Goal: Task Accomplishment & Management: Manage account settings

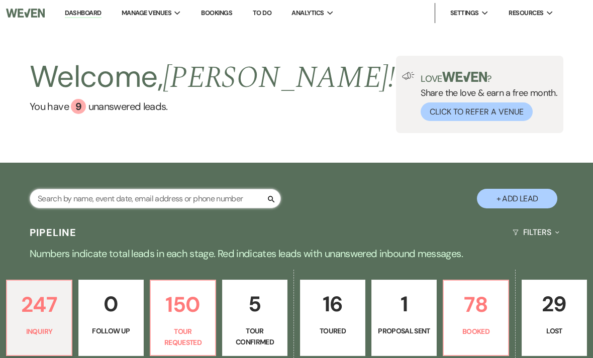
click at [209, 196] on input "text" at bounding box center [155, 199] width 251 height 20
type input "[PERSON_NAME]"
select select "2"
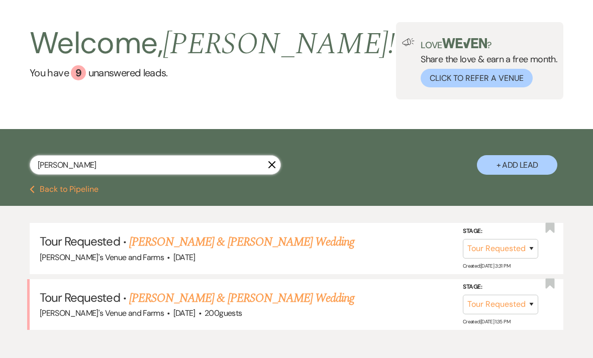
scroll to position [34, 0]
click at [241, 243] on link "[PERSON_NAME] & [PERSON_NAME] Wedding" at bounding box center [241, 242] width 225 height 18
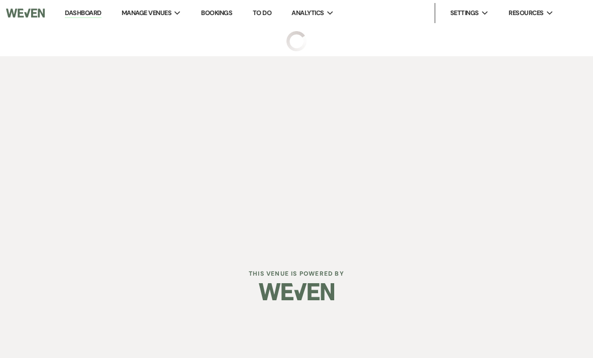
select select "2"
select select "5"
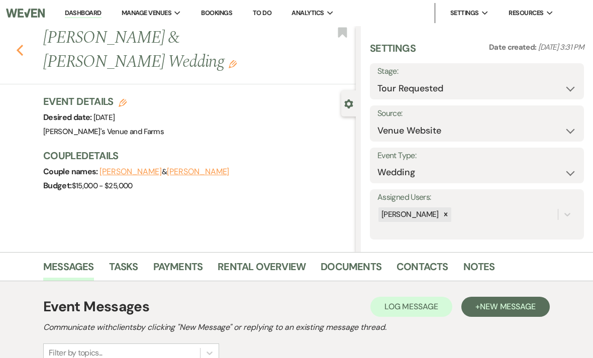
click at [22, 51] on icon "Previous" at bounding box center [20, 50] width 8 height 12
select select "2"
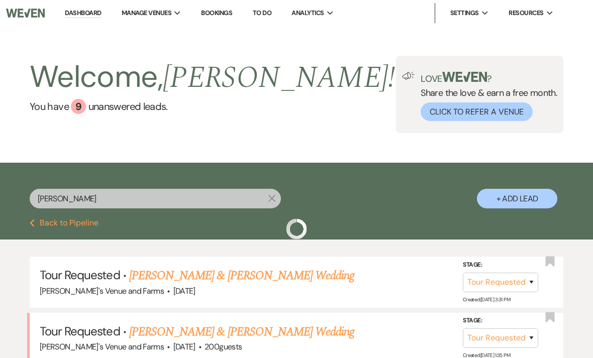
scroll to position [66, 0]
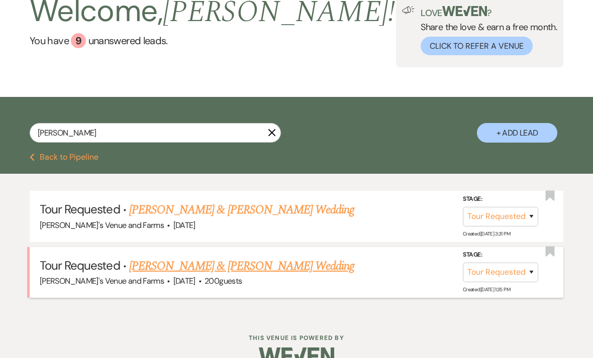
click at [217, 266] on link "[PERSON_NAME] & [PERSON_NAME] Wedding" at bounding box center [241, 266] width 225 height 18
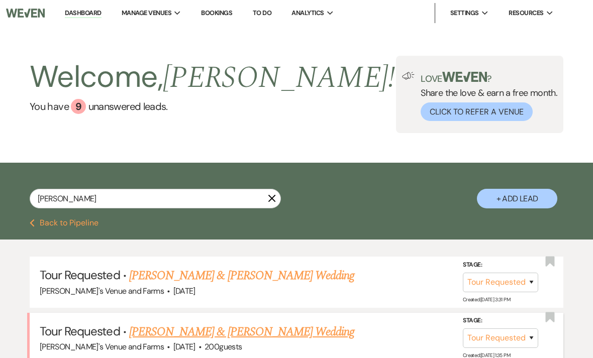
select select "2"
select select "5"
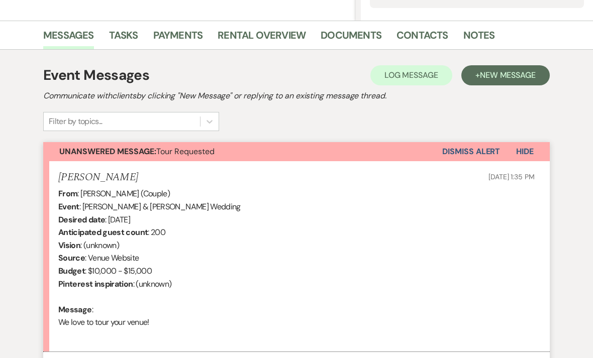
click at [469, 149] on button "Dismiss Alert" at bounding box center [471, 151] width 58 height 19
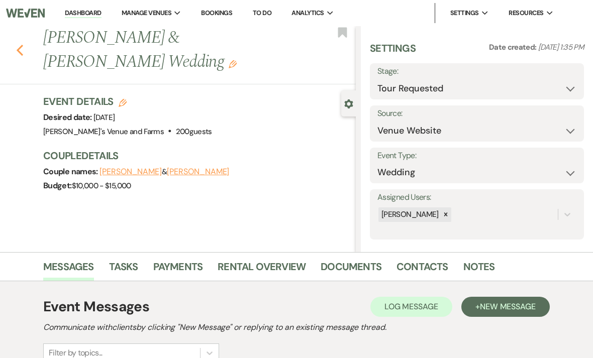
click at [23, 43] on button "Previous" at bounding box center [20, 49] width 8 height 14
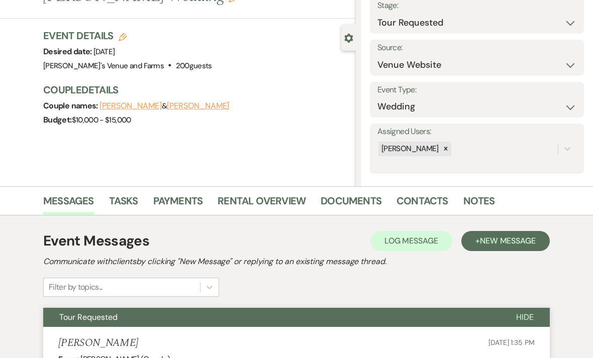
select select "2"
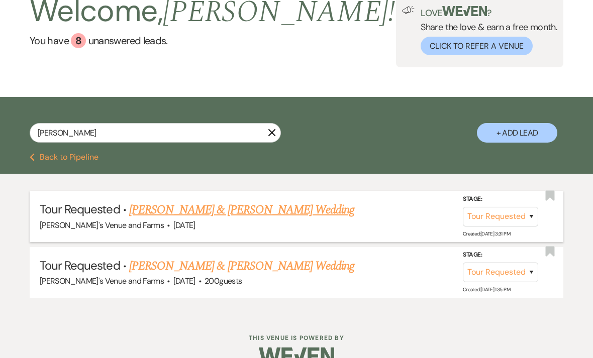
click at [199, 214] on link "[PERSON_NAME] & [PERSON_NAME] Wedding" at bounding box center [241, 210] width 225 height 18
select select "2"
select select "5"
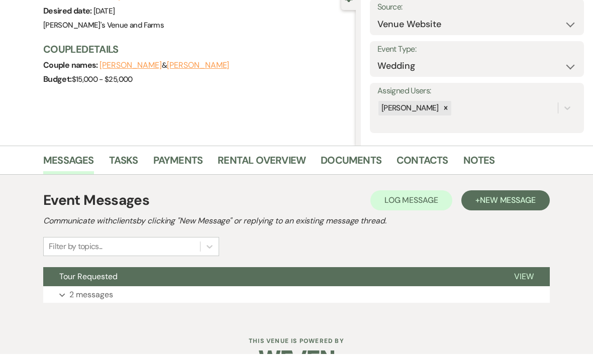
scroll to position [99, 0]
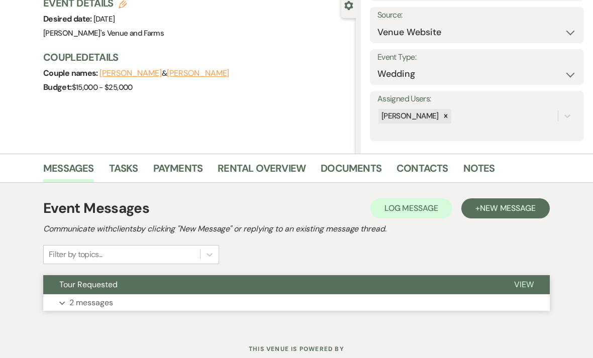
click at [214, 298] on button "Expand 2 messages" at bounding box center [296, 303] width 507 height 17
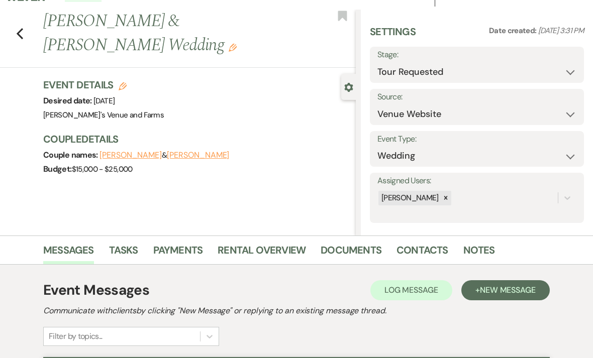
scroll to position [0, 0]
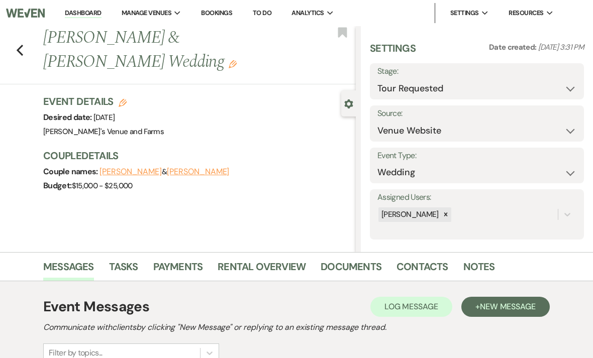
click at [136, 169] on button "[PERSON_NAME]" at bounding box center [131, 172] width 62 height 8
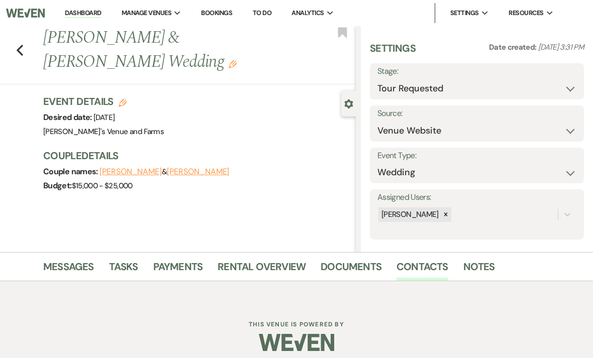
select select "1"
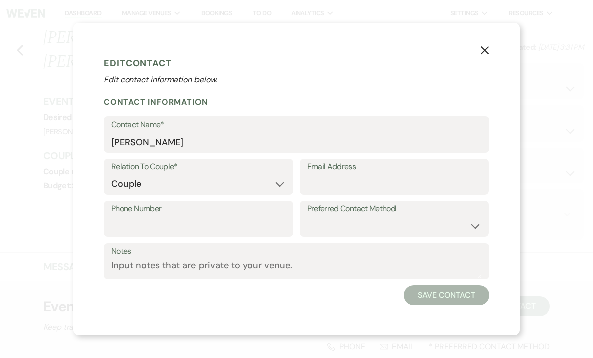
click at [488, 55] on icon "X" at bounding box center [485, 50] width 9 height 9
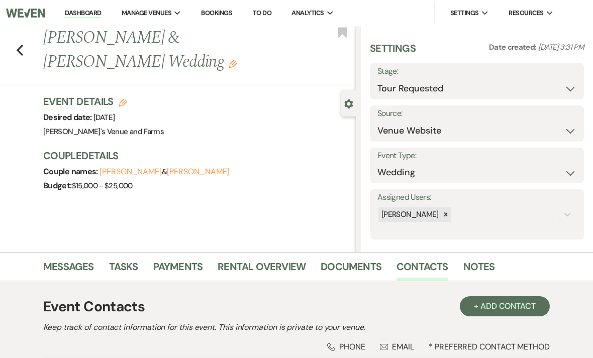
click at [187, 182] on div "Budget: $15,000 - $25,000" at bounding box center [194, 186] width 303 height 14
click at [195, 168] on button "[PERSON_NAME]" at bounding box center [198, 172] width 62 height 8
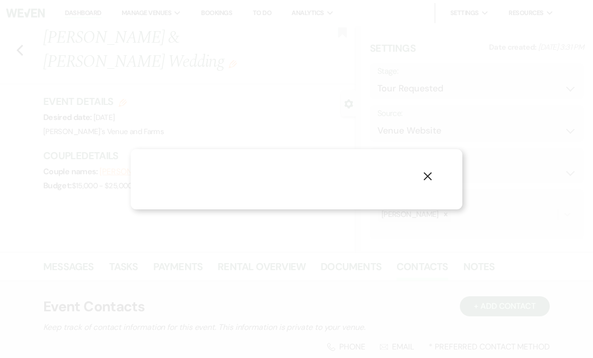
select select "1"
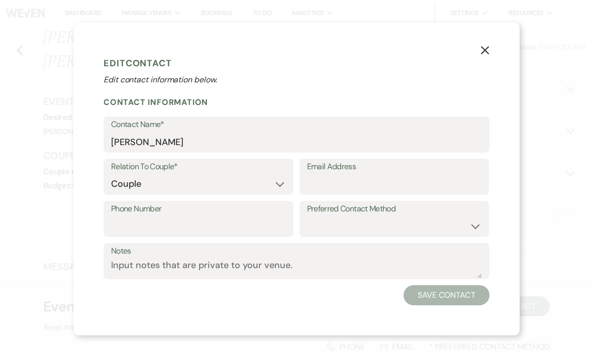
click at [483, 51] on icon "X" at bounding box center [485, 50] width 9 height 9
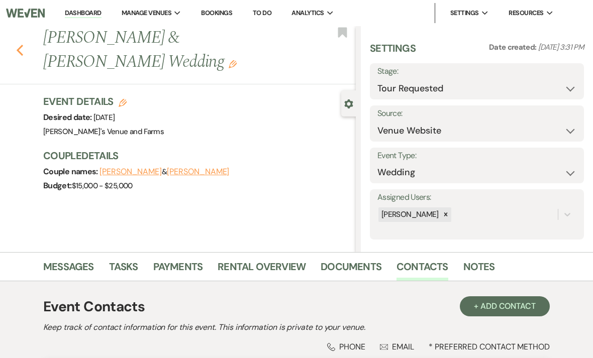
click at [22, 50] on icon "Previous" at bounding box center [20, 50] width 8 height 12
select select "2"
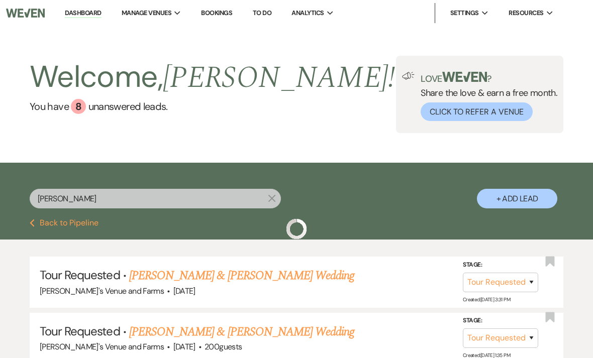
scroll to position [66, 0]
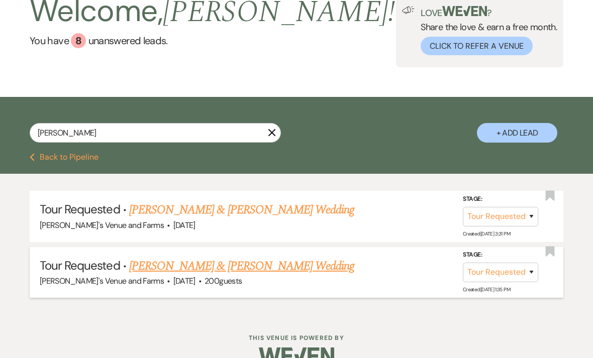
click at [192, 265] on link "[PERSON_NAME] & [PERSON_NAME] Wedding" at bounding box center [241, 266] width 225 height 18
select select "2"
select select "5"
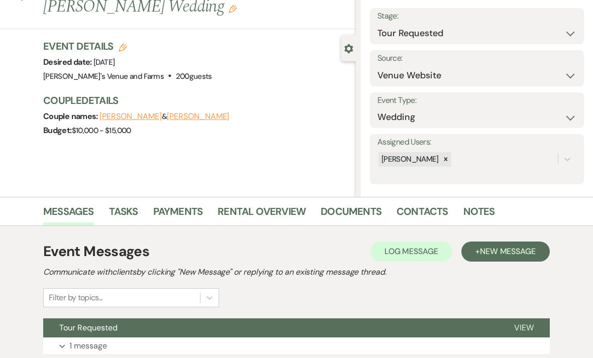
click at [187, 117] on button "[PERSON_NAME]" at bounding box center [198, 117] width 62 height 8
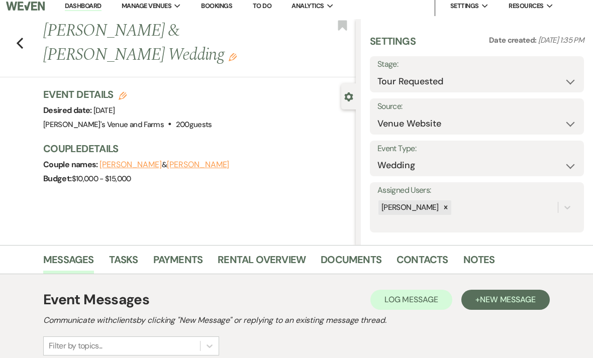
select select "1"
select select "text"
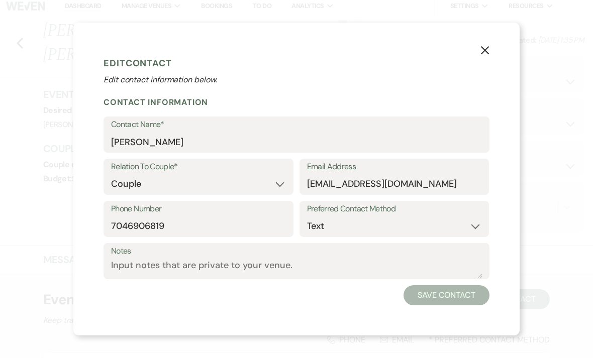
scroll to position [8, 0]
click at [489, 50] on icon "X" at bounding box center [485, 50] width 9 height 9
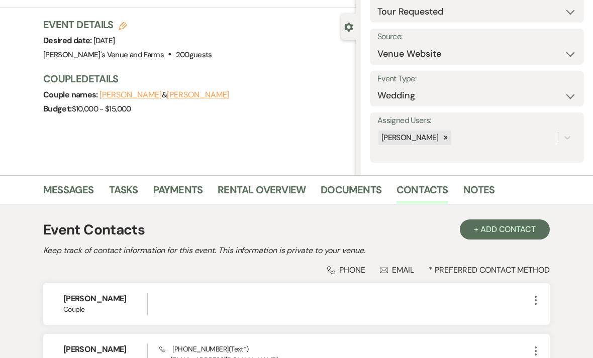
scroll to position [78, 0]
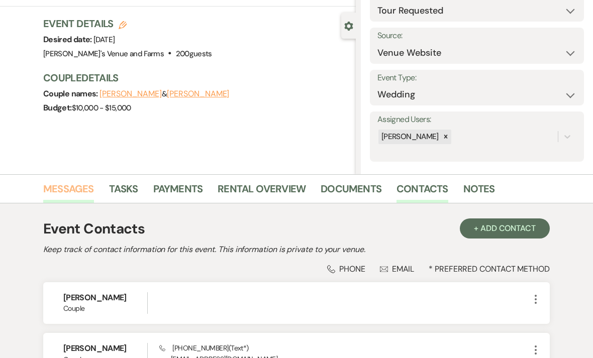
click at [67, 191] on link "Messages" at bounding box center [68, 192] width 51 height 22
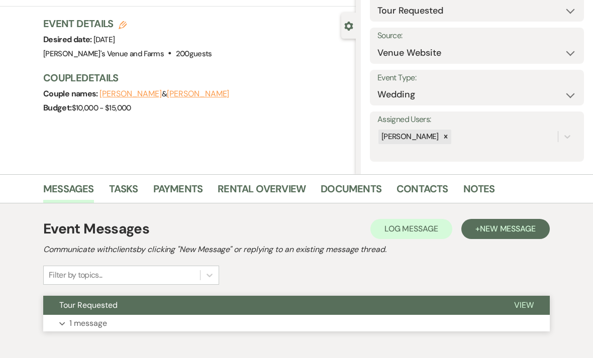
click at [218, 311] on button "Tour Requested" at bounding box center [270, 305] width 455 height 19
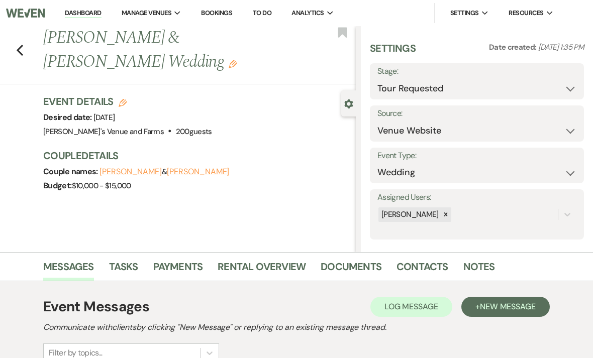
click at [137, 173] on button "[PERSON_NAME]" at bounding box center [131, 172] width 62 height 8
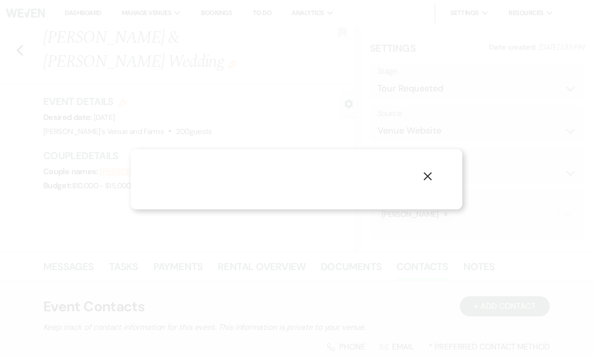
select select "1"
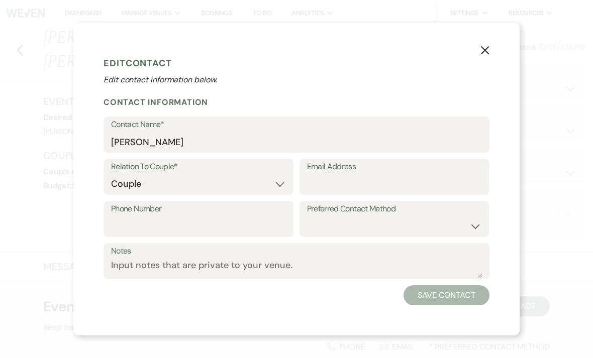
click at [484, 50] on use "button" at bounding box center [485, 50] width 8 height 8
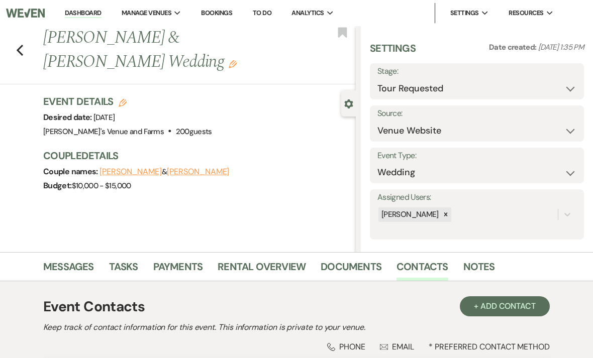
click at [187, 175] on button "[PERSON_NAME]" at bounding box center [198, 172] width 62 height 8
select select "1"
select select "text"
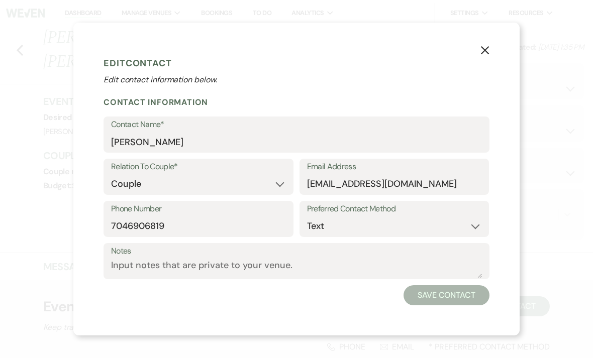
click at [488, 49] on icon "X" at bounding box center [485, 50] width 9 height 9
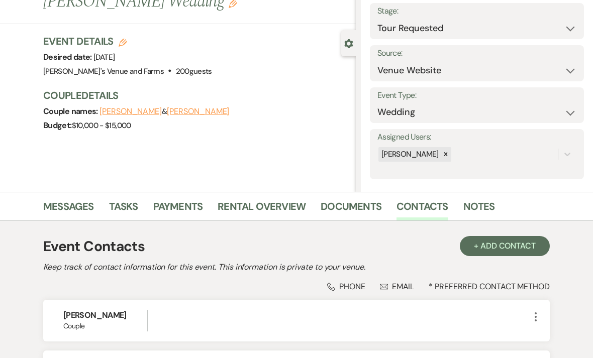
scroll to position [60, 0]
click at [79, 213] on link "Messages" at bounding box center [68, 210] width 51 height 22
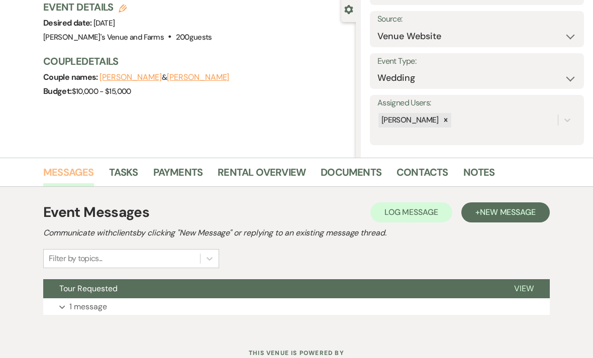
scroll to position [99, 0]
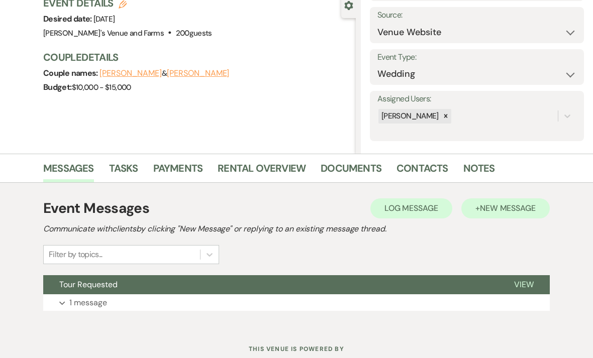
click at [512, 205] on span "New Message" at bounding box center [508, 208] width 56 height 11
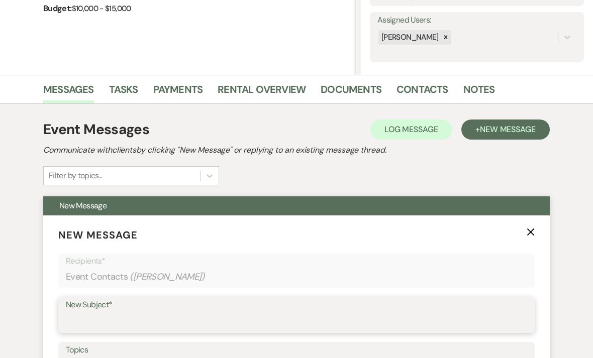
click at [164, 315] on input "New Subject*" at bounding box center [297, 323] width 462 height 20
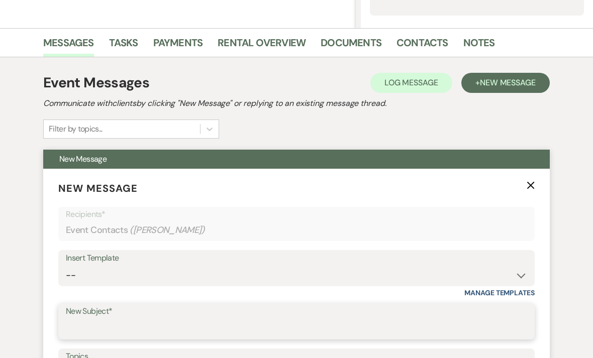
scroll to position [261, 0]
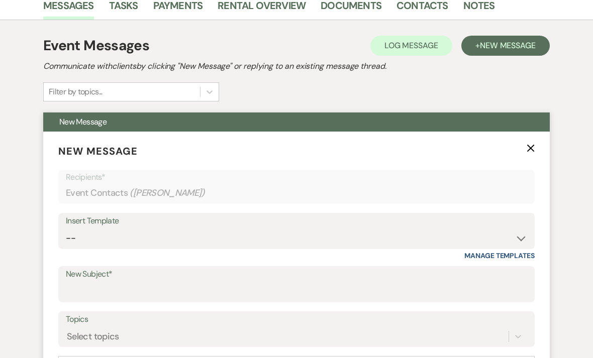
click at [251, 186] on div "Event Contacts ( [PERSON_NAME] )" at bounding box center [297, 194] width 462 height 20
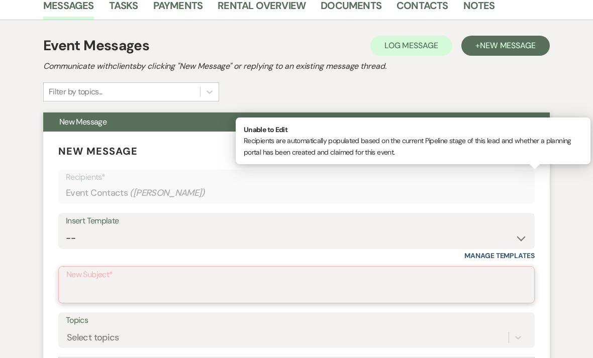
click at [206, 290] on input "New Subject*" at bounding box center [296, 293] width 461 height 20
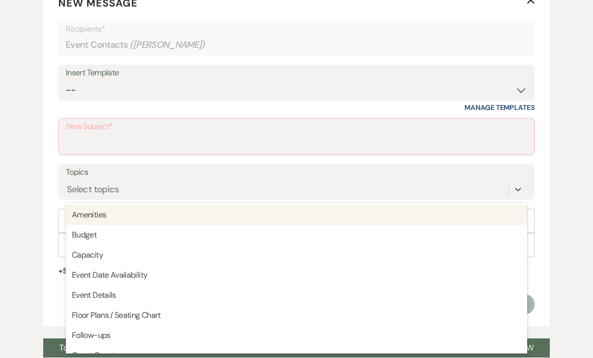
click at [42, 246] on div "Event Messages Log Log Message + New Message Communicate with clients by clicki…" at bounding box center [296, 131] width 573 height 518
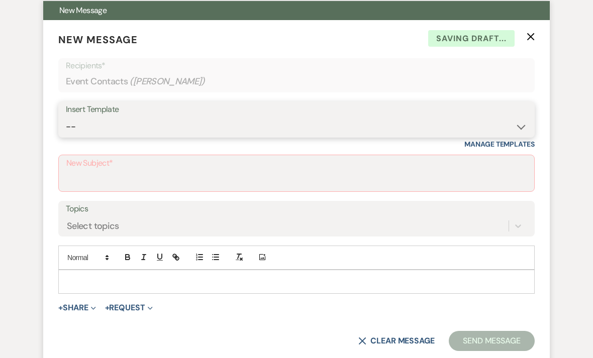
click at [227, 118] on select "-- Weven Planning Portal Introduction (Booked Events) Initial Inquiry Response …" at bounding box center [297, 128] width 462 height 20
select select "2564"
type input "Booking your event!"
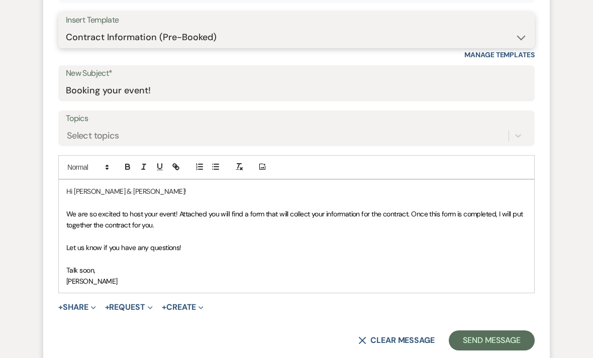
scroll to position [483, 0]
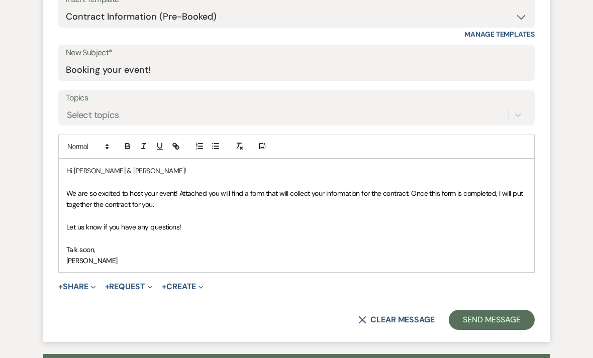
click at [87, 285] on button "+ Share Expand" at bounding box center [77, 288] width 38 height 8
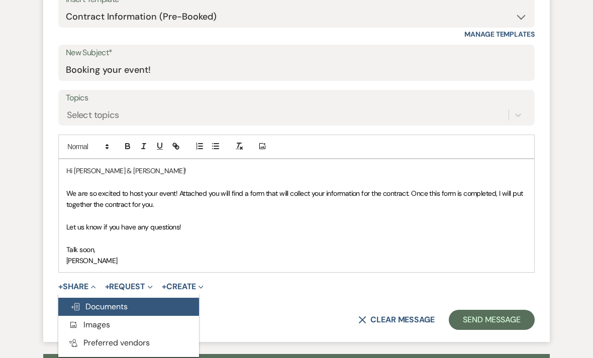
click at [123, 306] on span "Doc Upload Documents" at bounding box center [98, 307] width 57 height 11
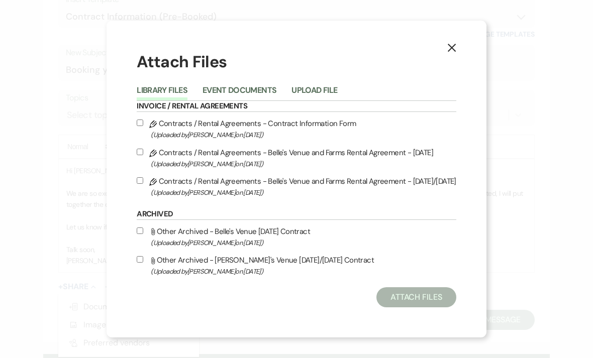
click at [282, 141] on label "Pencil Contracts / Rental Agreements - Contract Information Form (Uploaded by […" at bounding box center [297, 129] width 320 height 24
click at [143, 126] on input "Pencil Contracts / Rental Agreements - Contract Information Form (Uploaded by […" at bounding box center [140, 123] width 7 height 7
checkbox input "true"
click at [424, 308] on button "Attach Files" at bounding box center [417, 298] width 80 height 20
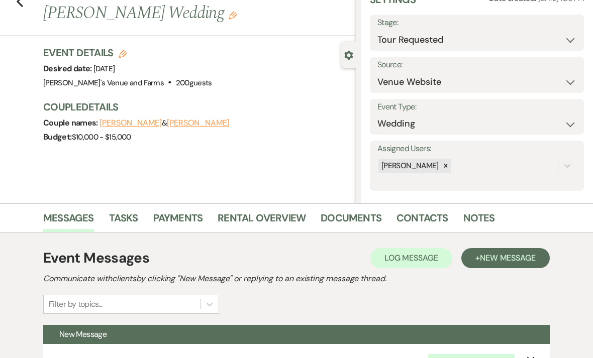
scroll to position [12, 0]
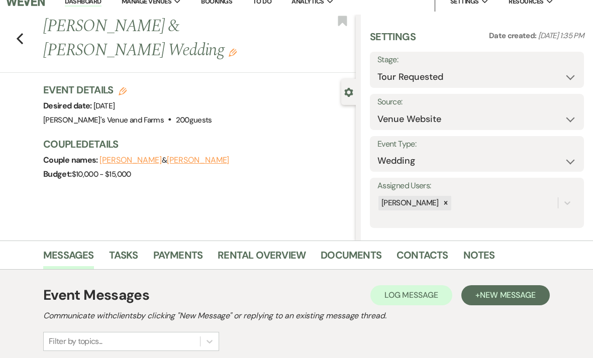
click at [125, 91] on icon "Edit" at bounding box center [123, 91] width 8 height 8
select select "727"
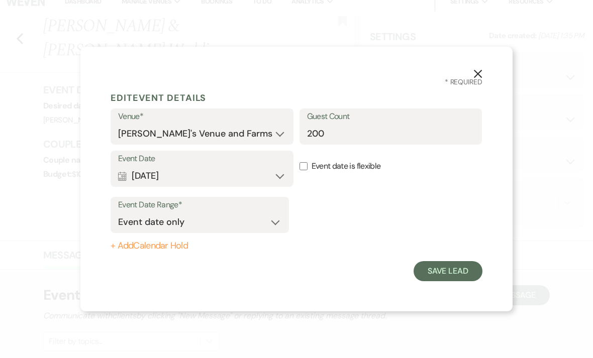
click at [274, 177] on button "Calendar [DATE] Expand" at bounding box center [202, 176] width 168 height 20
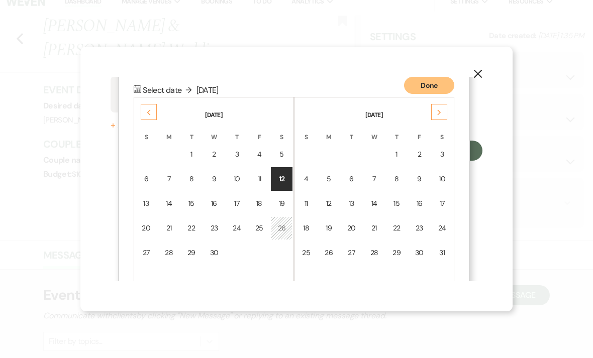
scroll to position [129, 0]
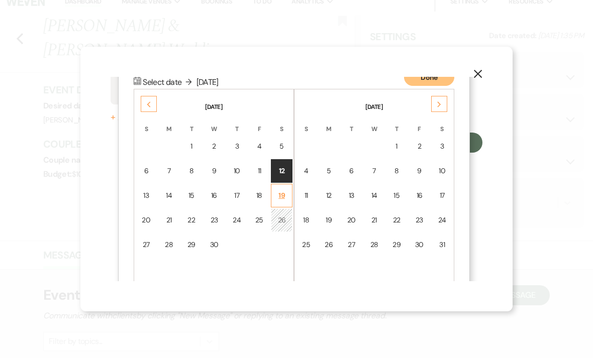
click at [282, 193] on div "19" at bounding box center [282, 196] width 9 height 11
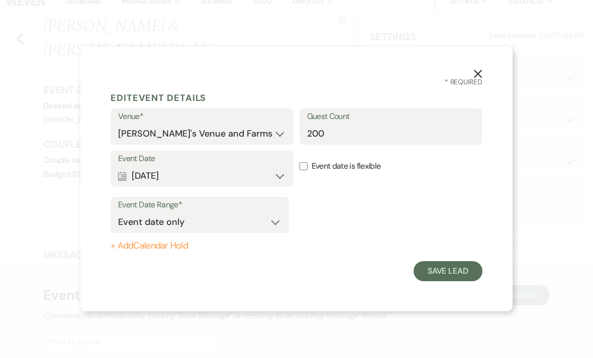
scroll to position [0, 0]
click at [467, 270] on button "Save Lead" at bounding box center [448, 271] width 69 height 20
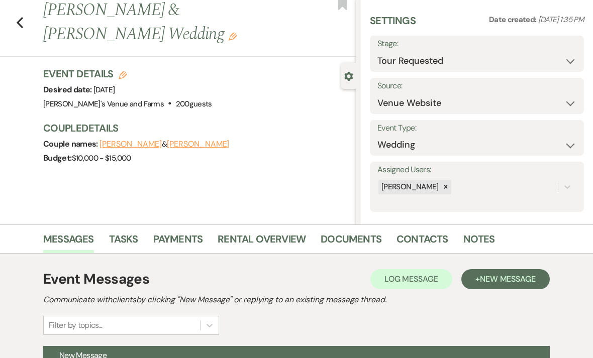
scroll to position [33, 0]
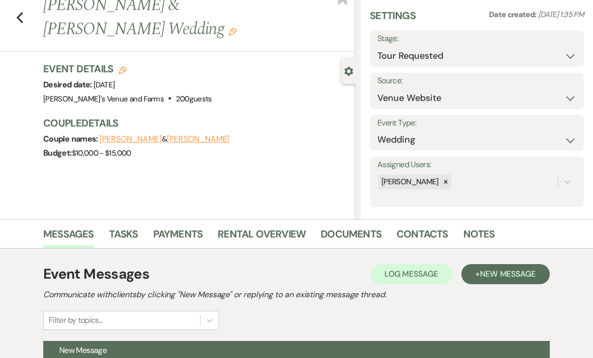
click at [126, 69] on icon "Edit" at bounding box center [123, 70] width 8 height 8
select select "727"
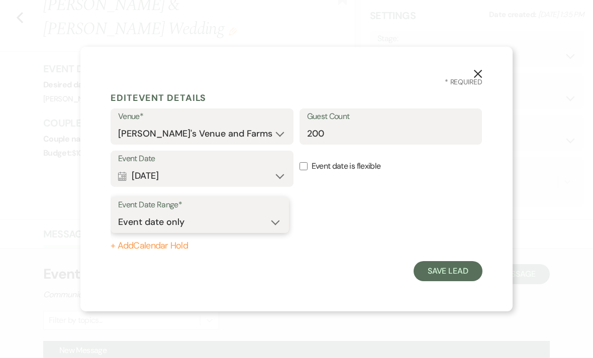
click at [263, 232] on select "Event date only Event date and" at bounding box center [199, 223] width 163 height 20
select select "eventDateAnd"
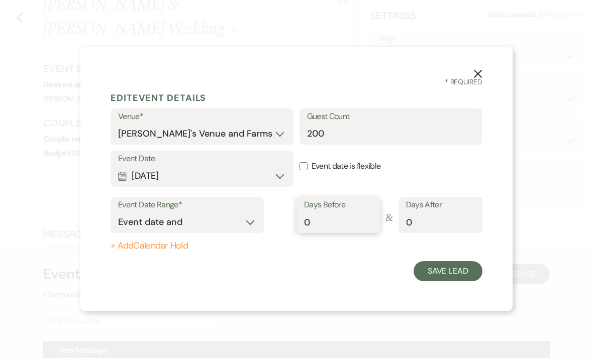
click at [346, 232] on input "0" at bounding box center [338, 223] width 69 height 20
type input "1"
click at [456, 282] on button "Save Lead" at bounding box center [448, 271] width 69 height 20
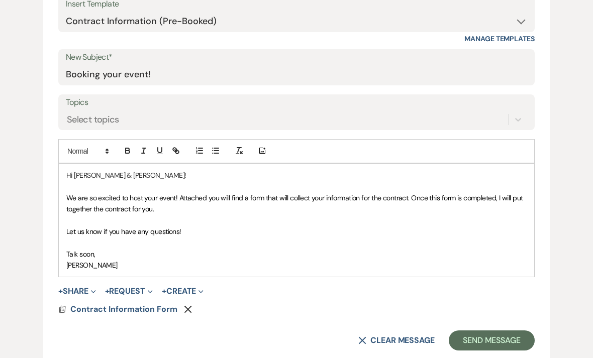
scroll to position [478, 0]
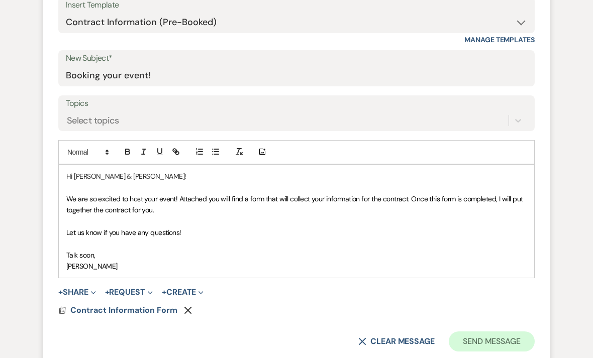
click at [482, 340] on button "Send Message" at bounding box center [492, 342] width 86 height 20
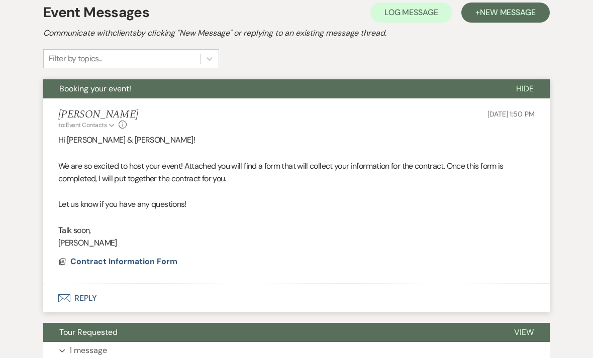
scroll to position [286, 0]
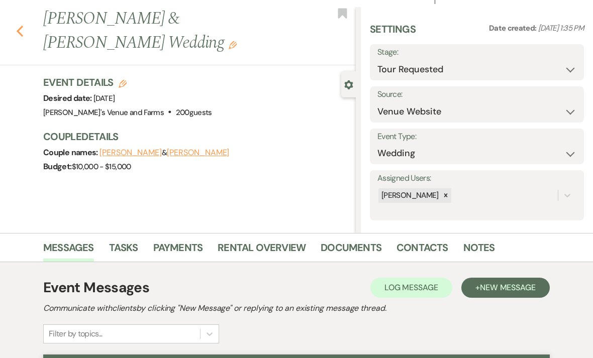
click at [23, 31] on icon "Previous" at bounding box center [20, 31] width 8 height 12
select select "2"
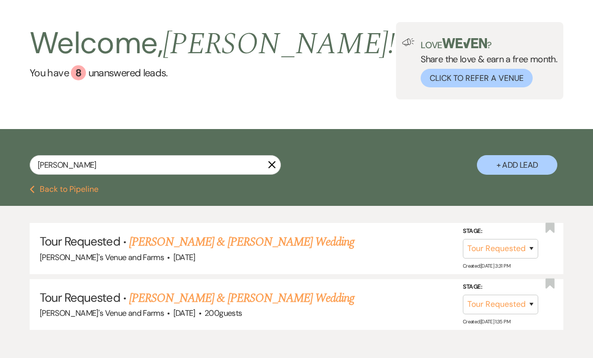
scroll to position [51, 0]
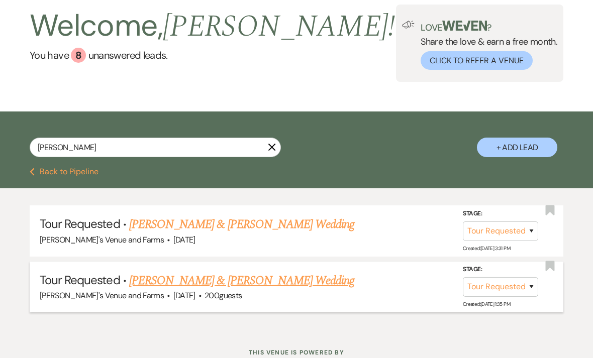
click at [277, 276] on link "[PERSON_NAME] & [PERSON_NAME] Wedding" at bounding box center [241, 281] width 225 height 18
select select "2"
select select "5"
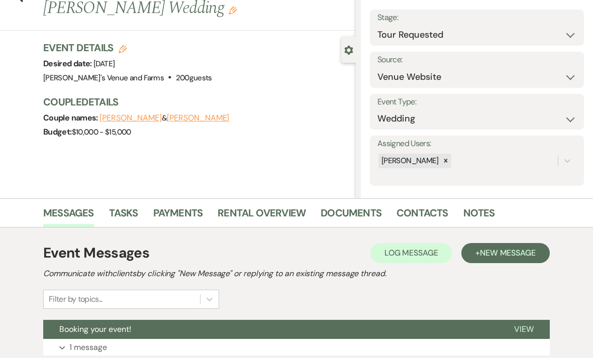
scroll to position [21, 0]
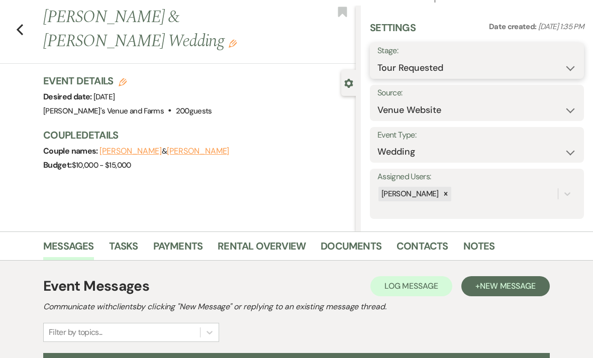
click at [443, 65] on select "Inquiry Follow Up Tour Requested Tour Confirmed Toured Proposal Sent Booked Lost" at bounding box center [477, 68] width 199 height 20
select select "6"
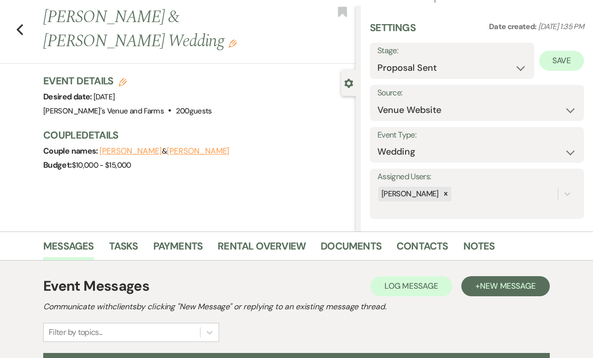
click at [559, 63] on button "Save" at bounding box center [561, 61] width 45 height 20
click at [23, 33] on icon "Previous" at bounding box center [20, 30] width 8 height 12
select select "2"
select select "6"
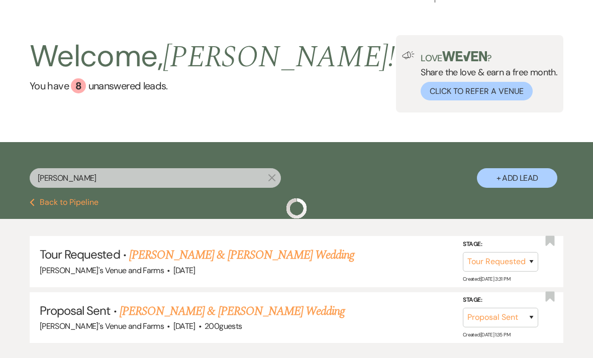
scroll to position [83, 0]
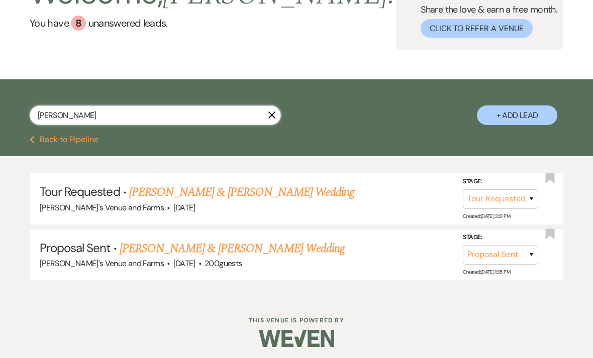
click at [277, 116] on input "[PERSON_NAME]" at bounding box center [155, 116] width 251 height 20
click at [270, 112] on icon "X" at bounding box center [272, 115] width 8 height 8
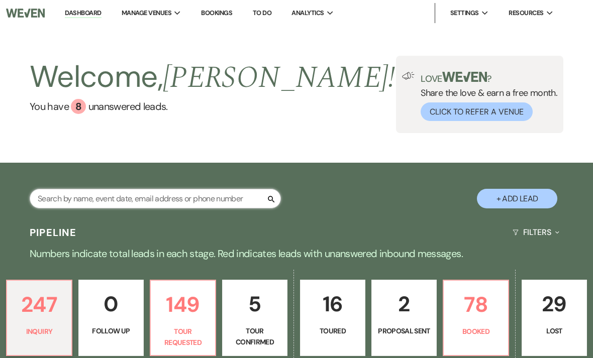
click at [201, 203] on input "text" at bounding box center [155, 199] width 251 height 20
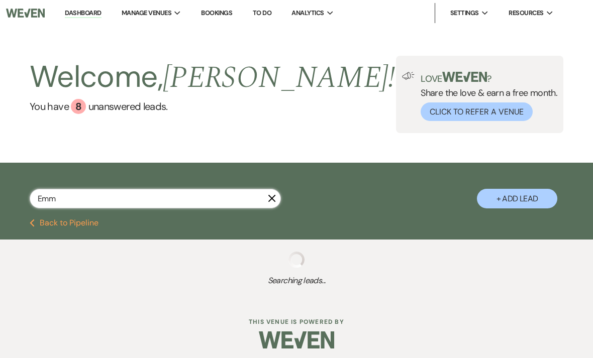
type input "[PERSON_NAME]"
select select "2"
select select "5"
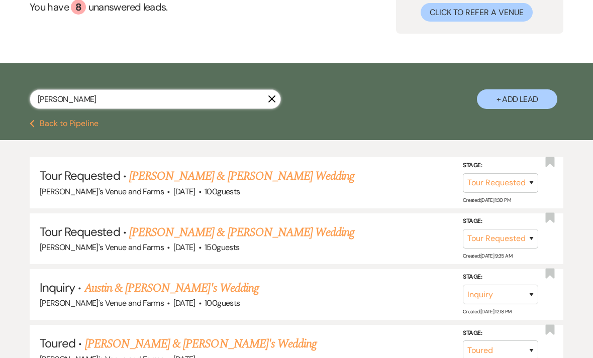
scroll to position [101, 0]
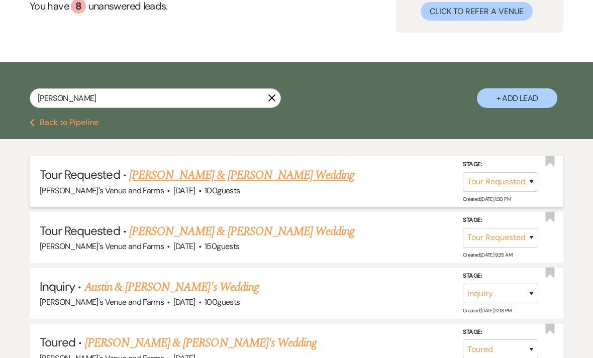
click at [294, 173] on link "[PERSON_NAME] & [PERSON_NAME] Wedding" at bounding box center [241, 175] width 225 height 18
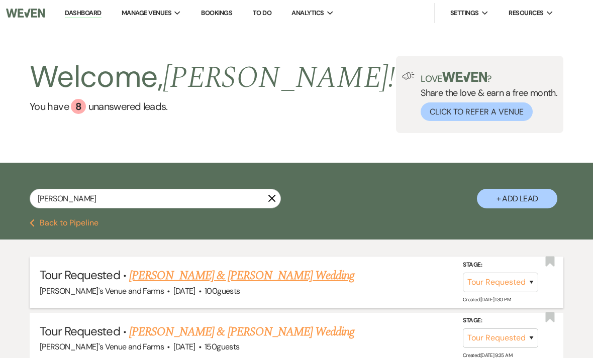
select select "2"
select select "5"
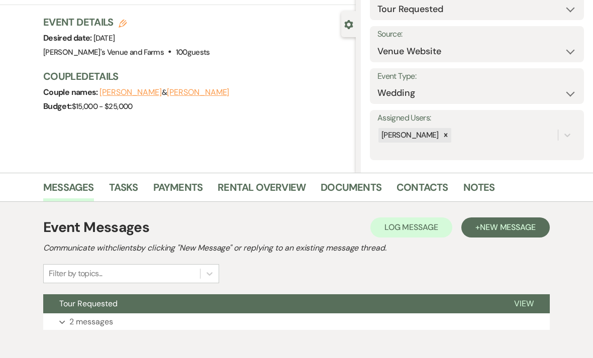
scroll to position [99, 0]
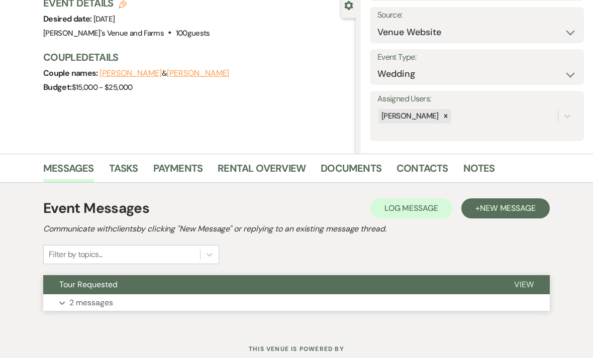
click at [250, 299] on button "Expand 2 messages" at bounding box center [296, 303] width 507 height 17
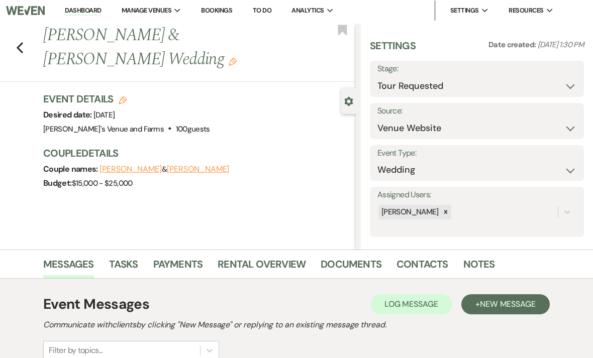
scroll to position [0, 0]
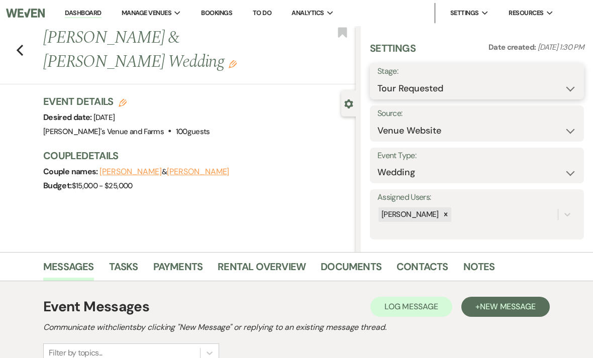
click at [462, 79] on select "Inquiry Follow Up Tour Requested Tour Confirmed Toured Proposal Sent Booked Lost" at bounding box center [477, 89] width 199 height 20
select select "6"
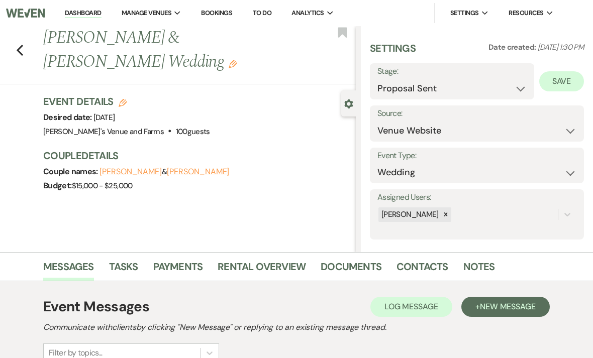
click at [568, 83] on button "Save" at bounding box center [561, 81] width 45 height 20
click at [22, 62] on div "Previous [PERSON_NAME] & [PERSON_NAME] Wedding Edit Bookmark" at bounding box center [175, 55] width 361 height 58
click at [23, 47] on icon "Previous" at bounding box center [20, 50] width 8 height 12
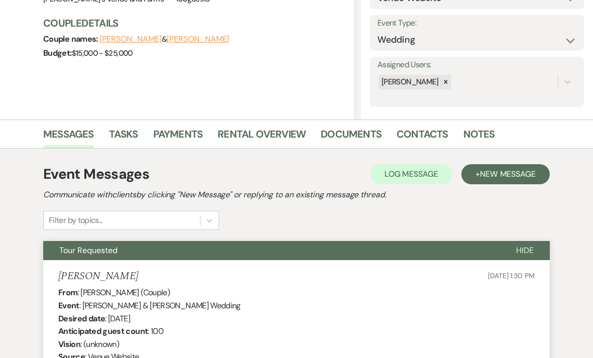
select select "6"
select select "2"
select select "5"
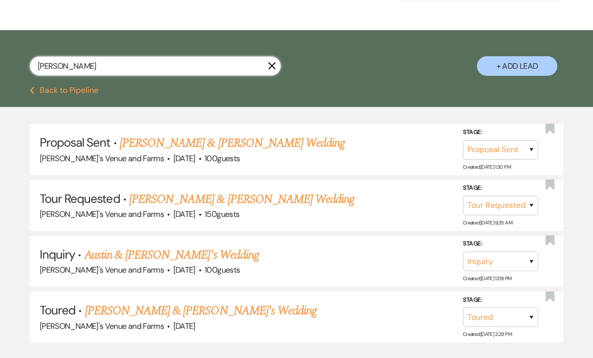
click at [267, 66] on input "[PERSON_NAME]" at bounding box center [155, 66] width 251 height 20
click at [274, 67] on icon "X" at bounding box center [272, 66] width 8 height 8
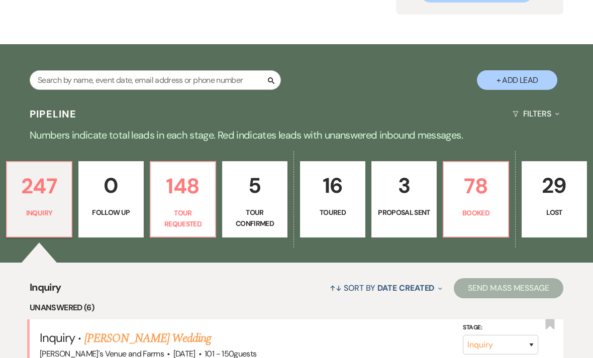
scroll to position [148, 0]
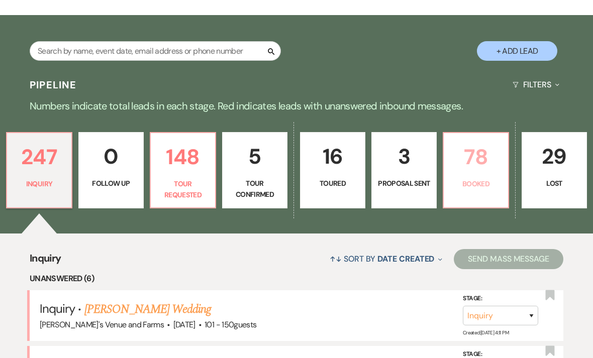
click at [486, 198] on link "78 Booked" at bounding box center [476, 170] width 66 height 76
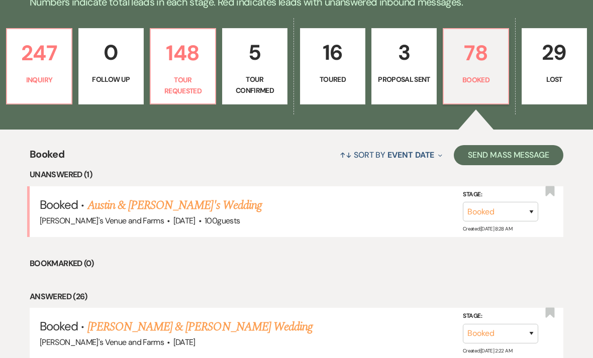
scroll to position [286, 0]
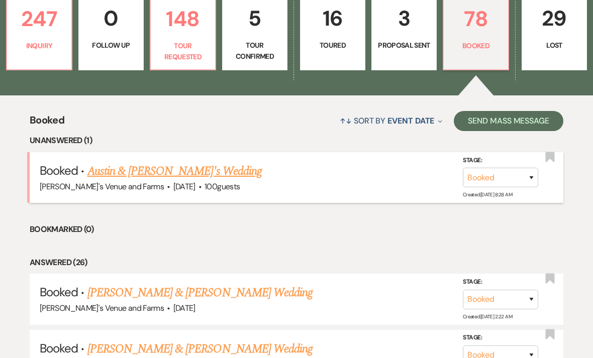
click at [206, 170] on link "Austin & [PERSON_NAME]'s Wedding" at bounding box center [174, 171] width 174 height 18
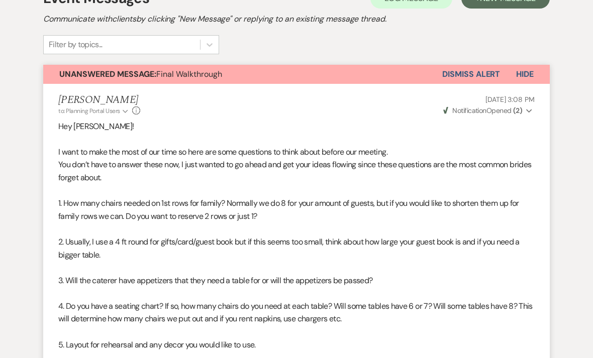
click at [487, 70] on button "Dismiss Alert" at bounding box center [471, 74] width 58 height 19
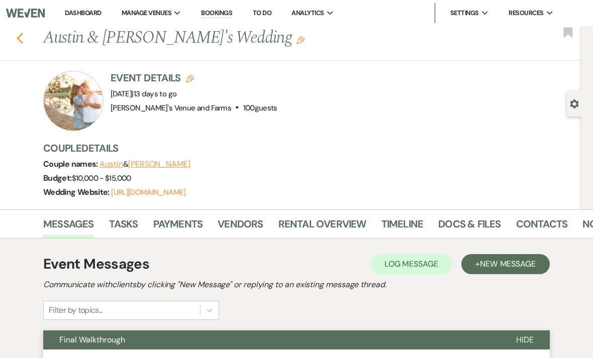
click at [23, 34] on icon "Previous" at bounding box center [20, 38] width 8 height 12
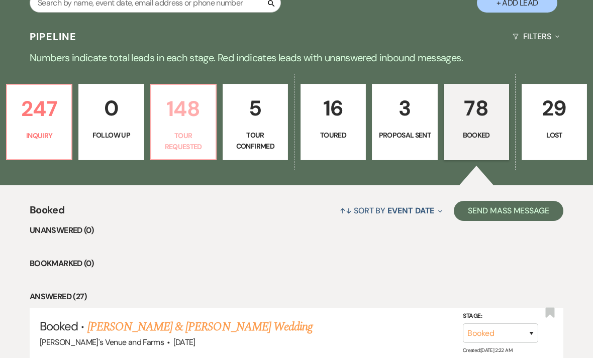
click at [197, 145] on p "Tour Requested" at bounding box center [183, 141] width 52 height 23
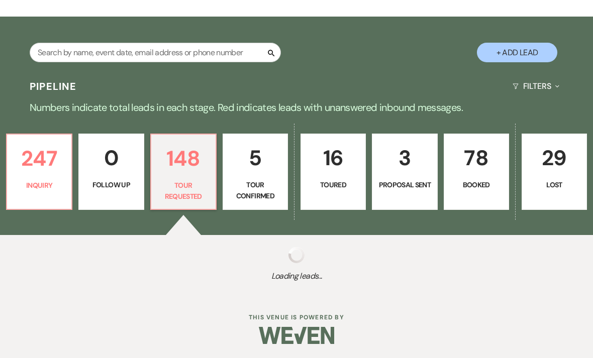
select select "2"
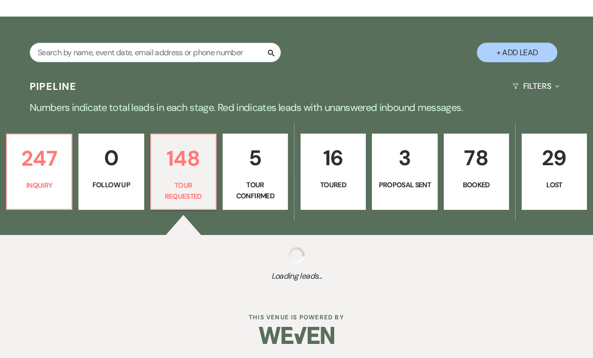
select select "2"
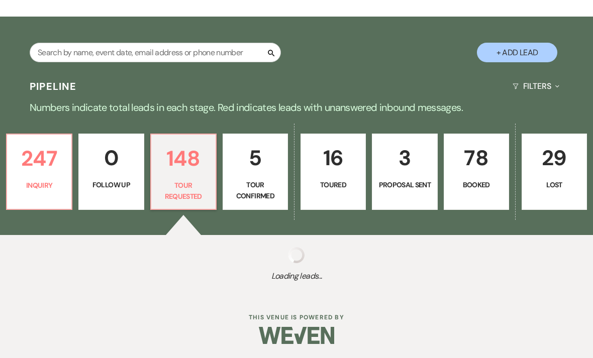
select select "2"
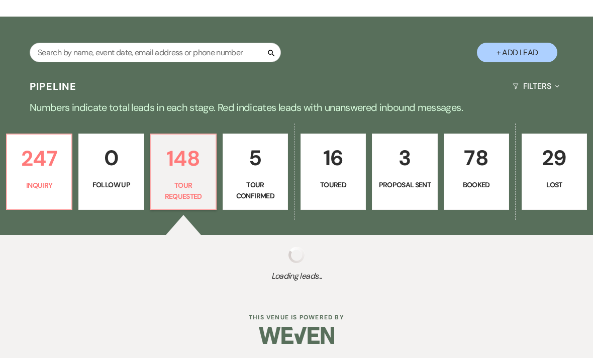
select select "2"
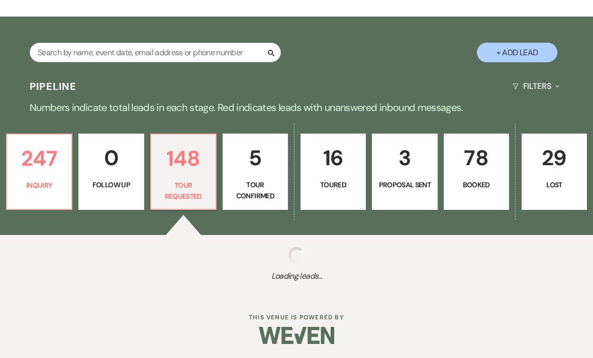
select select "2"
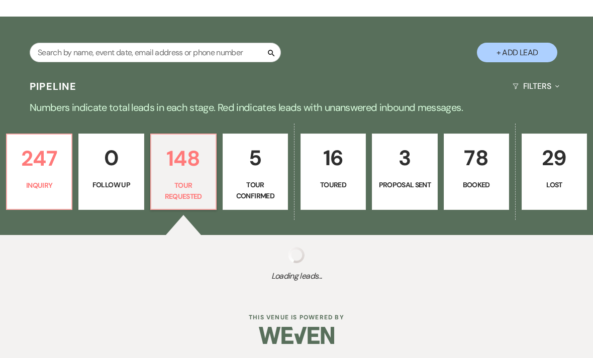
select select "2"
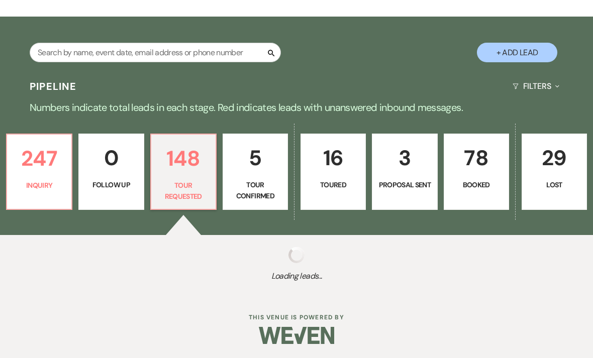
select select "2"
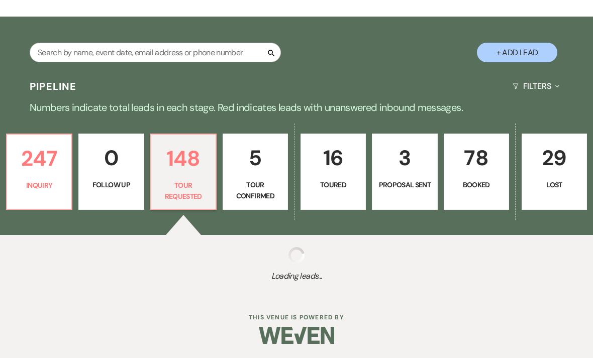
select select "2"
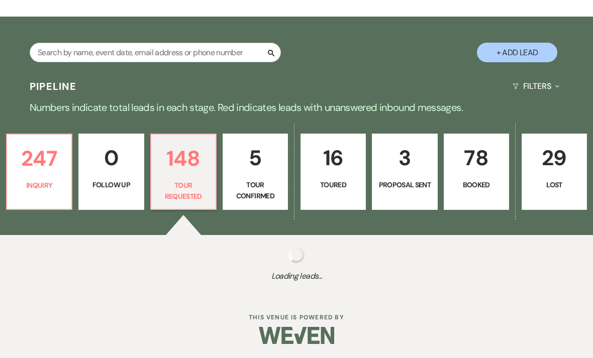
select select "2"
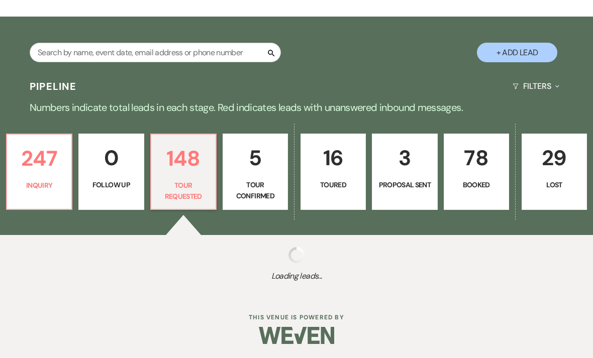
select select "2"
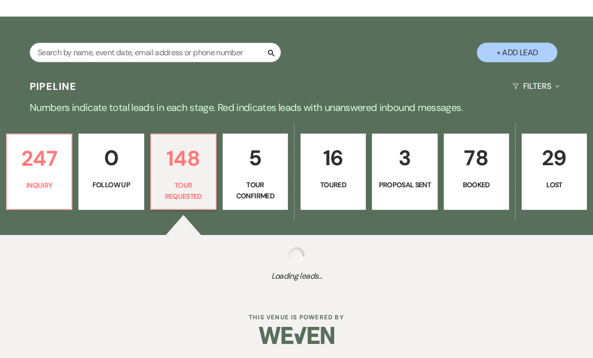
select select "2"
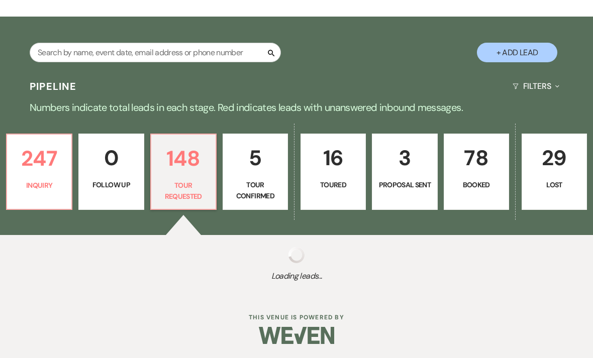
select select "2"
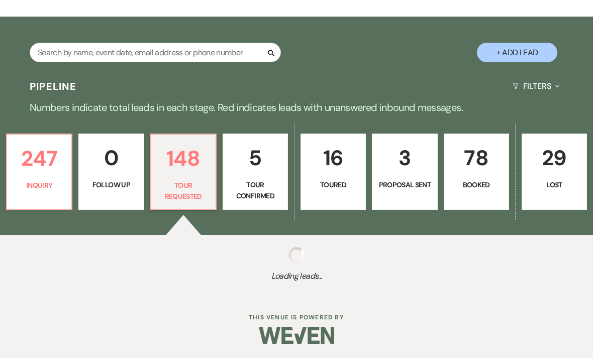
select select "2"
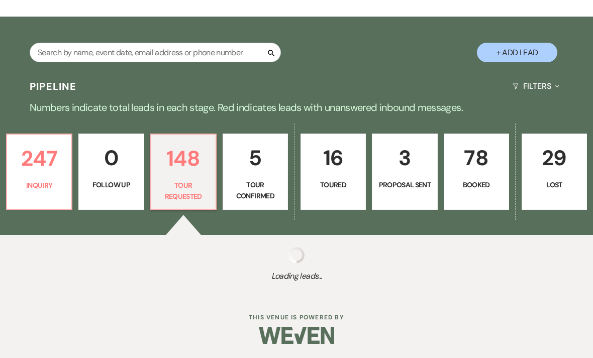
select select "2"
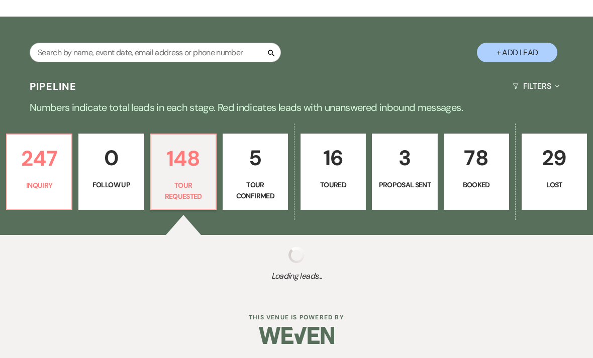
select select "2"
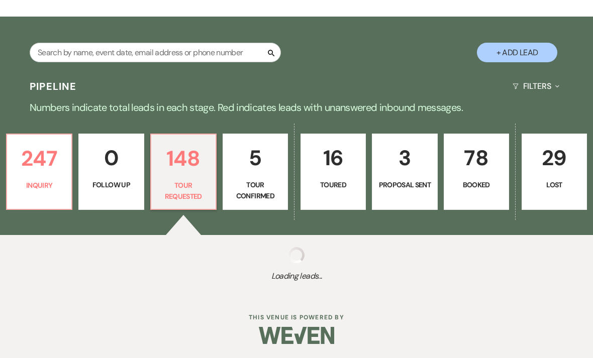
select select "2"
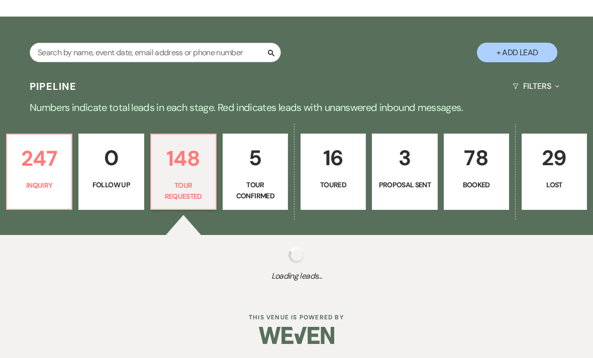
select select "2"
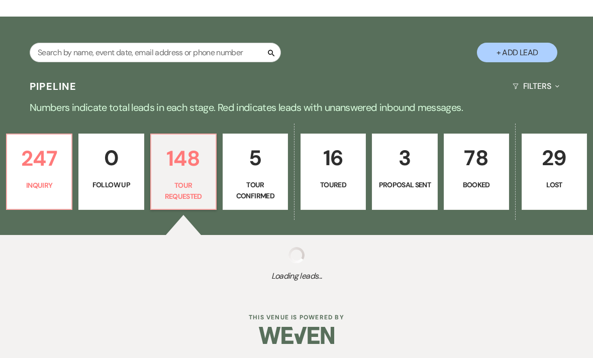
select select "2"
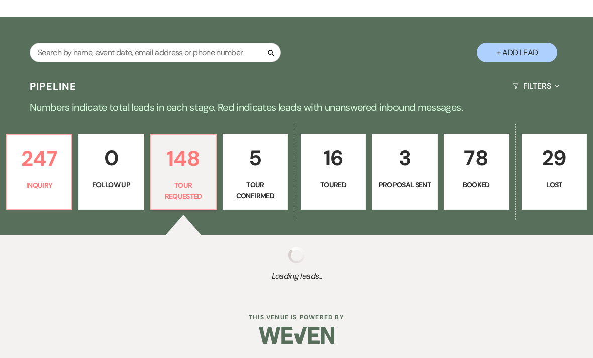
select select "2"
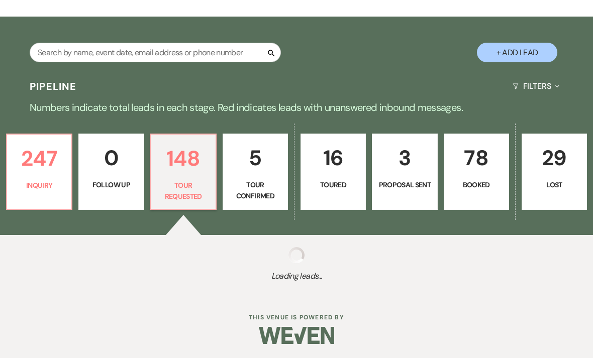
select select "2"
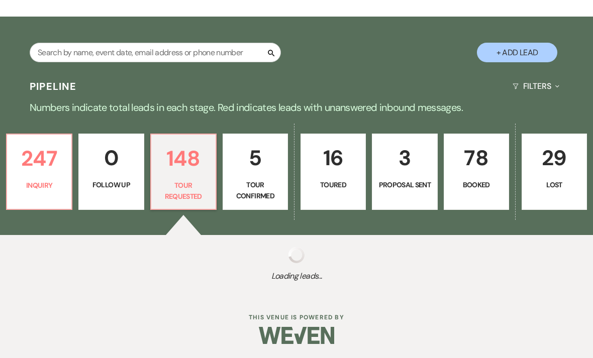
select select "2"
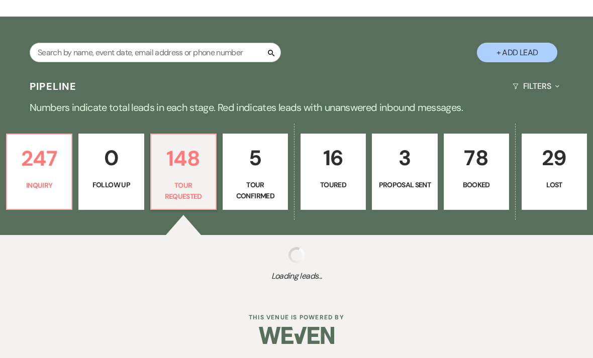
select select "2"
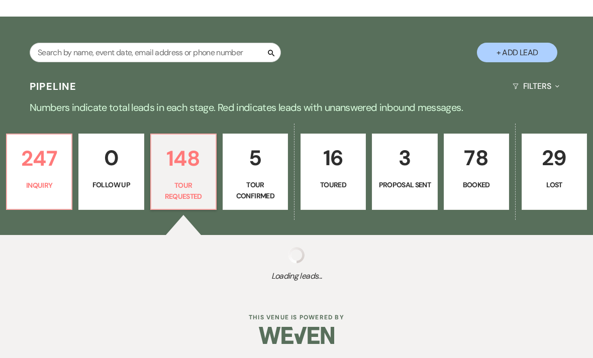
select select "2"
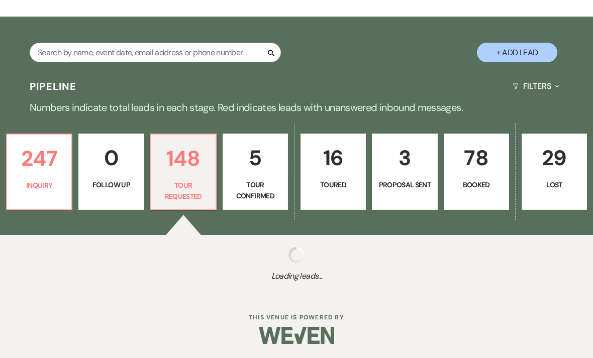
select select "2"
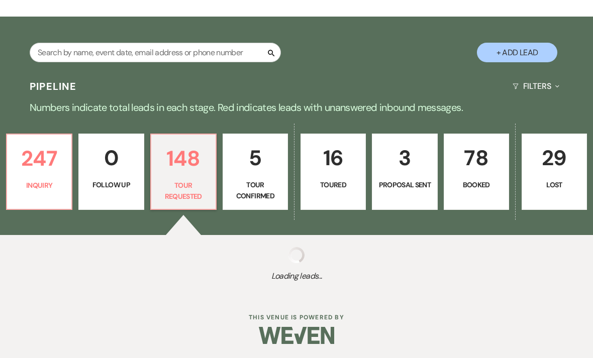
select select "2"
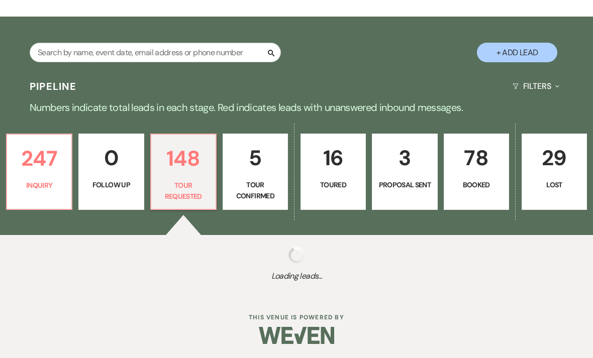
select select "2"
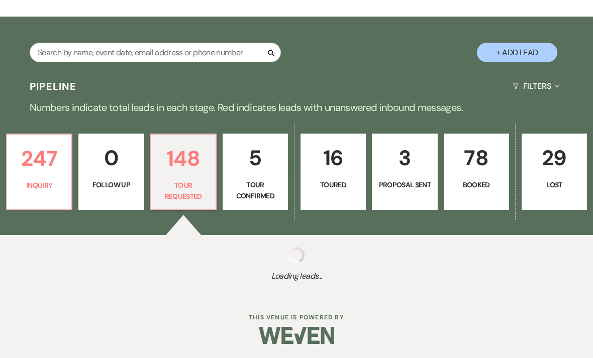
select select "2"
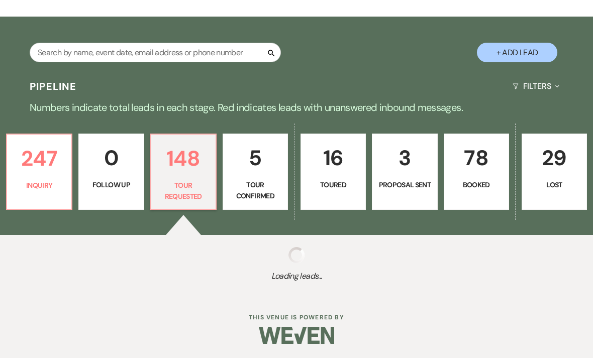
select select "2"
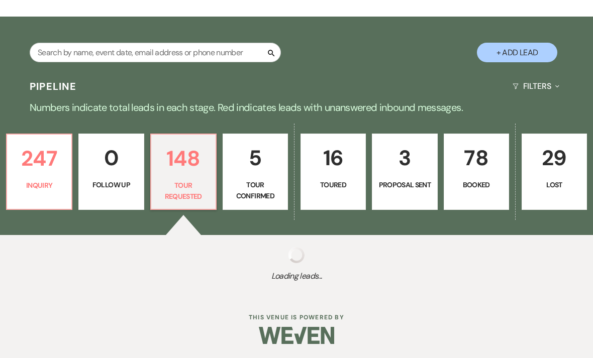
select select "2"
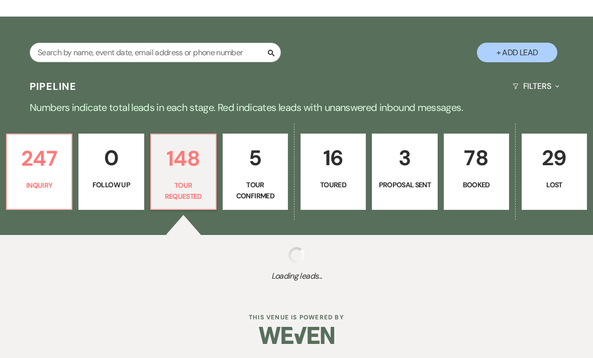
select select "2"
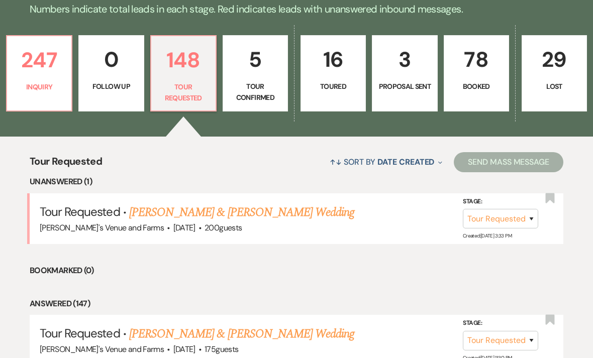
scroll to position [244, 0]
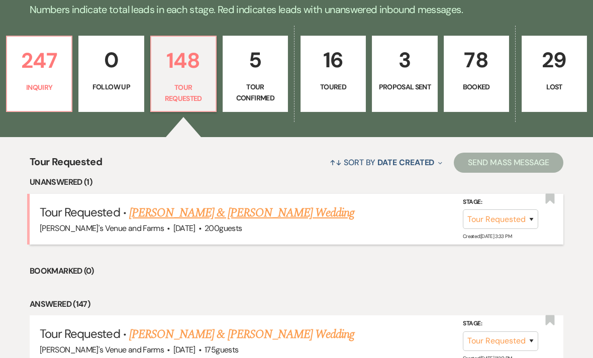
click at [345, 210] on link "[PERSON_NAME] & [PERSON_NAME] Wedding" at bounding box center [241, 213] width 225 height 18
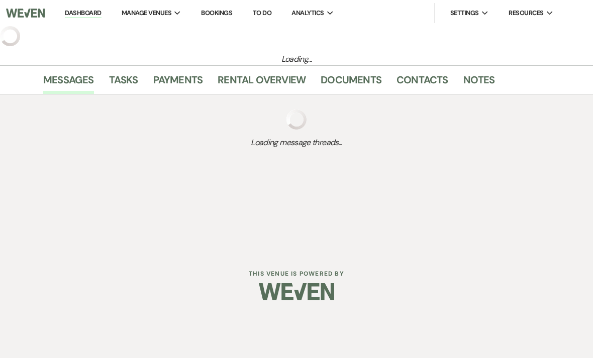
select select "2"
select select "5"
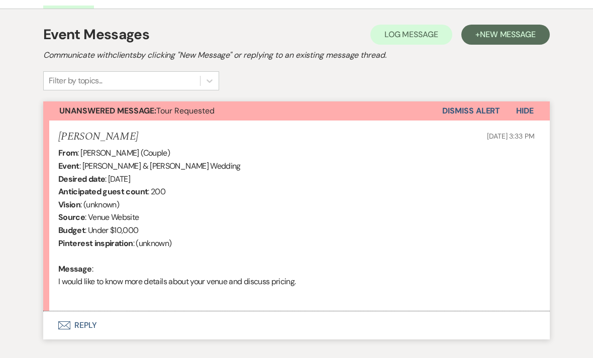
scroll to position [273, 0]
click at [484, 116] on button "Dismiss Alert" at bounding box center [471, 111] width 58 height 19
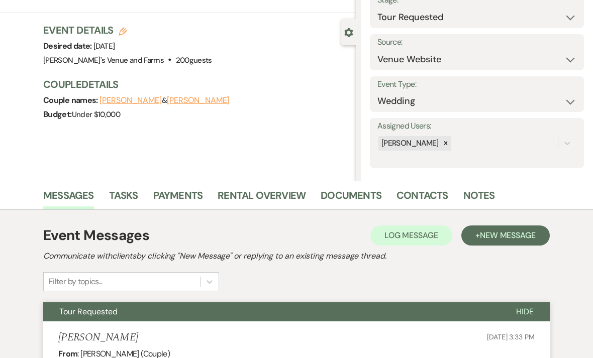
scroll to position [0, 0]
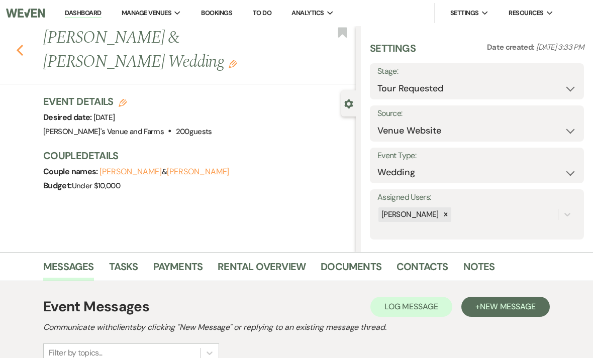
click at [22, 50] on icon "Previous" at bounding box center [20, 50] width 8 height 12
select select "2"
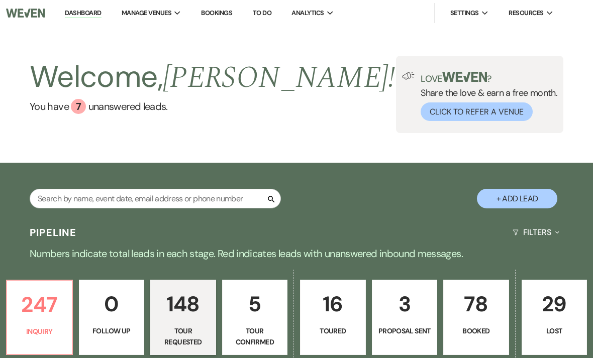
scroll to position [277, 0]
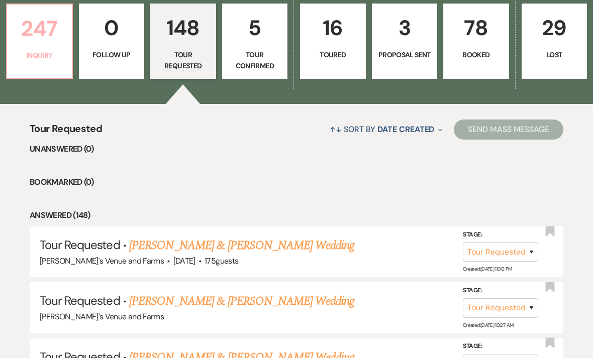
click at [52, 60] on p "Inquiry" at bounding box center [39, 55] width 53 height 11
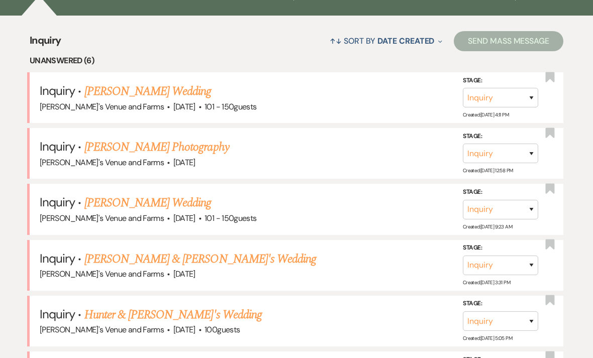
scroll to position [365, 0]
click at [166, 89] on link "[PERSON_NAME] Wedding" at bounding box center [147, 91] width 127 height 18
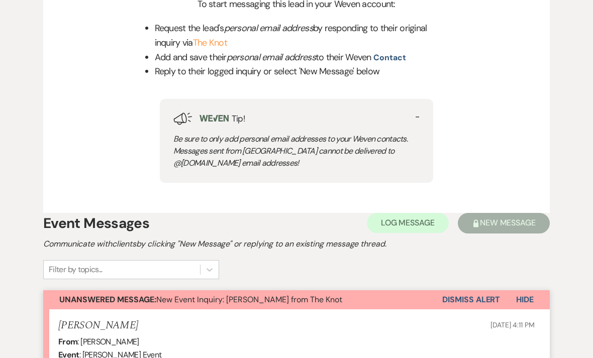
scroll to position [543, 0]
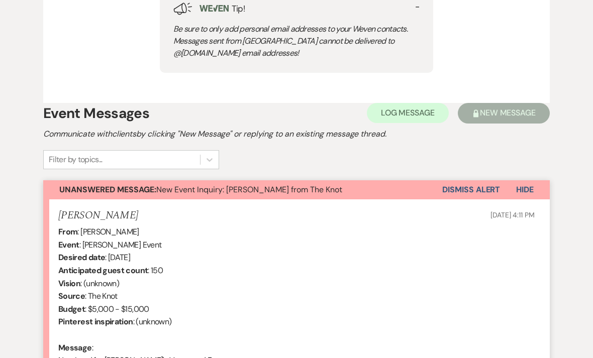
click at [465, 189] on button "Dismiss Alert" at bounding box center [471, 189] width 58 height 19
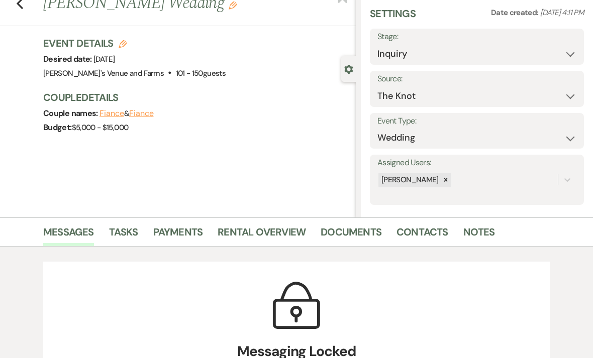
scroll to position [0, 0]
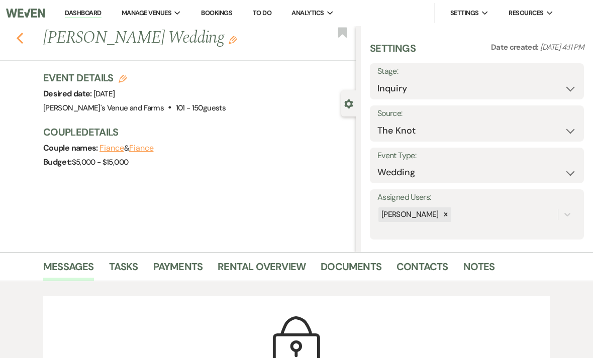
click at [23, 38] on icon "Previous" at bounding box center [20, 38] width 8 height 12
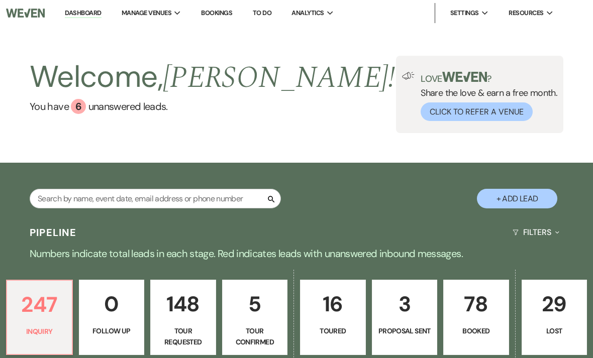
scroll to position [397, 0]
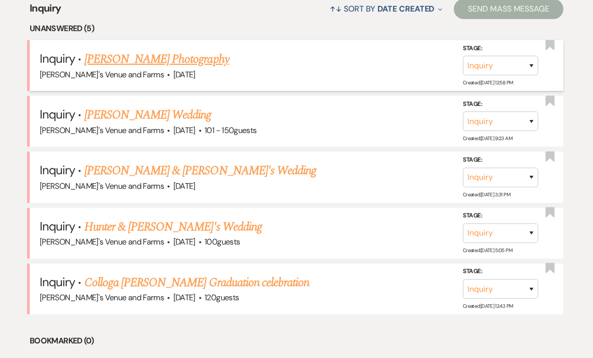
click at [221, 55] on link "[PERSON_NAME] Photography" at bounding box center [156, 59] width 145 height 18
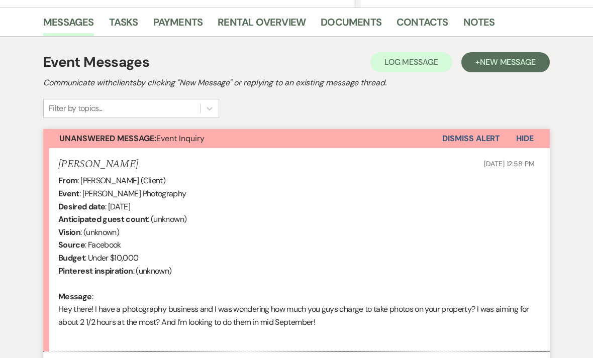
scroll to position [279, 0]
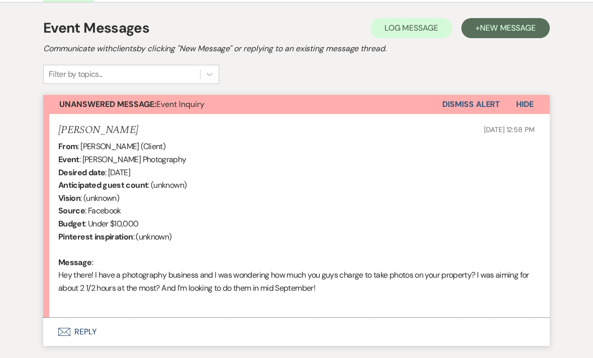
click at [217, 326] on button "Envelope Reply" at bounding box center [296, 332] width 507 height 28
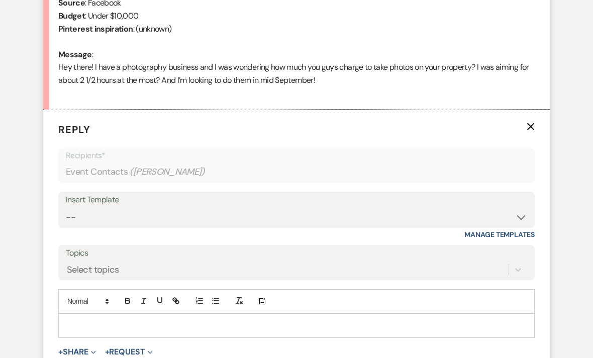
scroll to position [547, 0]
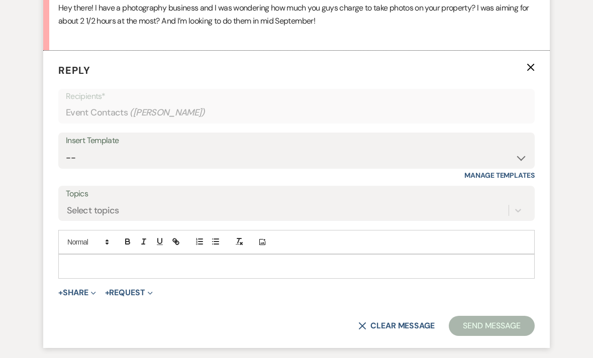
click at [306, 261] on p at bounding box center [296, 266] width 461 height 11
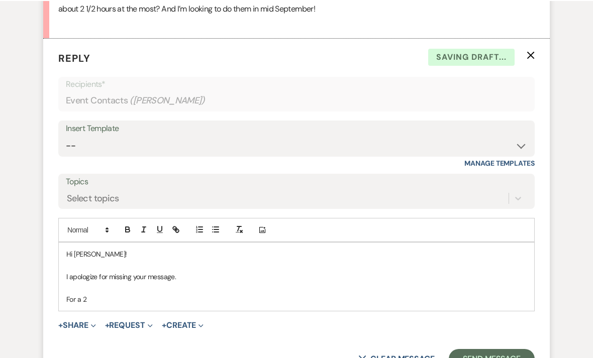
scroll to position [559, 0]
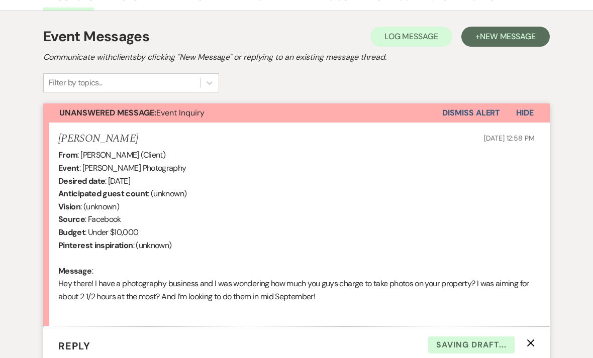
scroll to position [268, 0]
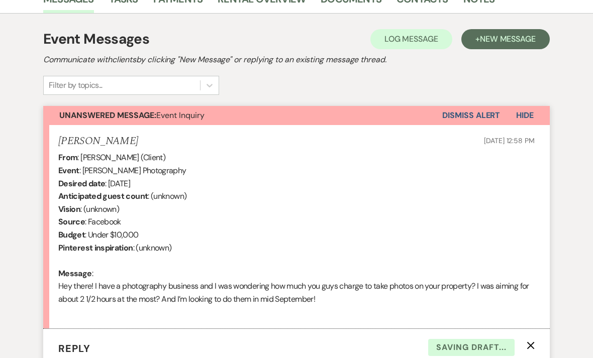
click at [478, 109] on button "Dismiss Alert" at bounding box center [471, 115] width 58 height 19
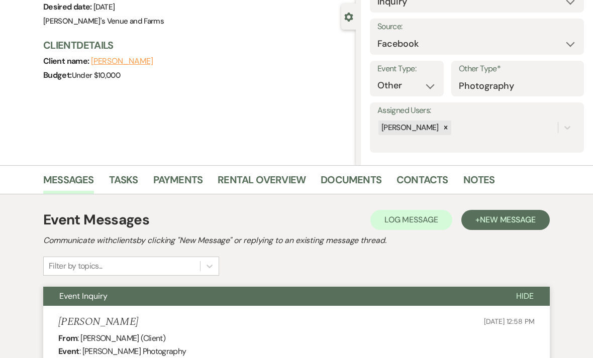
scroll to position [0, 0]
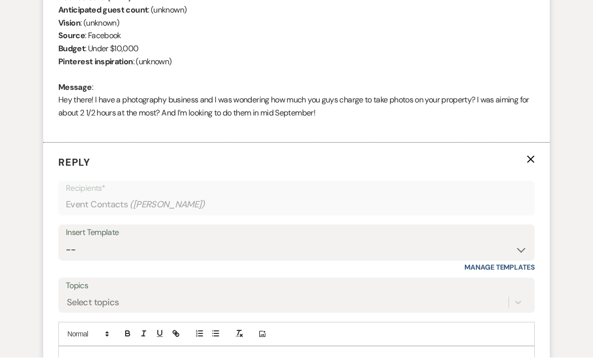
click at [535, 149] on form "Reply X Recipients* Event Contacts ( [PERSON_NAME] ) Insert Template -- Weven P…" at bounding box center [296, 292] width 507 height 298
click at [533, 155] on icon "X" at bounding box center [531, 159] width 8 height 8
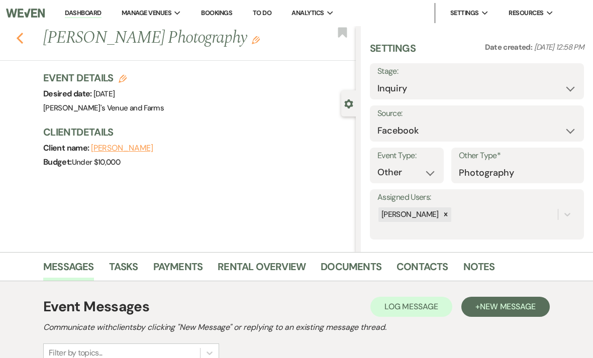
click at [23, 36] on icon "Previous" at bounding box center [20, 38] width 8 height 12
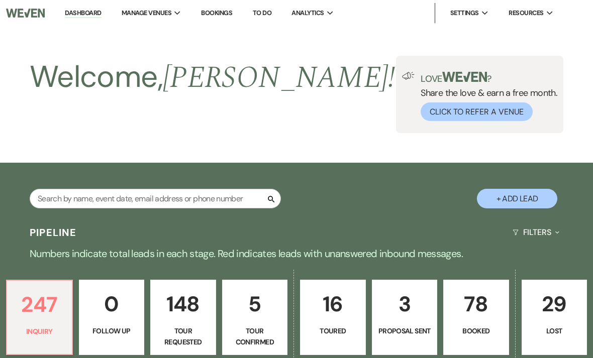
scroll to position [397, 0]
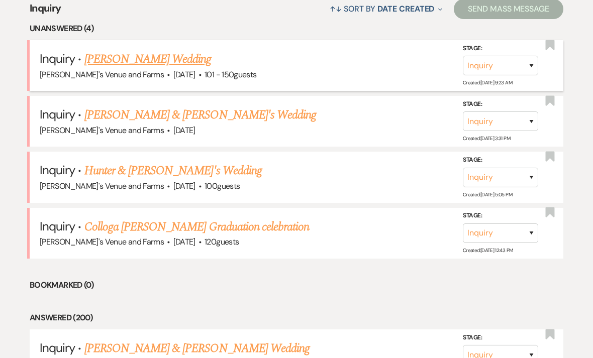
click at [167, 58] on link "[PERSON_NAME] Wedding" at bounding box center [147, 59] width 127 height 18
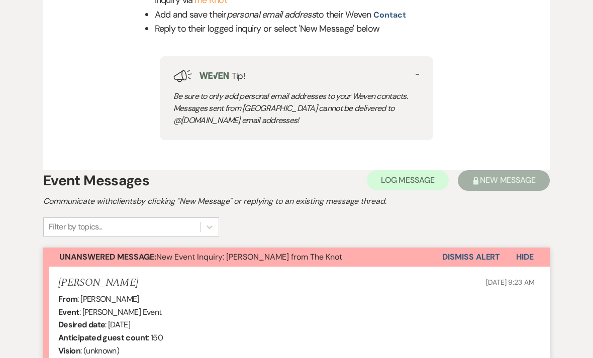
scroll to position [481, 0]
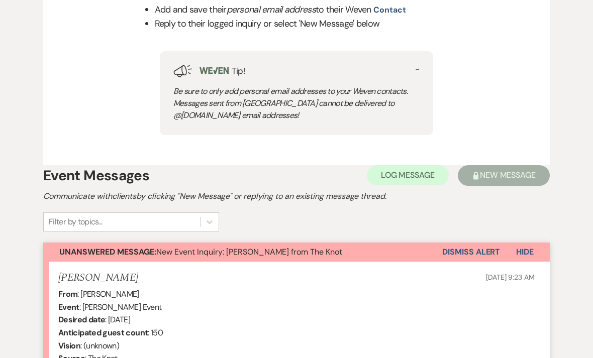
click at [463, 259] on button "Dismiss Alert" at bounding box center [471, 252] width 58 height 19
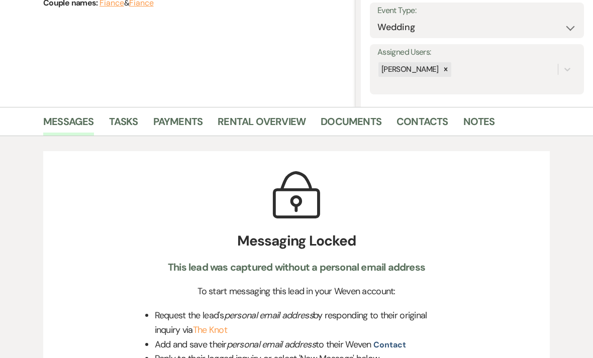
scroll to position [0, 0]
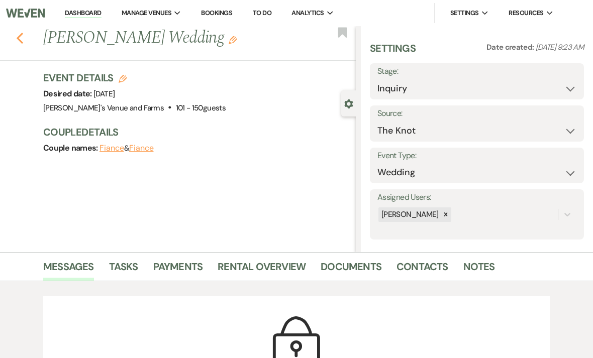
click at [22, 35] on icon "Previous" at bounding box center [20, 38] width 8 height 12
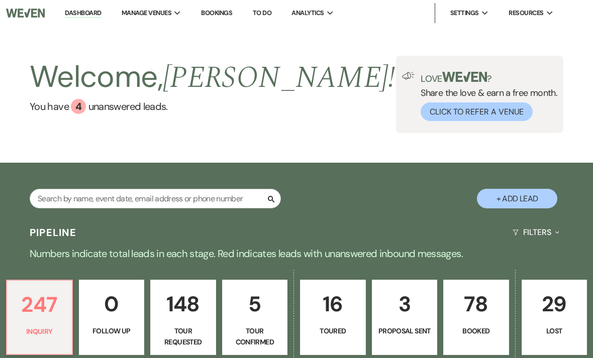
scroll to position [397, 0]
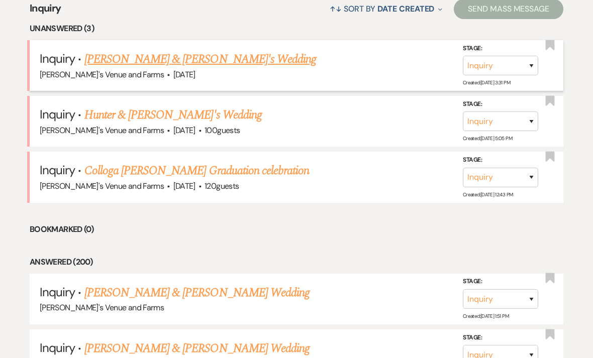
click at [191, 58] on link "[PERSON_NAME] & [PERSON_NAME]'s Wedding" at bounding box center [200, 59] width 232 height 18
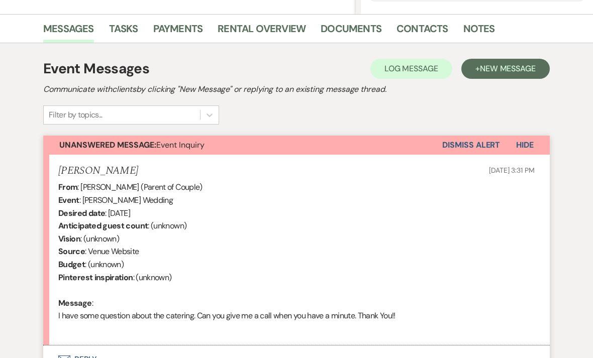
scroll to position [298, 0]
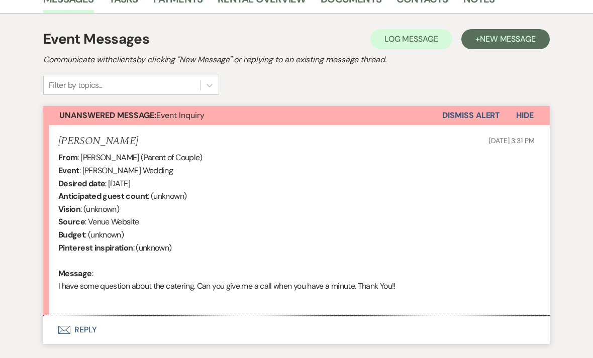
click at [474, 119] on button "Dismiss Alert" at bounding box center [471, 115] width 58 height 19
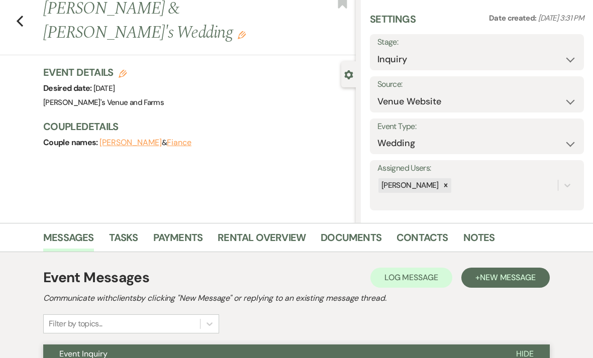
scroll to position [0, 0]
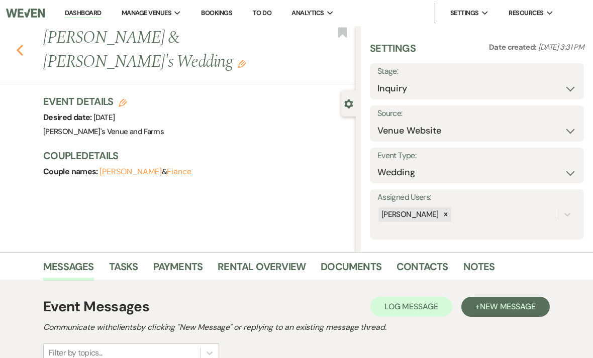
click at [21, 45] on use "button" at bounding box center [20, 50] width 7 height 11
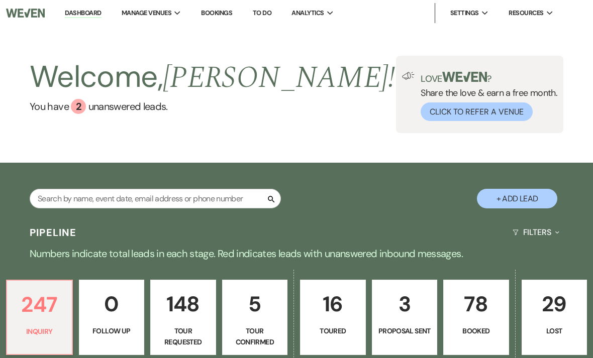
scroll to position [397, 0]
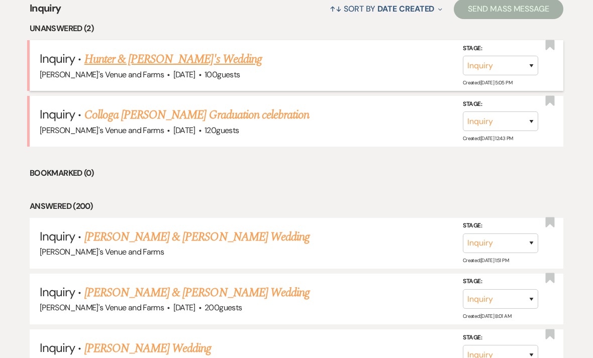
click at [169, 54] on link "Hunter & [PERSON_NAME]'s Wedding" at bounding box center [172, 59] width 177 height 18
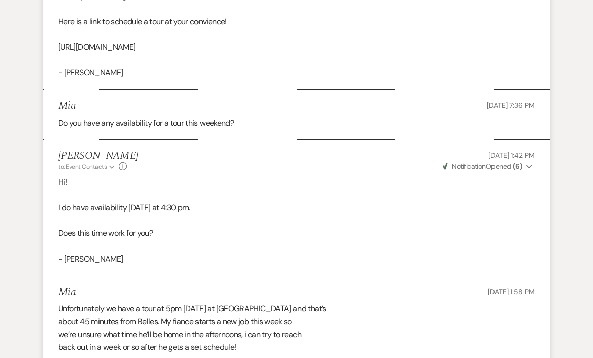
scroll to position [1323, 0]
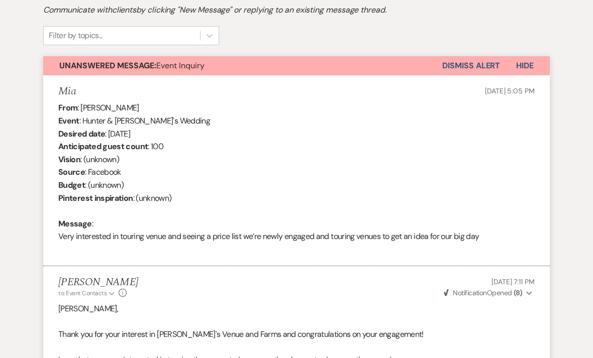
click at [475, 65] on button "Dismiss Alert" at bounding box center [471, 66] width 58 height 19
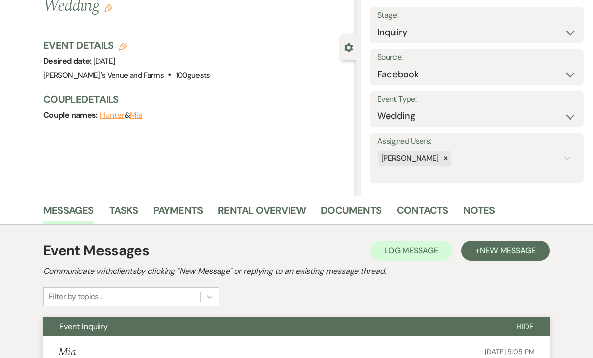
scroll to position [0, 0]
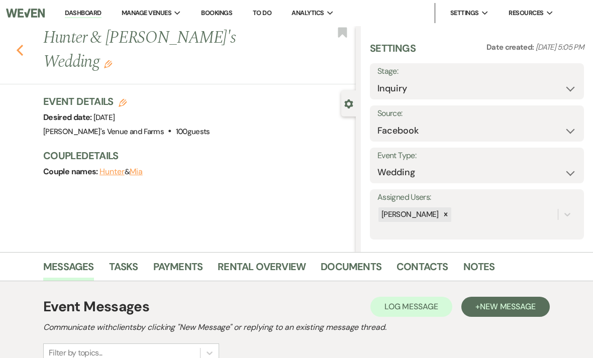
click at [22, 45] on use "button" at bounding box center [20, 50] width 7 height 11
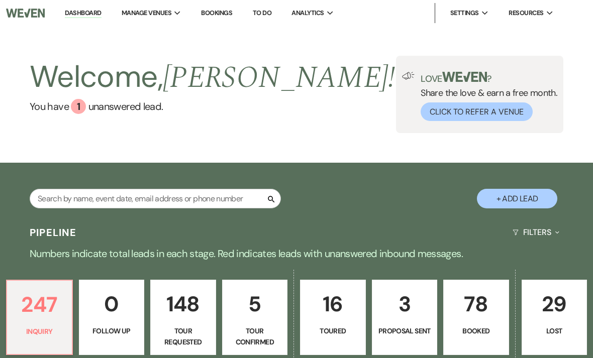
scroll to position [397, 0]
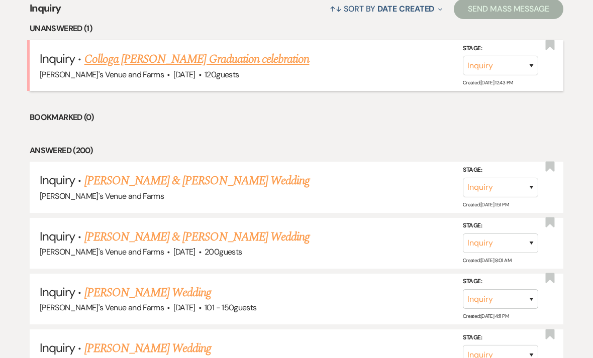
click at [204, 64] on link "Colloga [PERSON_NAME] Graduation celebration" at bounding box center [196, 59] width 225 height 18
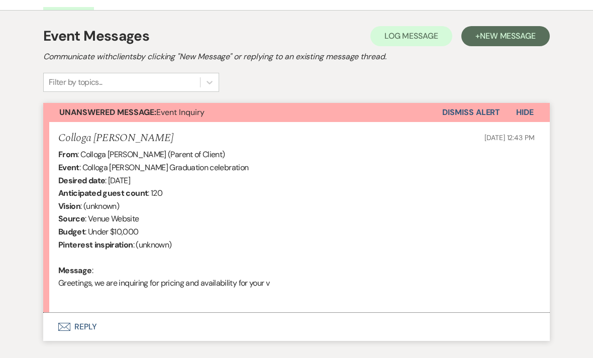
click at [477, 109] on button "Dismiss Alert" at bounding box center [471, 113] width 58 height 19
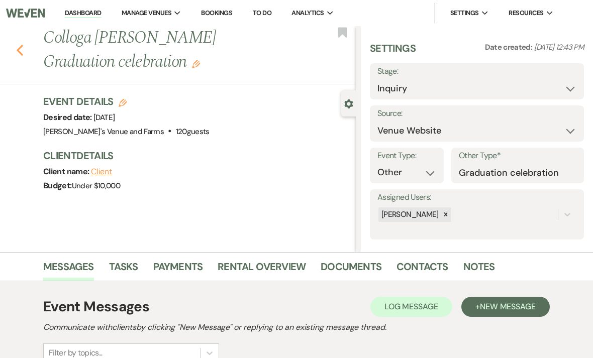
click at [20, 55] on icon "Previous" at bounding box center [20, 50] width 8 height 12
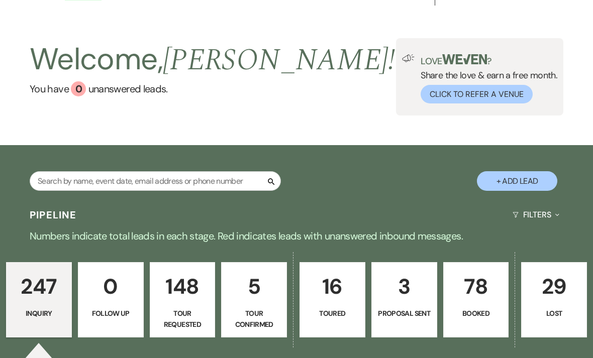
scroll to position [17, 0]
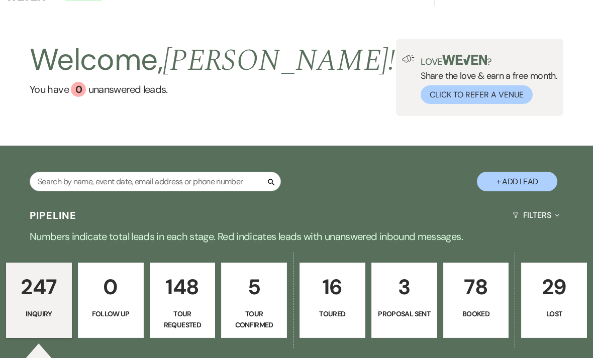
click at [413, 287] on p "3" at bounding box center [404, 287] width 53 height 34
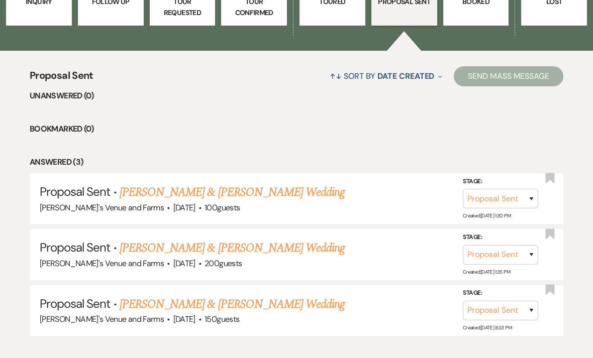
scroll to position [351, 0]
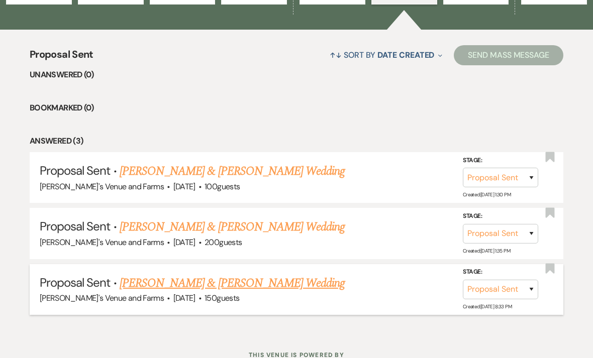
click at [295, 279] on link "[PERSON_NAME] & [PERSON_NAME] Wedding" at bounding box center [232, 284] width 225 height 18
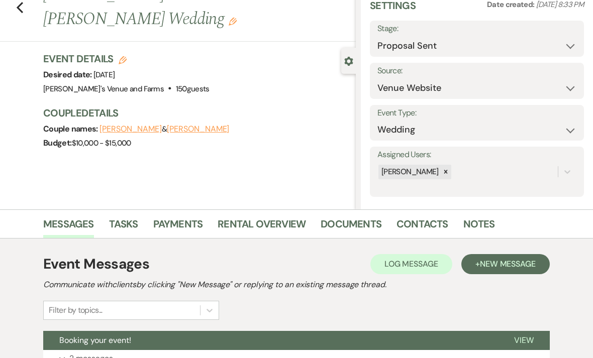
scroll to position [145, 0]
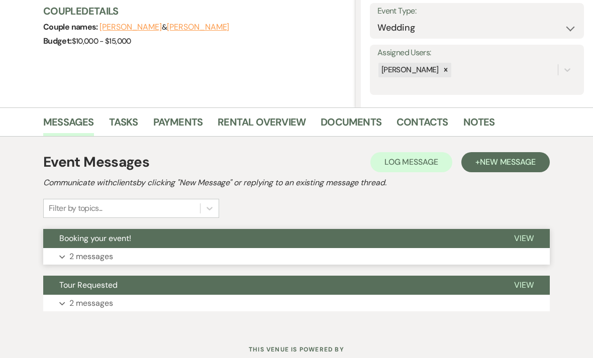
click at [342, 249] on button "Expand 2 messages" at bounding box center [296, 256] width 507 height 17
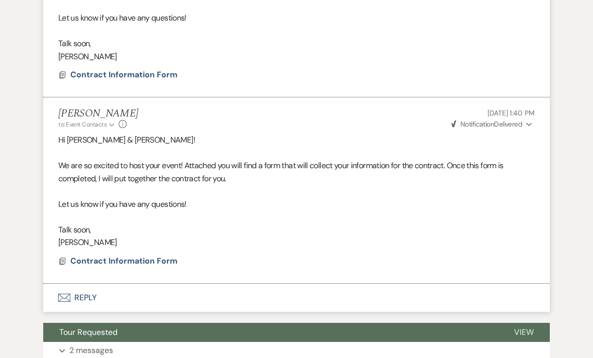
click at [506, 124] on span "Weven Check Notification Delivered" at bounding box center [487, 124] width 71 height 9
click at [360, 242] on p "[PERSON_NAME]" at bounding box center [296, 242] width 477 height 13
click at [376, 236] on p "[PERSON_NAME]" at bounding box center [296, 242] width 477 height 13
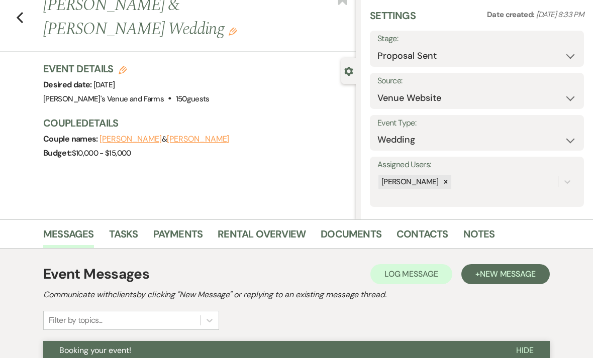
scroll to position [0, 0]
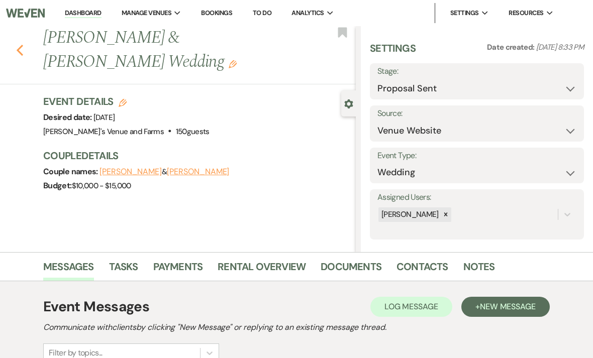
click at [23, 47] on icon "Previous" at bounding box center [20, 50] width 8 height 12
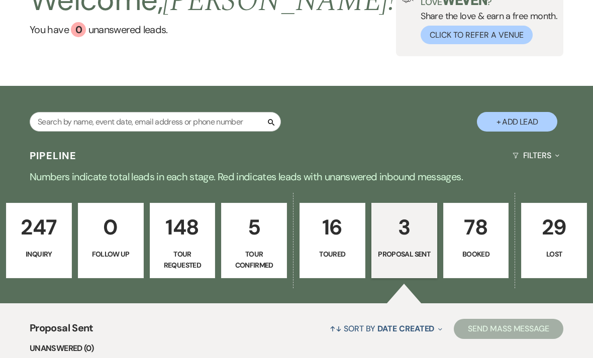
scroll to position [77, 0]
click at [409, 255] on p "Proposal Sent" at bounding box center [404, 254] width 53 height 11
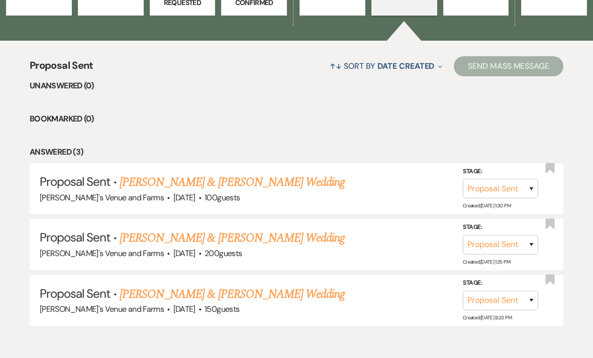
scroll to position [338, 0]
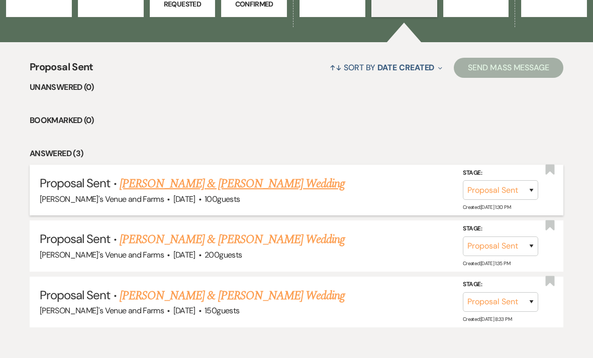
click at [297, 185] on link "[PERSON_NAME] & [PERSON_NAME] Wedding" at bounding box center [232, 184] width 225 height 18
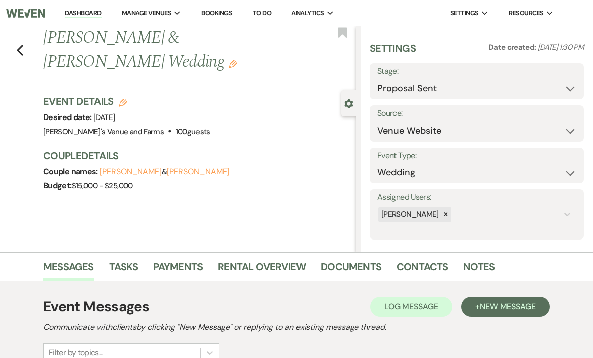
click at [124, 102] on use "button" at bounding box center [123, 103] width 8 height 8
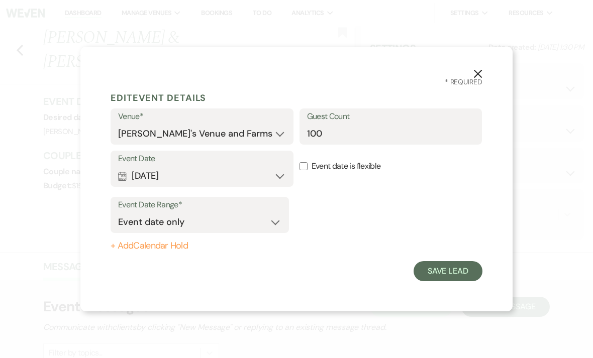
click at [260, 186] on button "Calendar [DATE] Expand" at bounding box center [202, 176] width 168 height 20
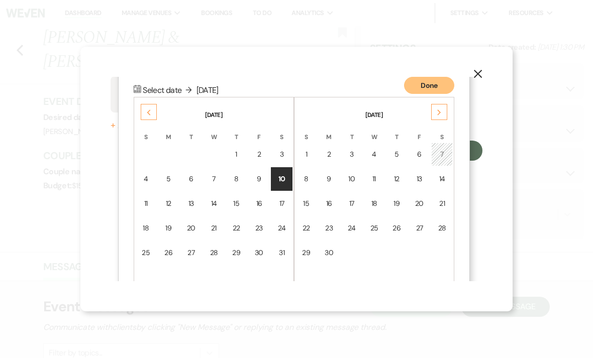
scroll to position [129, 0]
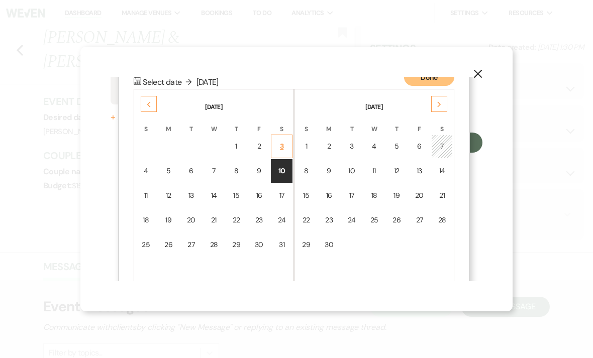
click at [282, 152] on div "3" at bounding box center [282, 146] width 9 height 11
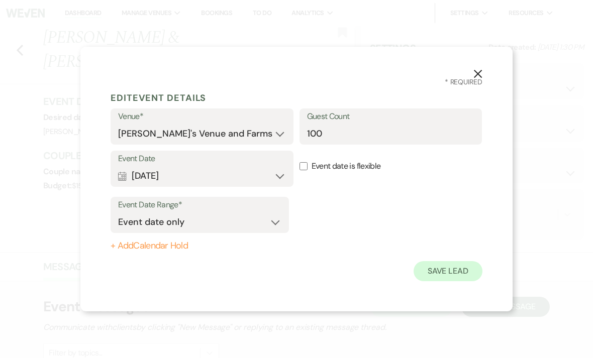
click at [457, 282] on button "Save Lead" at bounding box center [448, 271] width 69 height 20
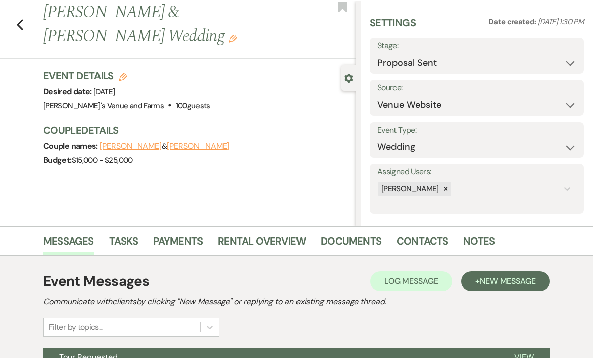
scroll to position [99, 0]
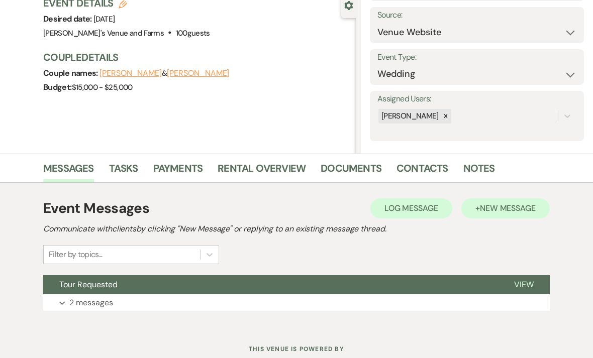
click at [512, 216] on button "+ New Message" at bounding box center [506, 209] width 88 height 20
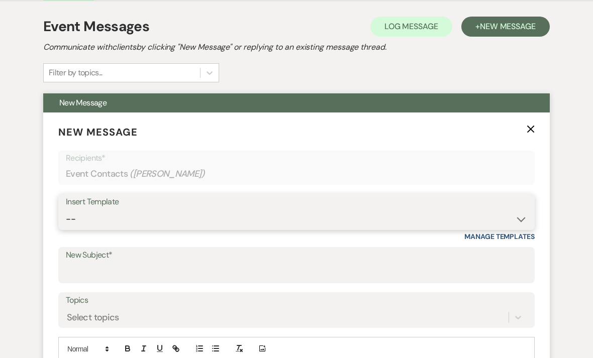
click at [291, 220] on select "-- Weven Planning Portal Introduction (Booked Events) Initial Inquiry Response …" at bounding box center [297, 220] width 462 height 20
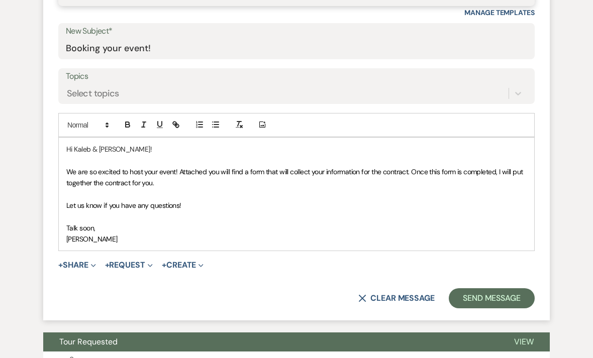
scroll to position [506, 0]
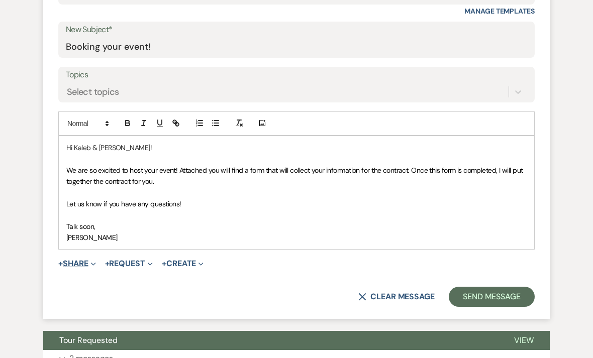
click at [83, 260] on button "+ Share Expand" at bounding box center [77, 264] width 38 height 8
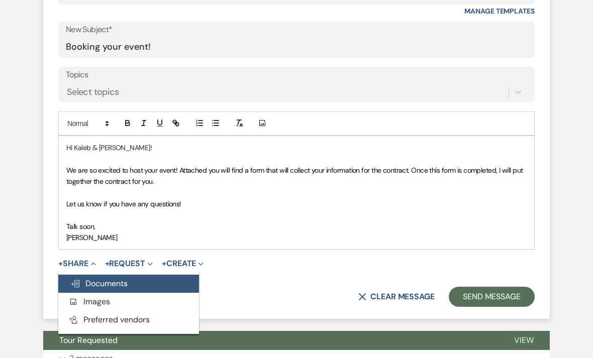
click at [126, 282] on span "Doc Upload Documents" at bounding box center [98, 284] width 57 height 11
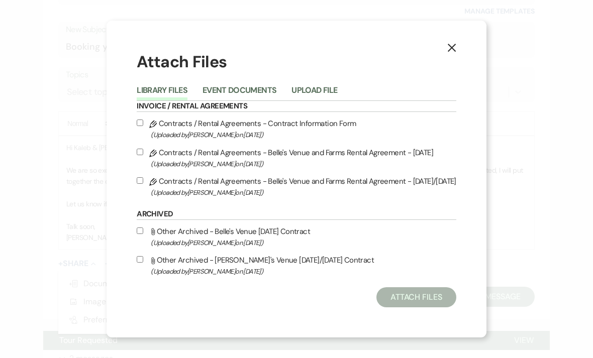
click at [275, 137] on label "Pencil Contracts / Rental Agreements - Contract Information Form (Uploaded by […" at bounding box center [297, 129] width 320 height 24
click at [143, 126] on input "Pencil Contracts / Rental Agreements - Contract Information Form (Uploaded by […" at bounding box center [140, 123] width 7 height 7
click at [435, 308] on button "Attach Files" at bounding box center [417, 298] width 80 height 20
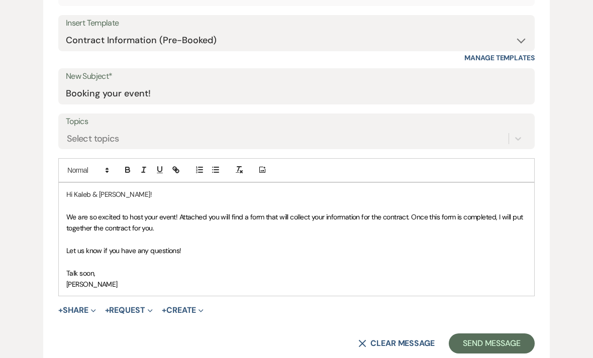
scroll to position [458, 0]
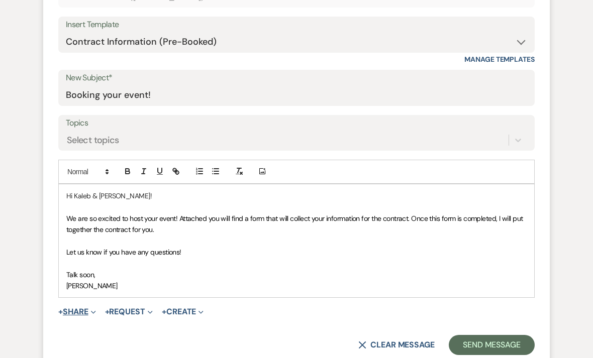
click at [76, 312] on button "+ Share Expand" at bounding box center [77, 312] width 38 height 8
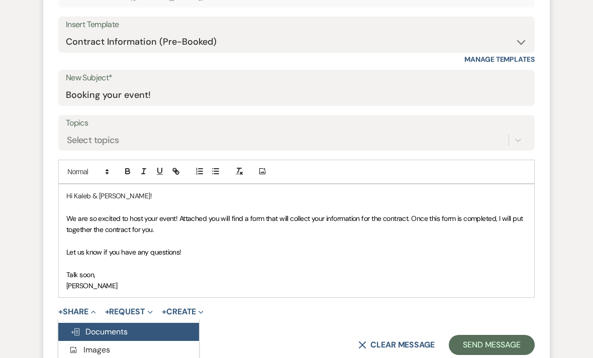
click at [95, 331] on span "Doc Upload Documents" at bounding box center [98, 332] width 57 height 11
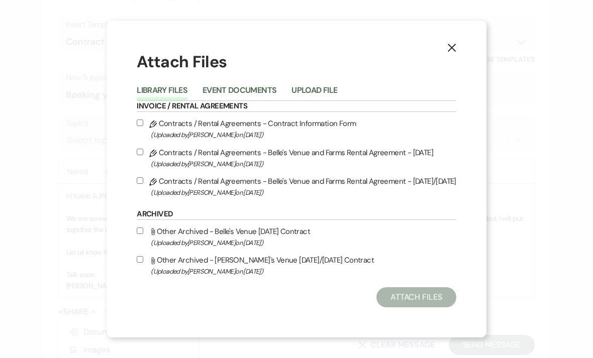
click at [248, 141] on label "Pencil Contracts / Rental Agreements - Contract Information Form (Uploaded by […" at bounding box center [297, 129] width 320 height 24
click at [143, 126] on input "Pencil Contracts / Rental Agreements - Contract Information Form (Uploaded by […" at bounding box center [140, 123] width 7 height 7
click at [425, 308] on button "Attach Files" at bounding box center [417, 298] width 80 height 20
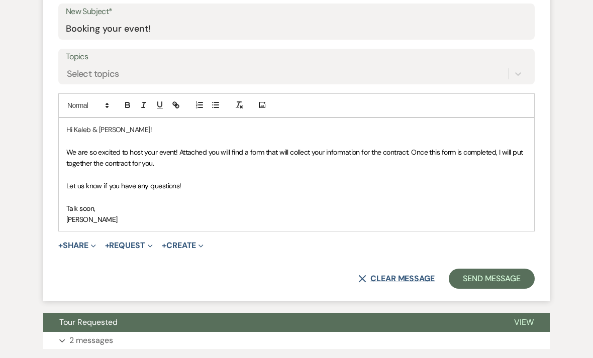
click at [393, 276] on button "X Clear message" at bounding box center [396, 279] width 76 height 8
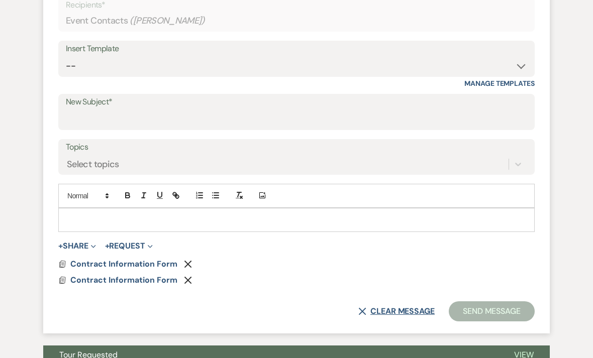
scroll to position [434, 0]
click at [187, 260] on icon "Remove" at bounding box center [188, 264] width 8 height 8
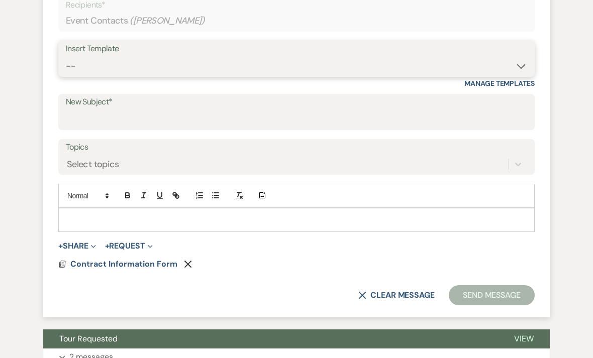
click at [159, 66] on select "-- Weven Planning Portal Introduction (Booked Events) Initial Inquiry Response …" at bounding box center [297, 66] width 462 height 20
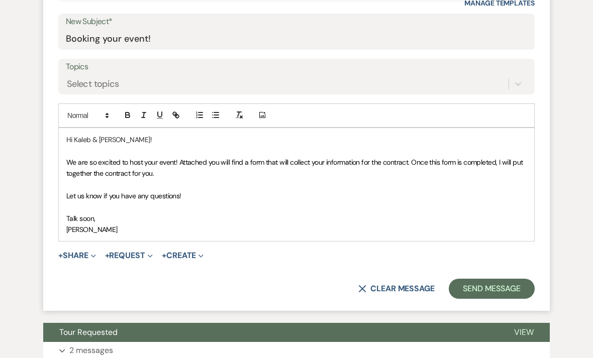
scroll to position [512, 0]
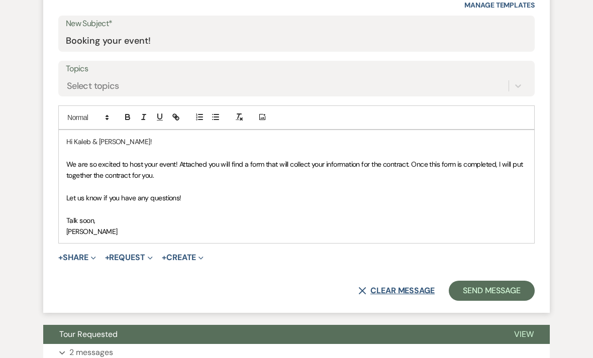
click at [390, 287] on button "X Clear message" at bounding box center [396, 291] width 76 height 8
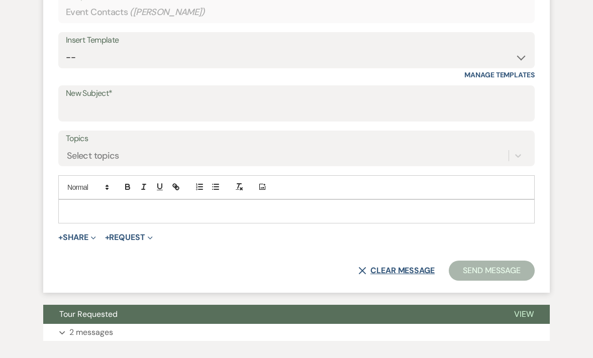
scroll to position [442, 0]
click at [391, 274] on button "X Clear message" at bounding box center [396, 271] width 76 height 8
click at [392, 274] on button "X Clear message" at bounding box center [396, 271] width 76 height 8
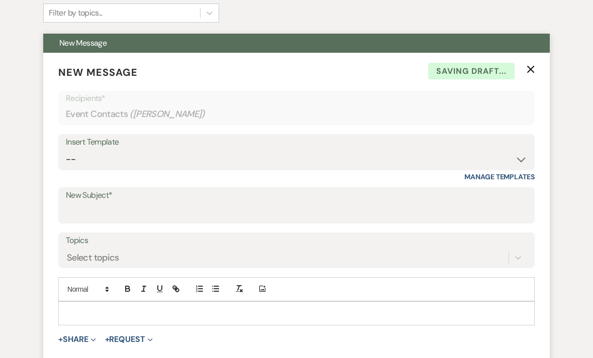
scroll to position [335, 0]
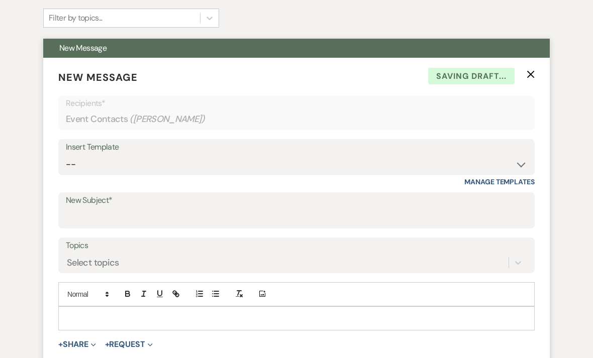
click at [533, 72] on use "button" at bounding box center [531, 74] width 8 height 8
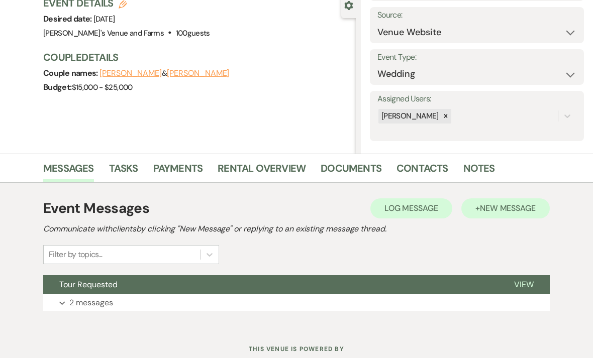
click at [499, 210] on span "New Message" at bounding box center [508, 208] width 56 height 11
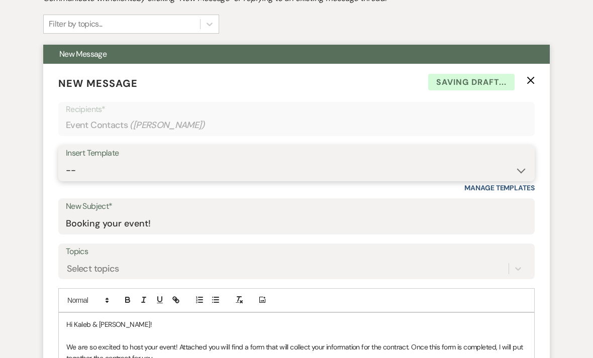
click at [305, 172] on select "-- Weven Planning Portal Introduction (Booked Events) Initial Inquiry Response …" at bounding box center [297, 171] width 462 height 20
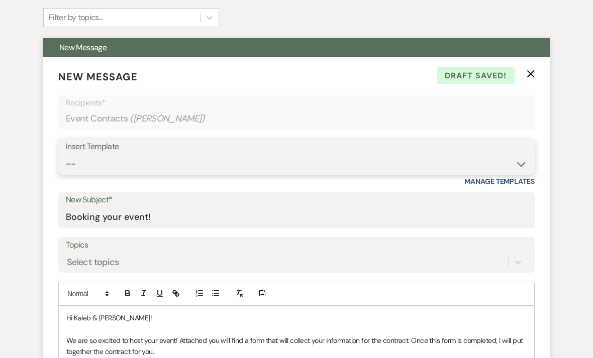
scroll to position [301, 0]
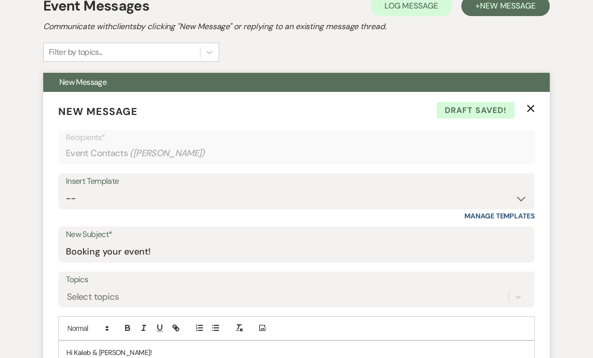
click at [530, 109] on use "button" at bounding box center [531, 109] width 8 height 8
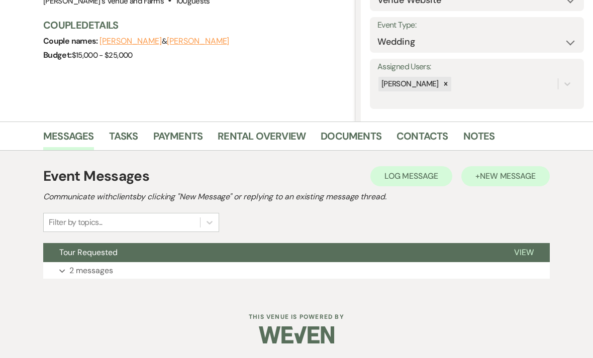
click at [510, 179] on span "New Message" at bounding box center [508, 176] width 56 height 11
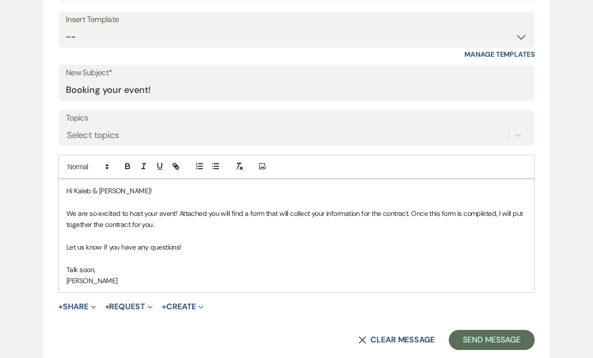
scroll to position [465, 0]
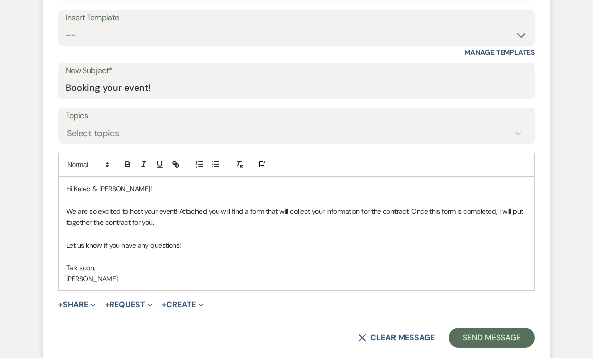
click at [93, 305] on span "Expand" at bounding box center [92, 305] width 8 height 11
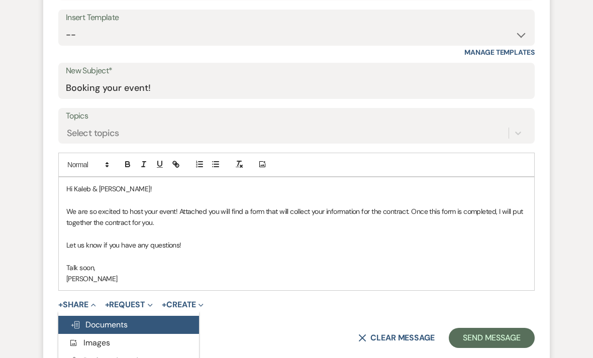
click at [124, 320] on span "Doc Upload Documents" at bounding box center [98, 325] width 57 height 11
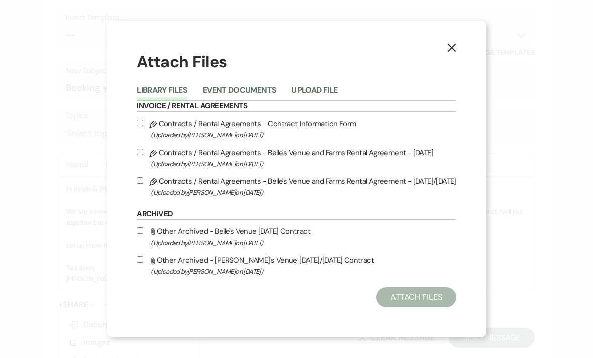
click at [297, 140] on label "Pencil Contracts / Rental Agreements - Contract Information Form (Uploaded by […" at bounding box center [297, 129] width 320 height 24
click at [143, 126] on input "Pencil Contracts / Rental Agreements - Contract Information Form (Uploaded by […" at bounding box center [140, 123] width 7 height 7
click at [437, 308] on button "Attach Files" at bounding box center [417, 298] width 80 height 20
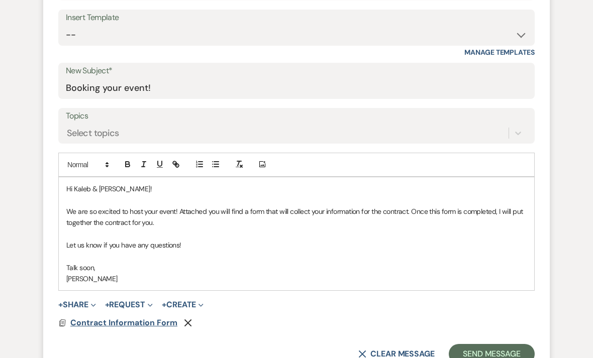
click at [132, 320] on span "Contract Information Form" at bounding box center [123, 323] width 107 height 11
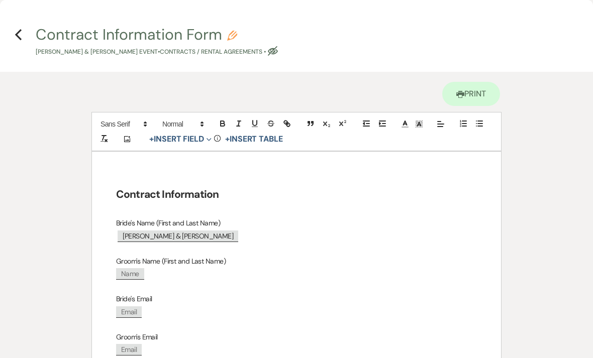
scroll to position [0, 0]
click at [22, 34] on icon "Previous" at bounding box center [19, 35] width 8 height 12
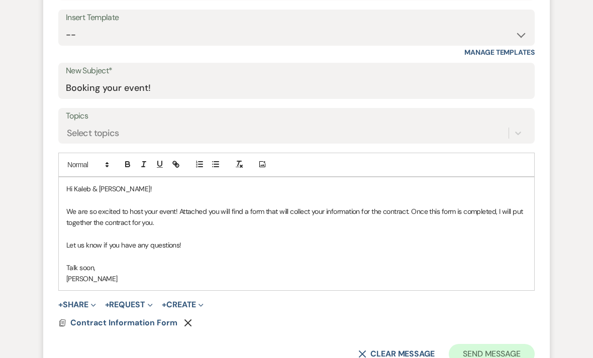
click at [494, 348] on button "Send Message" at bounding box center [492, 354] width 86 height 20
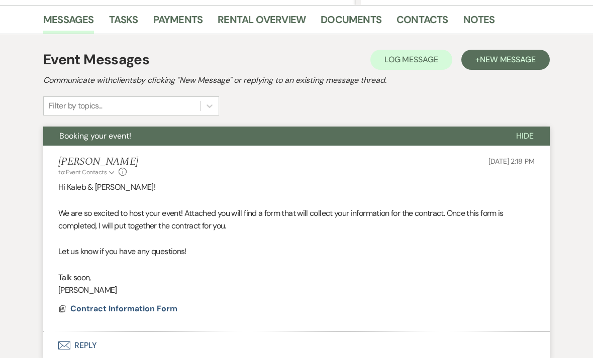
scroll to position [245, 0]
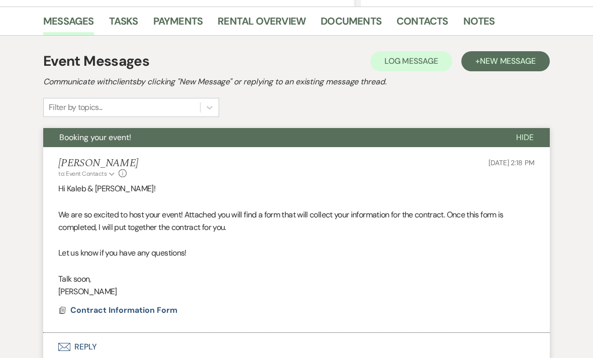
click at [533, 135] on span "Hide" at bounding box center [525, 138] width 18 height 11
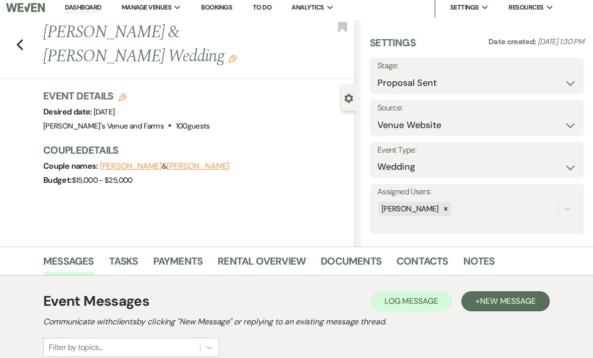
scroll to position [0, 0]
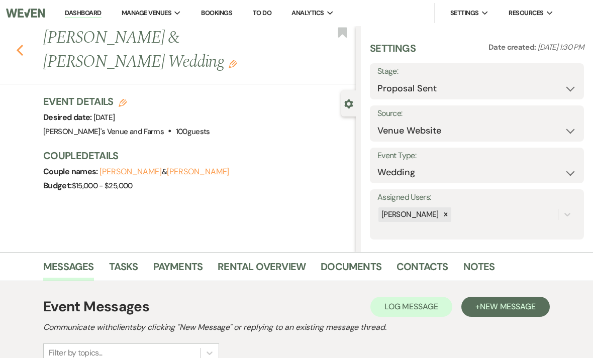
click at [22, 55] on use "button" at bounding box center [20, 50] width 7 height 11
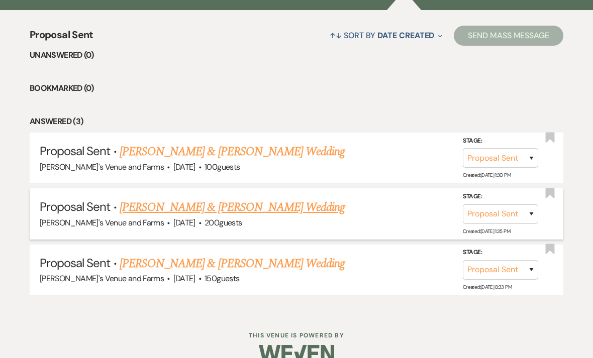
click at [278, 210] on link "[PERSON_NAME] & [PERSON_NAME] Wedding" at bounding box center [232, 208] width 225 height 18
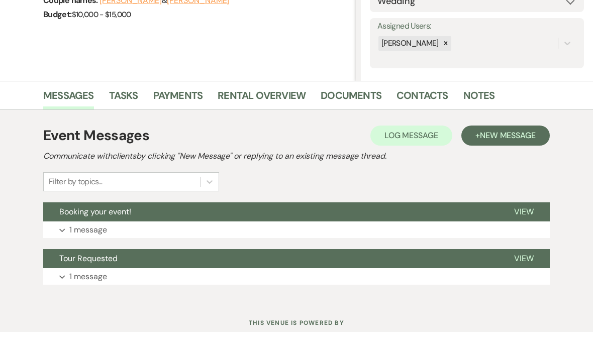
scroll to position [145, 0]
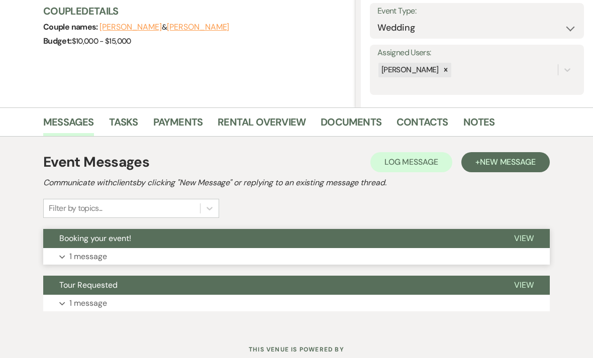
click at [219, 252] on button "Expand 1 message" at bounding box center [296, 256] width 507 height 17
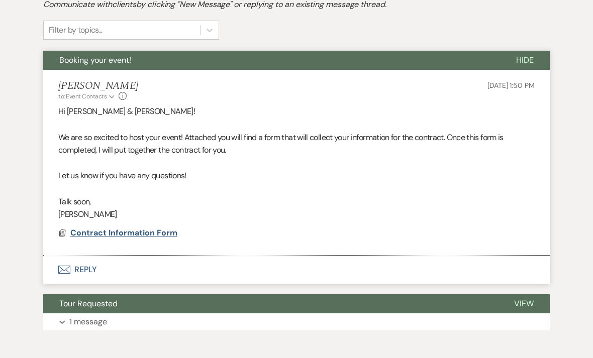
click at [161, 235] on span "Contract Information Form" at bounding box center [123, 234] width 107 height 12
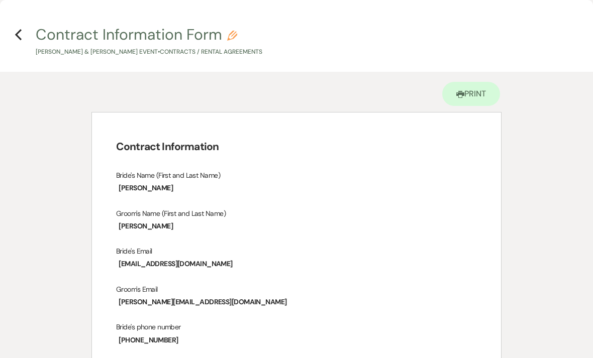
scroll to position [0, 0]
click at [18, 37] on use "button" at bounding box center [18, 34] width 7 height 11
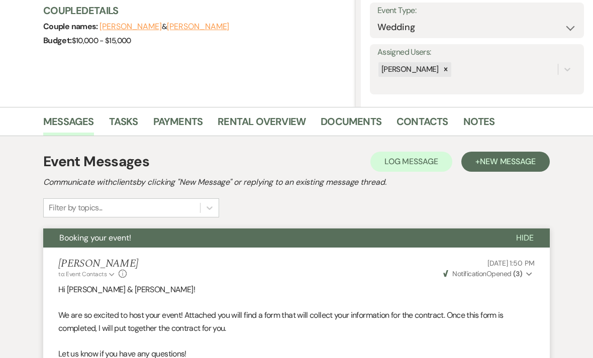
scroll to position [145, 0]
click at [361, 126] on link "Documents" at bounding box center [351, 125] width 61 height 22
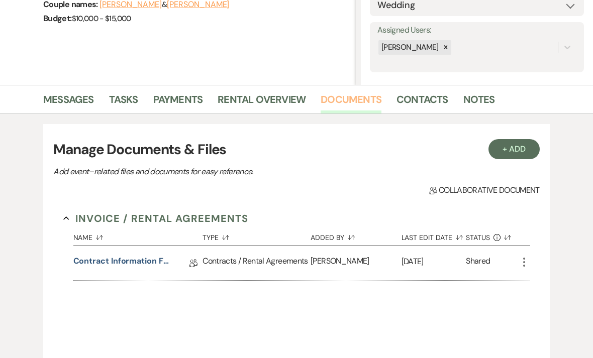
scroll to position [172, 0]
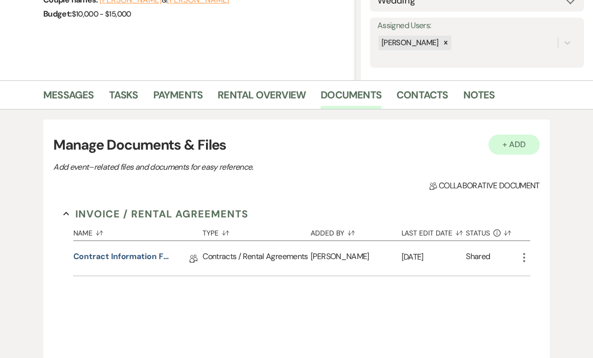
click at [517, 143] on button "+ Add" at bounding box center [514, 145] width 51 height 20
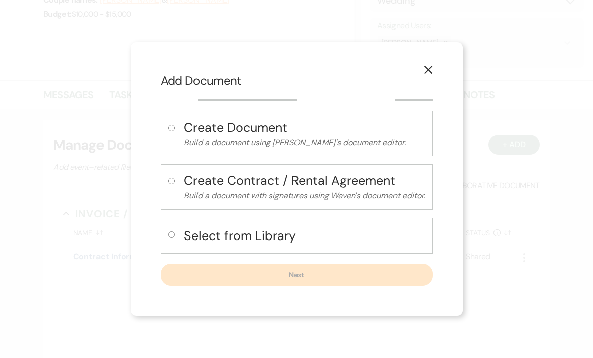
click at [327, 245] on h4 "Select from Library" at bounding box center [304, 236] width 241 height 18
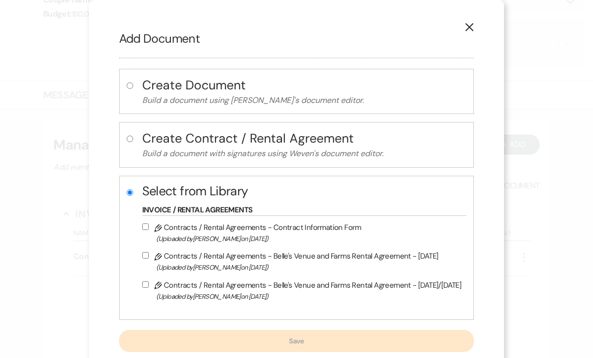
click at [385, 259] on label "Pencil Contracts / Rental Agreements - Belle's Venue and Farms Rental Agreement…" at bounding box center [302, 262] width 320 height 24
click at [149, 259] on input "Pencil Contracts / Rental Agreements - Belle's Venue and Farms Rental Agreement…" at bounding box center [145, 255] width 7 height 7
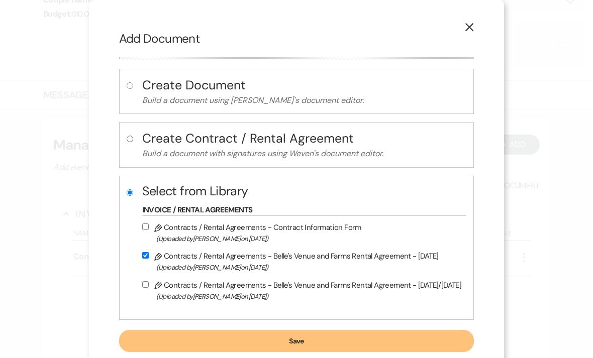
click at [289, 346] on button "Save" at bounding box center [296, 341] width 355 height 22
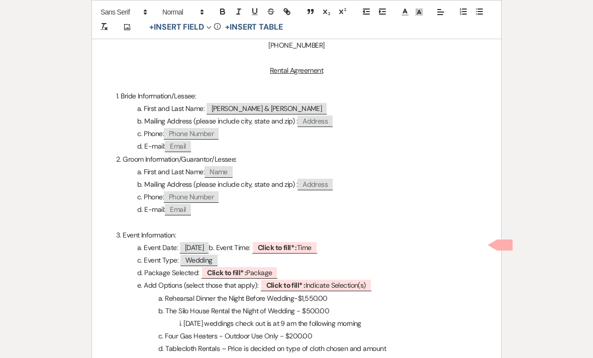
scroll to position [208, 0]
click at [318, 244] on span "Click to fill* : Time" at bounding box center [285, 247] width 66 height 13
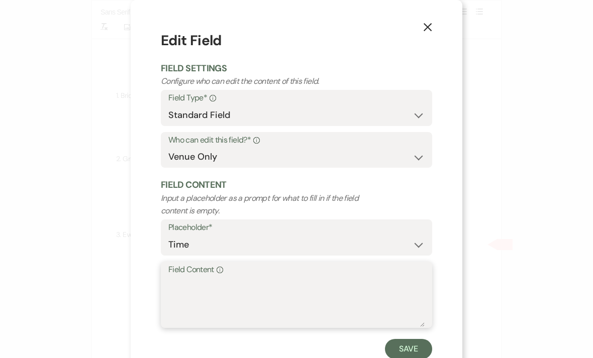
click at [282, 288] on textarea "Field Content Info" at bounding box center [296, 302] width 256 height 50
click at [434, 28] on button "X" at bounding box center [427, 27] width 69 height 54
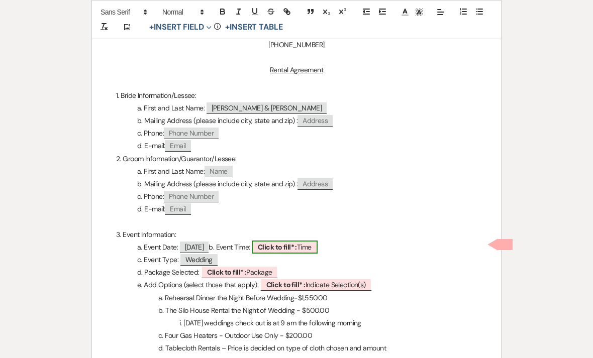
click at [297, 245] on b "Click to fill* :" at bounding box center [277, 247] width 39 height 9
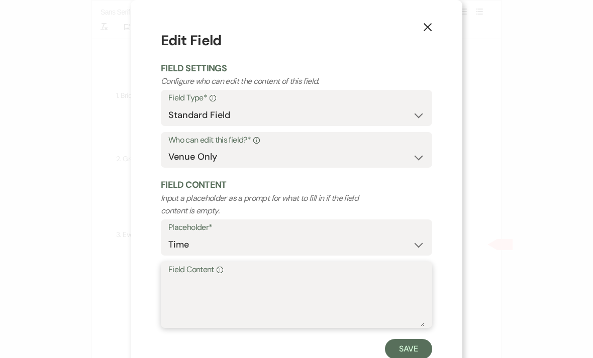
click at [259, 288] on textarea "Field Content Info" at bounding box center [296, 302] width 256 height 50
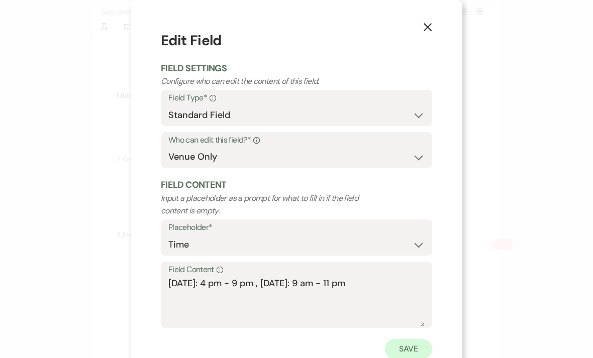
click at [413, 345] on button "Save" at bounding box center [408, 349] width 47 height 20
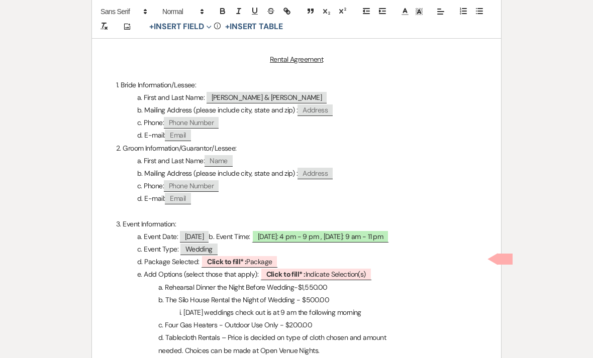
scroll to position [257, 0]
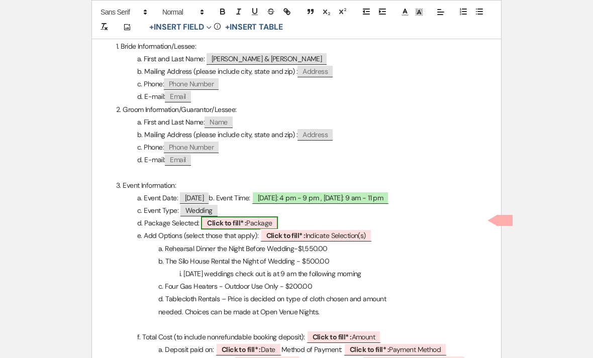
click at [245, 220] on b "Click to fill* :" at bounding box center [226, 223] width 39 height 9
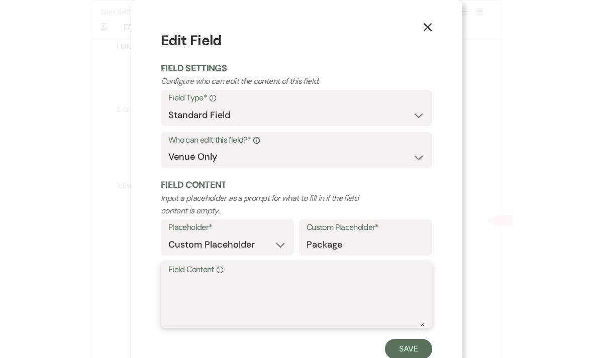
click at [256, 299] on textarea "Field Content Info" at bounding box center [296, 302] width 256 height 50
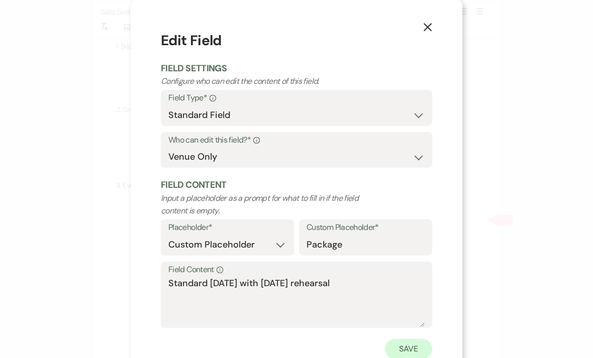
click at [408, 339] on button "Save" at bounding box center [408, 349] width 47 height 20
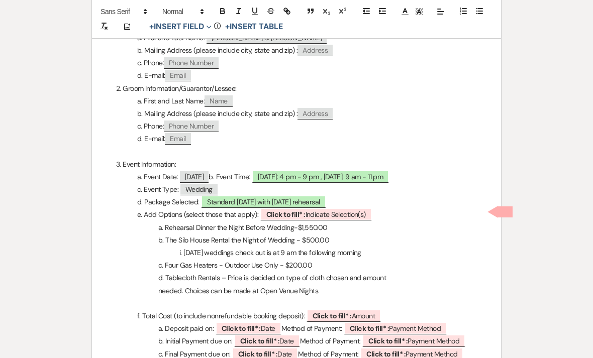
scroll to position [278, 0]
click at [355, 212] on span "Click to fill* : Indicate Selection(s)" at bounding box center [316, 214] width 112 height 13
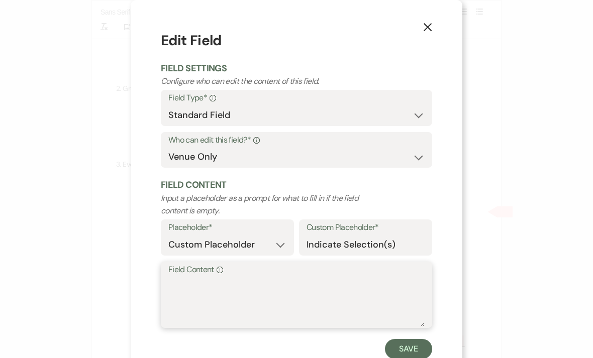
click at [294, 295] on textarea "Field Content Info" at bounding box center [296, 302] width 256 height 50
click at [415, 353] on button "Save" at bounding box center [408, 349] width 47 height 20
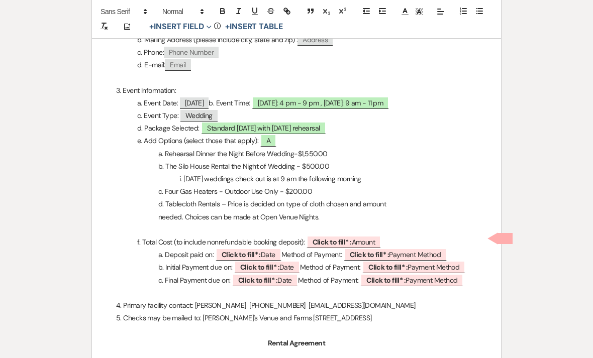
scroll to position [353, 0]
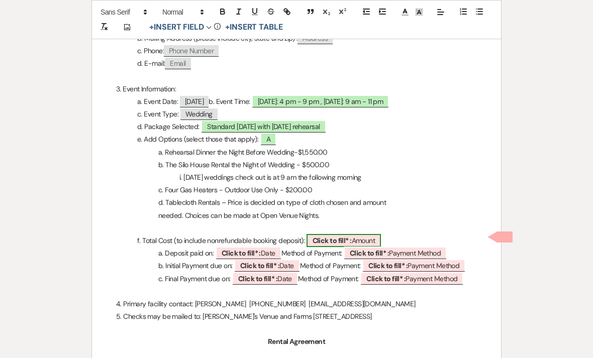
click at [334, 237] on b "Click to fill* :" at bounding box center [332, 240] width 39 height 9
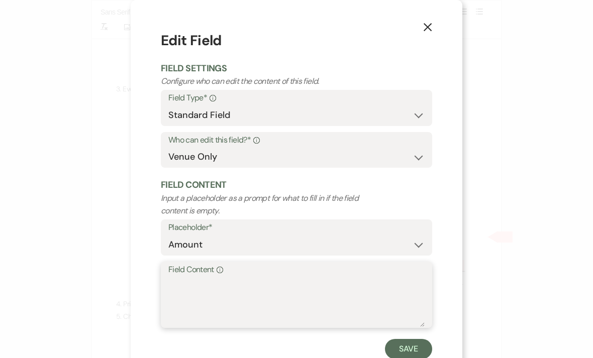
click at [281, 297] on textarea "Field Content Info" at bounding box center [296, 302] width 256 height 50
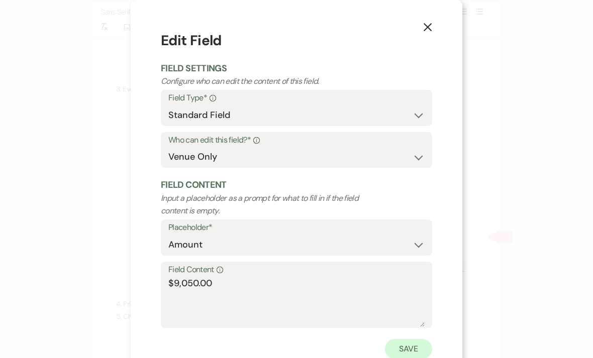
click at [422, 350] on button "Save" at bounding box center [408, 349] width 47 height 20
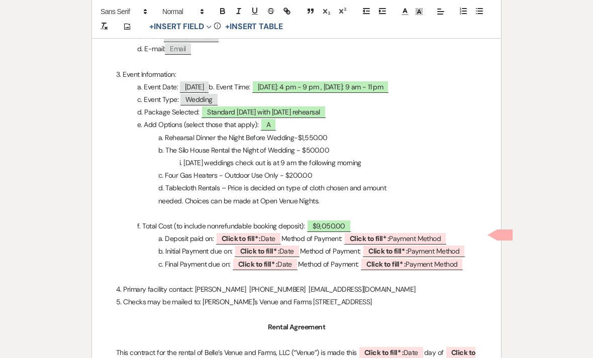
scroll to position [380, 0]
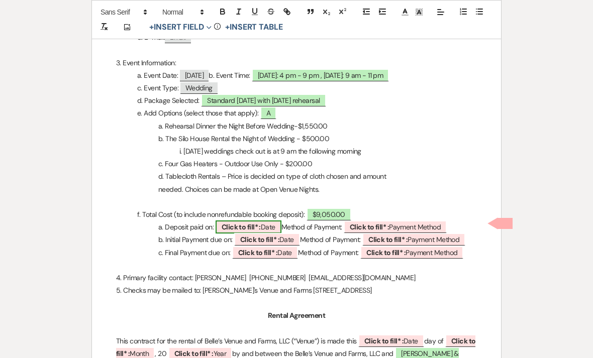
click at [257, 225] on b "Click to fill* :" at bounding box center [241, 227] width 39 height 9
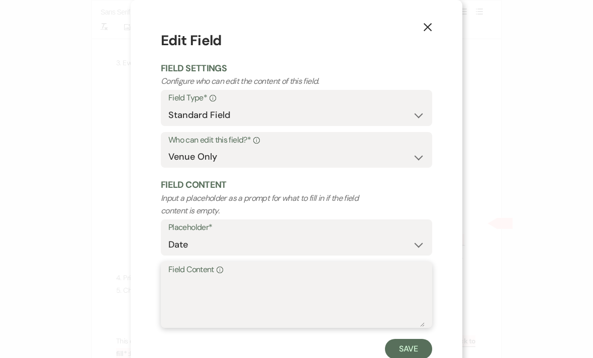
click at [295, 297] on textarea "Field Content Info" at bounding box center [296, 302] width 256 height 50
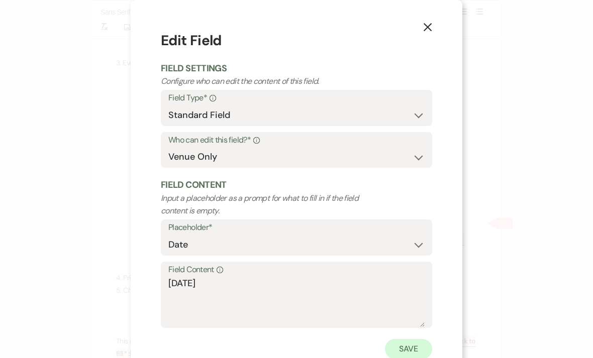
click at [416, 348] on button "Save" at bounding box center [408, 349] width 47 height 20
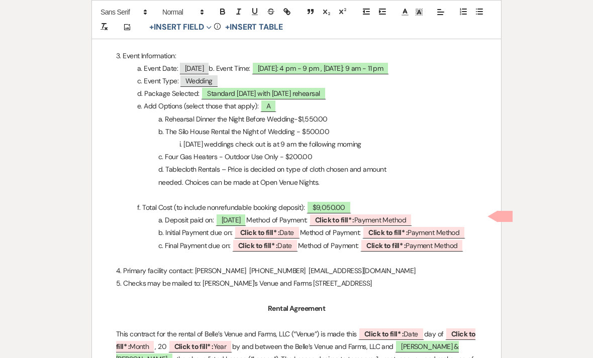
scroll to position [404, 0]
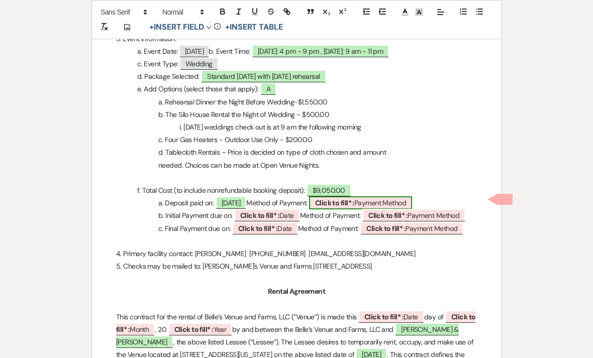
click at [354, 203] on b "Click to fill* :" at bounding box center [334, 203] width 39 height 9
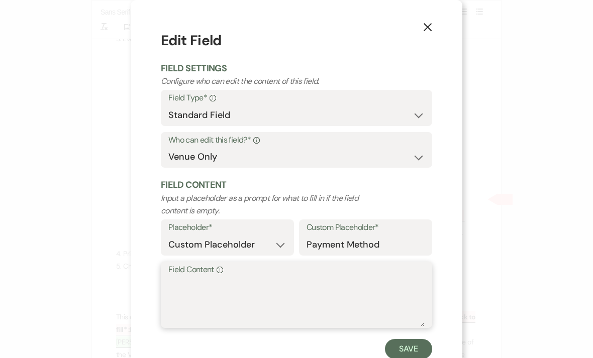
click at [265, 301] on textarea "Field Content Info" at bounding box center [296, 302] width 256 height 50
click at [415, 350] on button "Save" at bounding box center [408, 349] width 47 height 20
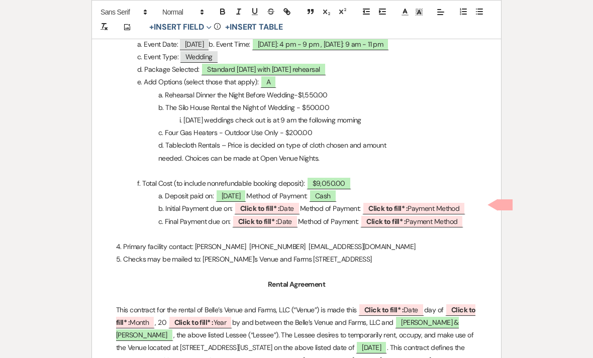
scroll to position [426, 0]
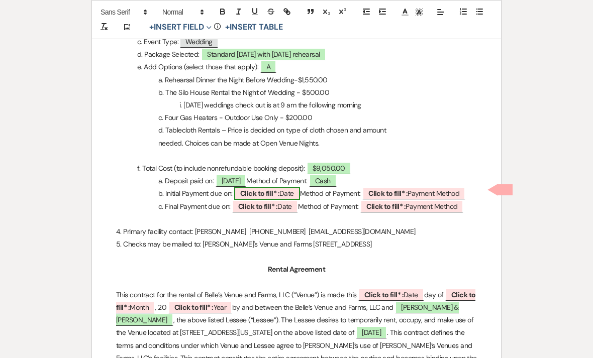
click at [279, 192] on b "Click to fill* :" at bounding box center [259, 193] width 39 height 9
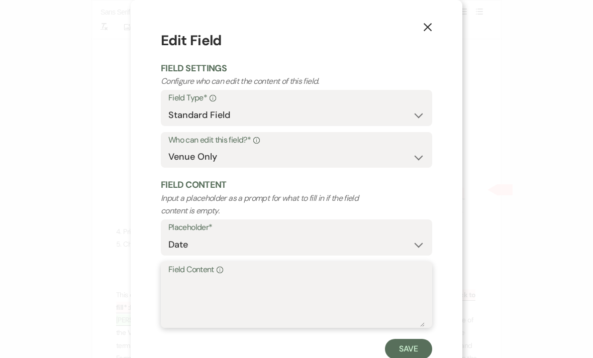
click at [243, 305] on textarea "Field Content Info" at bounding box center [296, 302] width 256 height 50
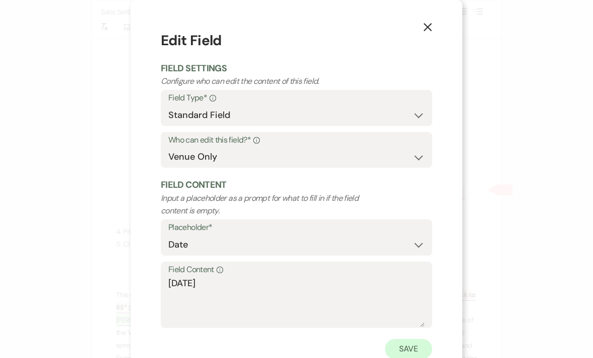
click at [415, 348] on button "Save" at bounding box center [408, 349] width 47 height 20
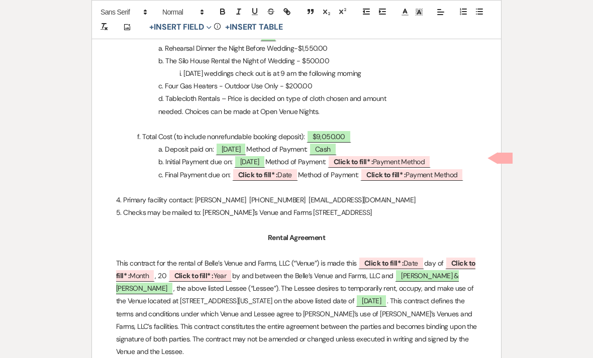
scroll to position [457, 0]
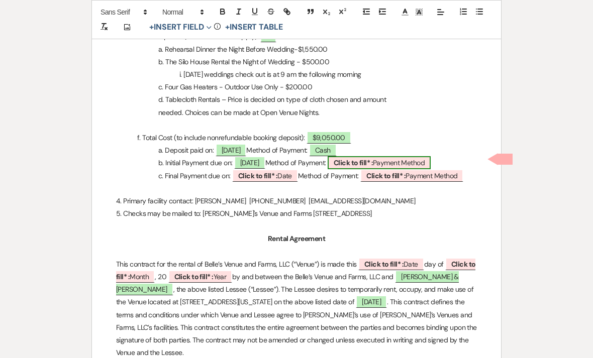
click at [373, 160] on b "Click to fill* :" at bounding box center [353, 162] width 39 height 9
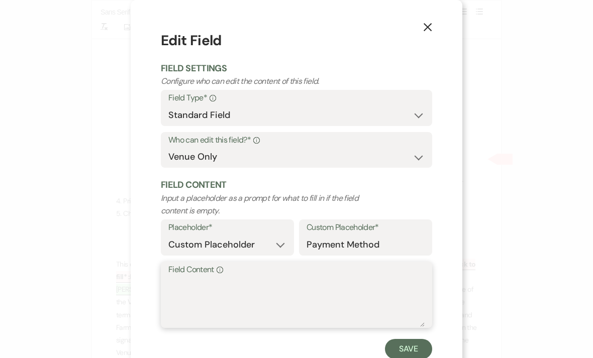
click at [250, 296] on textarea "Field Content Info" at bounding box center [296, 302] width 256 height 50
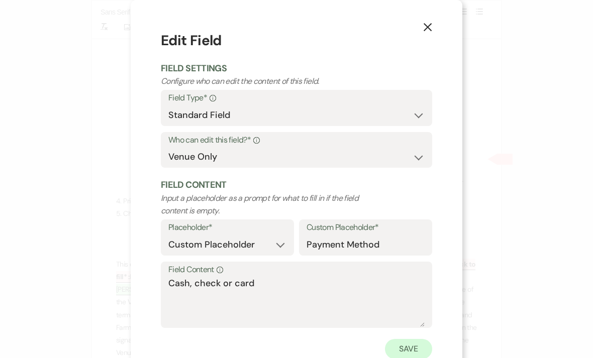
click at [405, 349] on button "Save" at bounding box center [408, 349] width 47 height 20
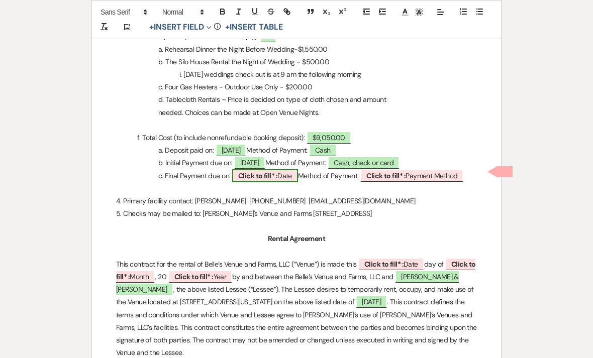
click at [276, 177] on span "Click to fill* : Date" at bounding box center [265, 175] width 66 height 13
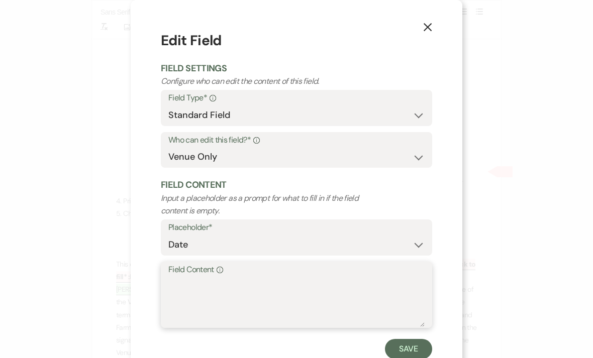
click at [257, 294] on textarea "Field Content Info" at bounding box center [296, 302] width 256 height 50
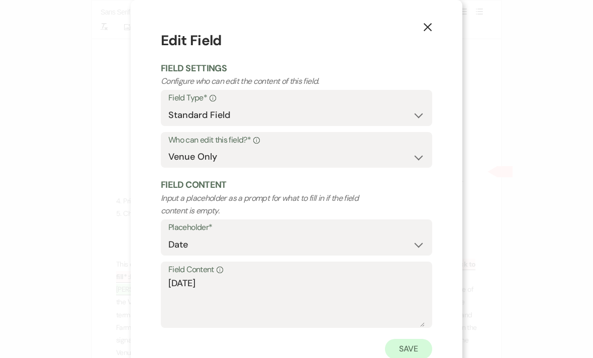
click at [416, 347] on button "Save" at bounding box center [408, 349] width 47 height 20
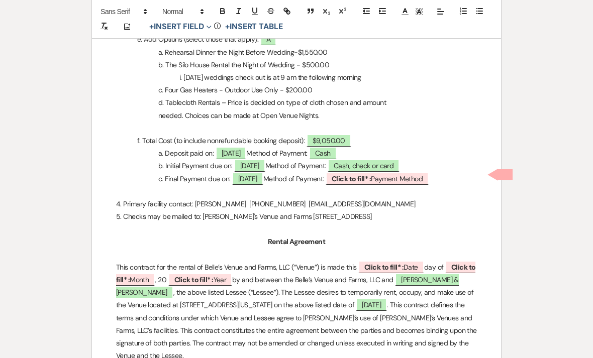
scroll to position [454, 0]
click at [400, 178] on span "Click to fill* : Payment Method" at bounding box center [377, 178] width 103 height 13
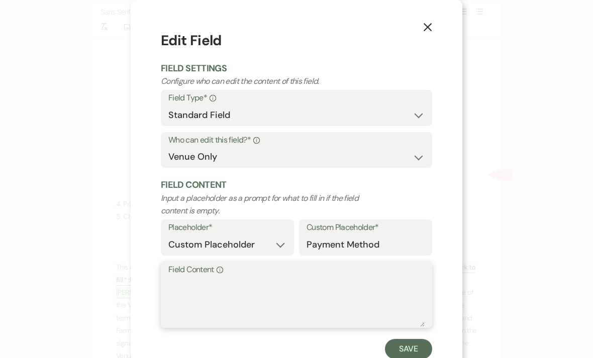
click at [294, 306] on textarea "Field Content Info" at bounding box center [296, 302] width 256 height 50
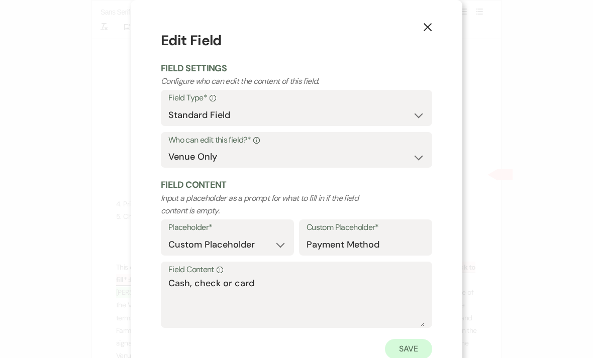
click at [406, 349] on button "Save" at bounding box center [408, 349] width 47 height 20
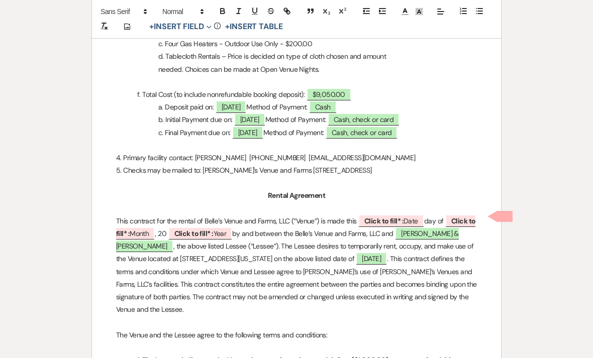
scroll to position [500, 0]
click at [388, 218] on b "Click to fill* :" at bounding box center [384, 221] width 39 height 9
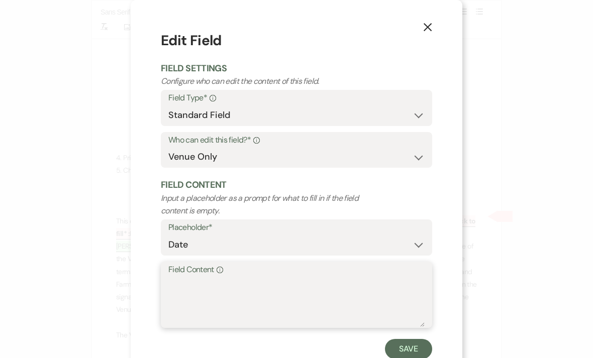
click at [282, 297] on textarea "Field Content Info" at bounding box center [296, 302] width 256 height 50
click at [422, 346] on button "Save" at bounding box center [408, 349] width 47 height 20
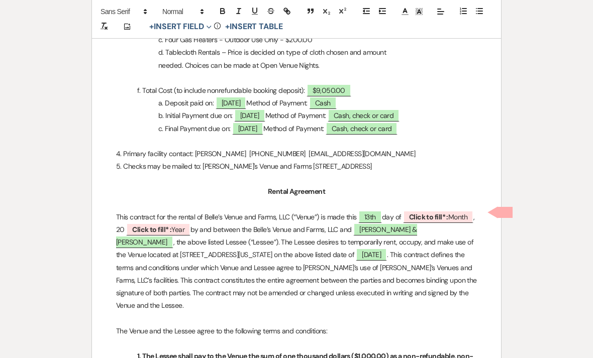
scroll to position [504, 0]
click at [448, 213] on b "Click to fill* :" at bounding box center [428, 217] width 39 height 9
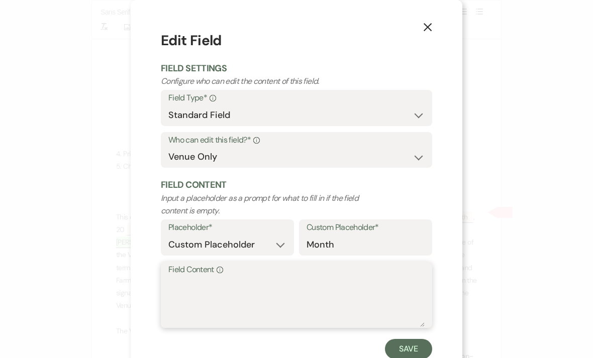
click at [315, 291] on textarea "Field Content Info" at bounding box center [296, 302] width 256 height 50
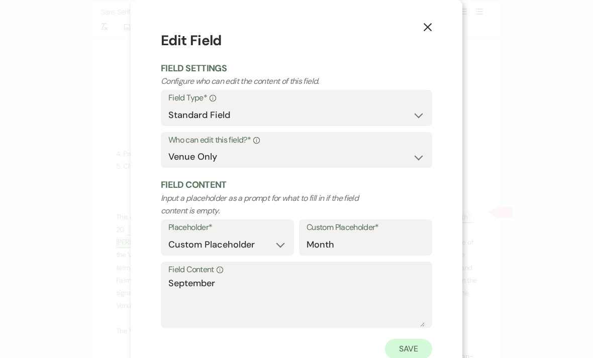
click at [402, 349] on button "Save" at bounding box center [408, 349] width 47 height 20
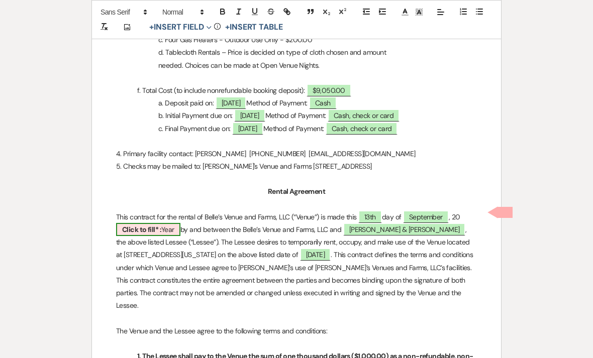
click at [167, 230] on span "Click to fill* : Year" at bounding box center [148, 229] width 64 height 13
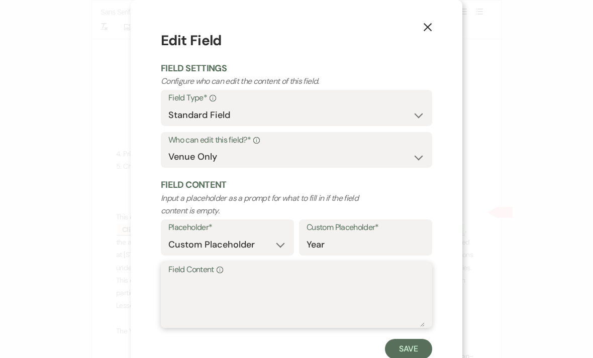
click at [245, 303] on textarea "Field Content Info" at bounding box center [296, 302] width 256 height 50
click at [416, 349] on button "Save" at bounding box center [408, 349] width 47 height 20
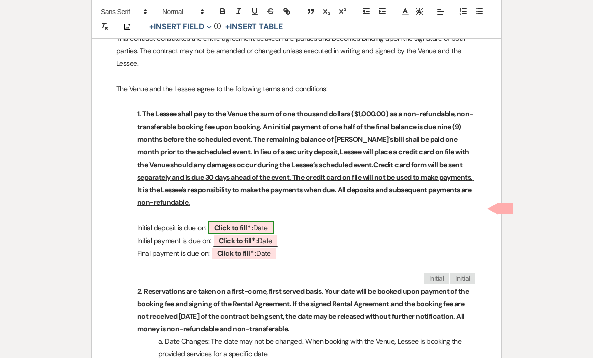
scroll to position [746, 0]
click at [259, 222] on span "Click to fill* : Date" at bounding box center [241, 228] width 66 height 13
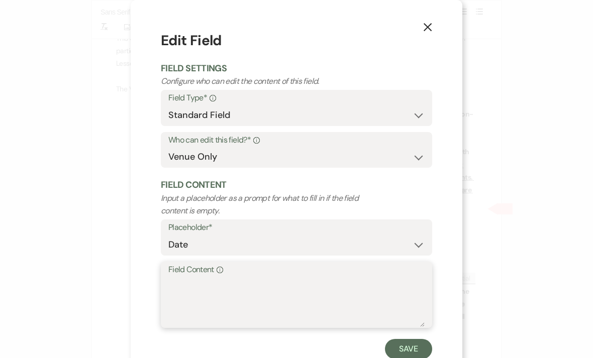
click at [267, 300] on textarea "Field Content Info" at bounding box center [296, 302] width 256 height 50
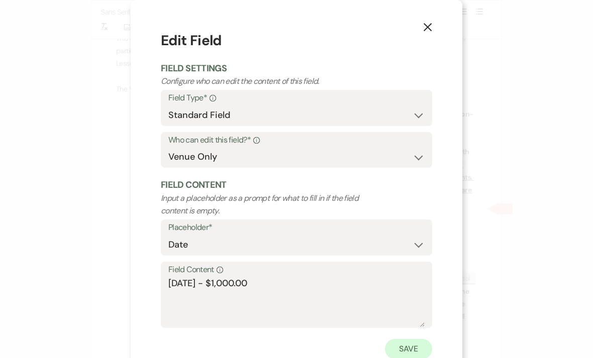
click at [421, 349] on button "Save" at bounding box center [408, 349] width 47 height 20
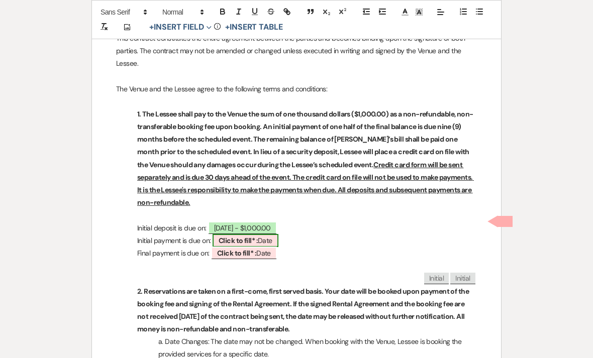
click at [268, 234] on span "Click to fill* : Date" at bounding box center [246, 240] width 66 height 13
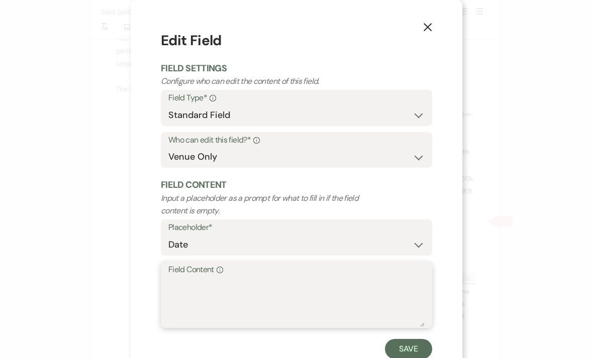
click at [260, 297] on textarea "Field Content Info" at bounding box center [296, 302] width 256 height 50
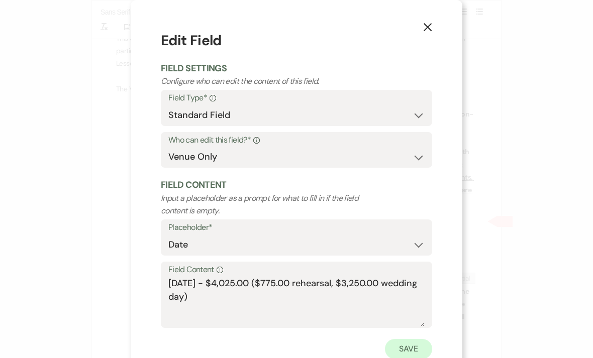
click at [412, 355] on button "Save" at bounding box center [408, 349] width 47 height 20
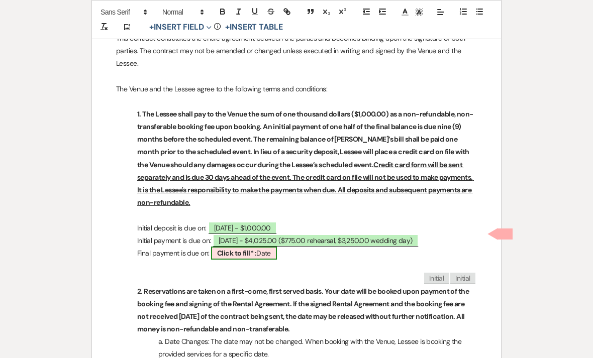
click at [253, 247] on span "Click to fill* : Date" at bounding box center [244, 253] width 66 height 13
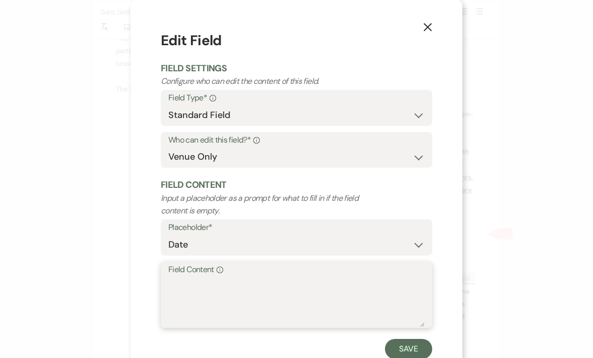
click at [248, 298] on textarea "Field Content Info" at bounding box center [296, 302] width 256 height 50
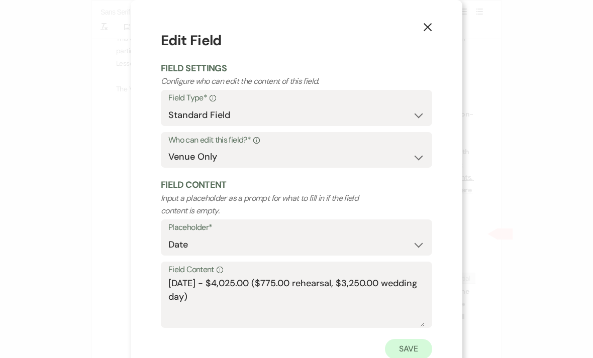
click at [407, 354] on button "Save" at bounding box center [408, 349] width 47 height 20
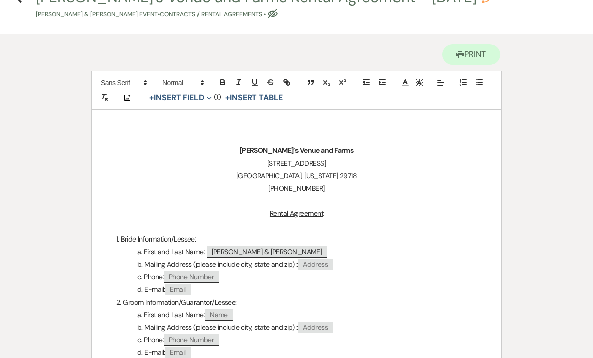
scroll to position [0, 0]
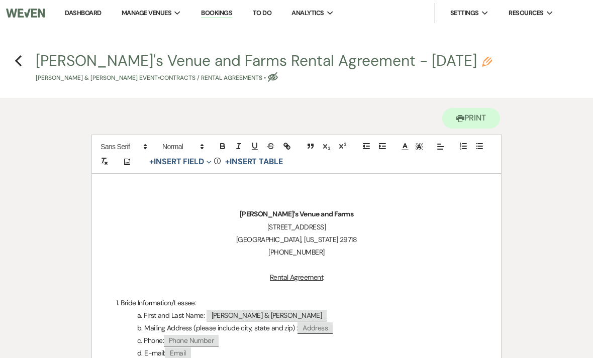
click at [482, 61] on use "button" at bounding box center [487, 62] width 10 height 10
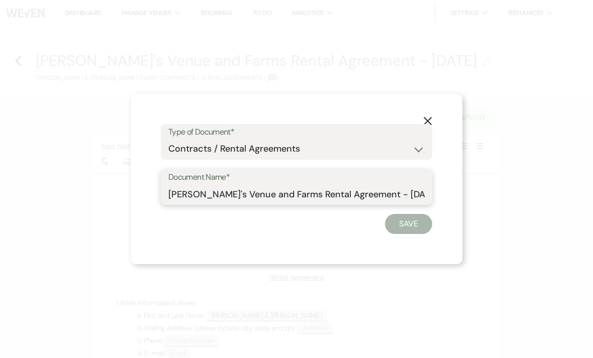
click at [413, 197] on input "[PERSON_NAME]'s Venue and Farms Rental Agreement - [DATE]" at bounding box center [296, 195] width 256 height 20
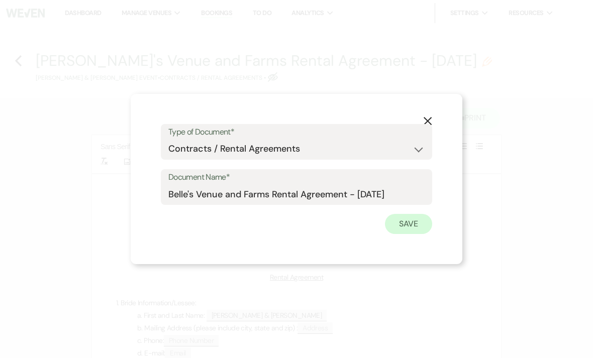
click at [419, 226] on button "Save" at bounding box center [408, 224] width 47 height 20
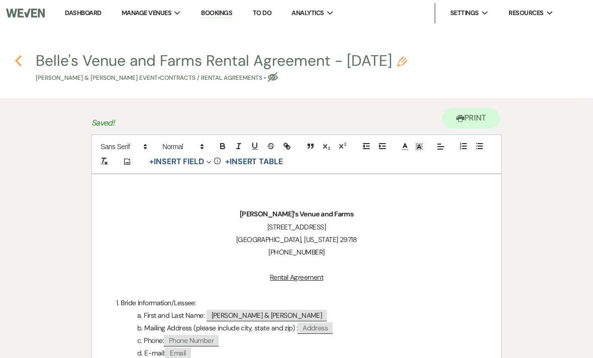
click at [20, 64] on use "button" at bounding box center [18, 60] width 7 height 11
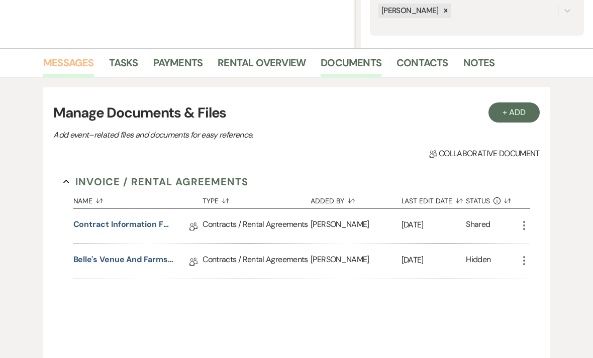
click at [83, 62] on link "Messages" at bounding box center [68, 66] width 51 height 22
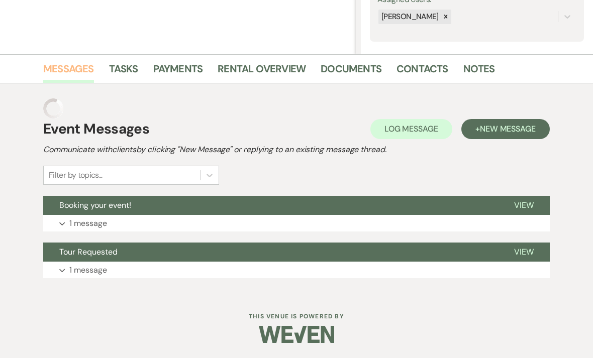
scroll to position [177, 0]
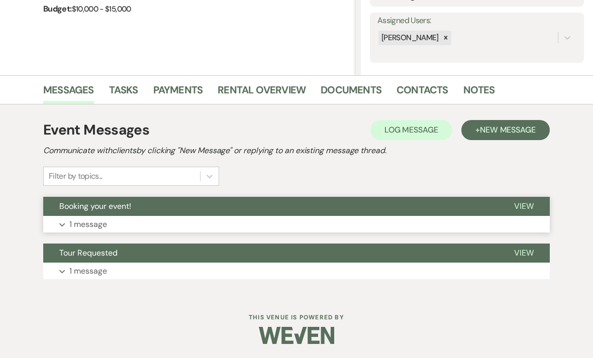
click at [194, 229] on button "Expand 1 message" at bounding box center [296, 224] width 507 height 17
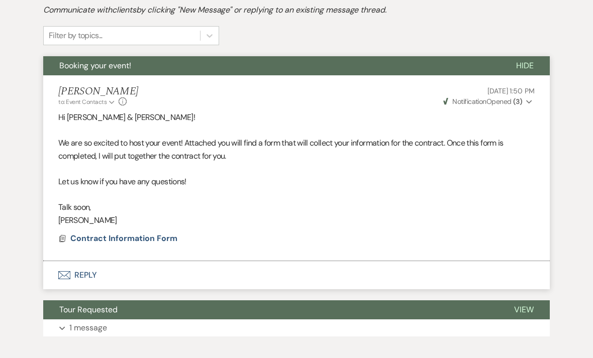
click at [154, 280] on button "Envelope Reply" at bounding box center [296, 275] width 507 height 28
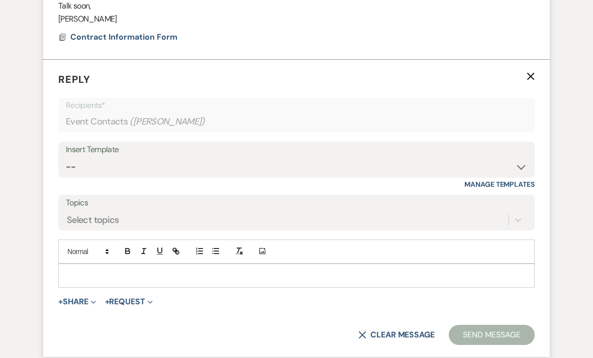
scroll to position [530, 0]
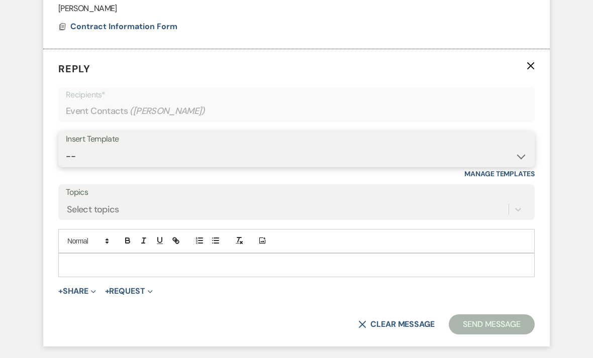
click at [173, 153] on select "-- Weven Planning Portal Introduction (Booked Events) Initial Inquiry Response …" at bounding box center [297, 157] width 462 height 20
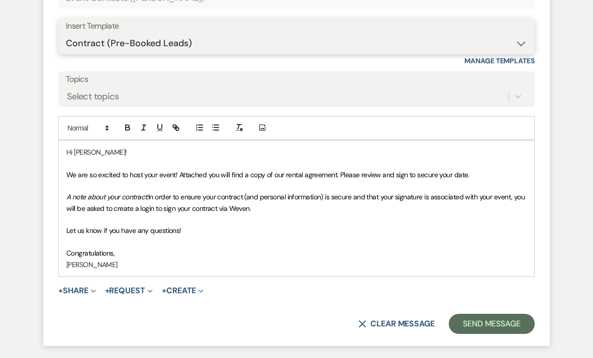
scroll to position [649, 0]
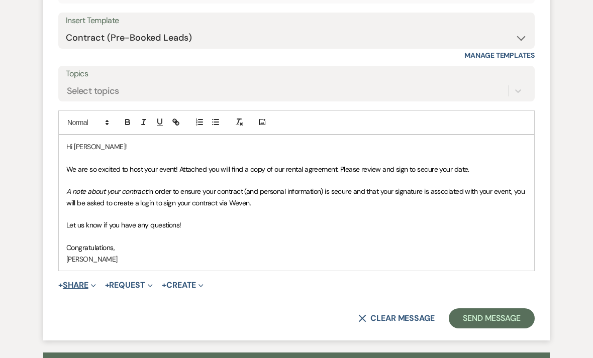
click at [85, 282] on button "+ Share Expand" at bounding box center [77, 286] width 38 height 8
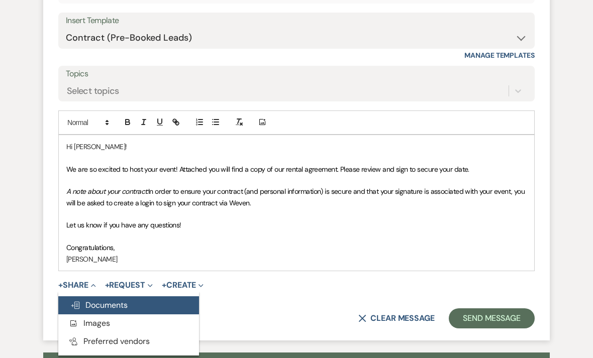
click at [129, 305] on button "Doc Upload Documents" at bounding box center [128, 306] width 141 height 18
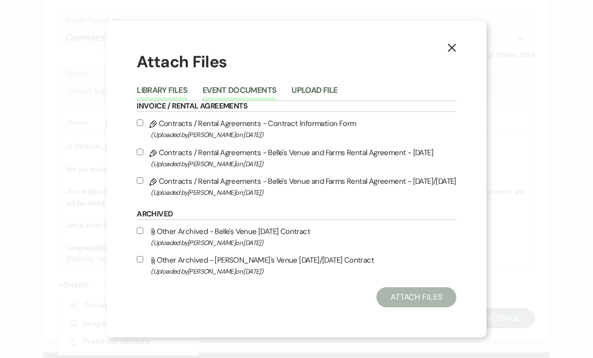
click at [260, 101] on button "Event Documents" at bounding box center [240, 93] width 74 height 14
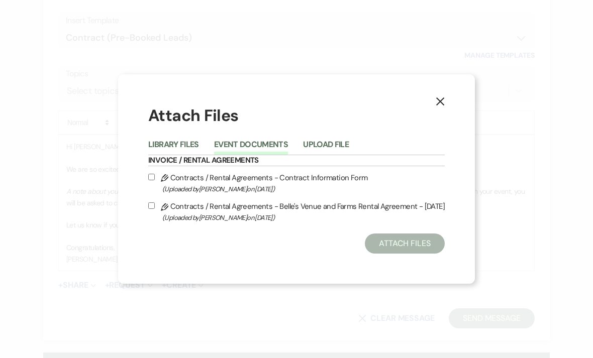
click at [388, 224] on label "Pencil Contracts / Rental Agreements - Belle's Venue and Farms Rental Agreement…" at bounding box center [296, 212] width 297 height 24
click at [155, 209] on input "Pencil Contracts / Rental Agreements - Belle's Venue and Farms Rental Agreement…" at bounding box center [151, 206] width 7 height 7
click at [416, 254] on button "Attach Files" at bounding box center [405, 244] width 80 height 20
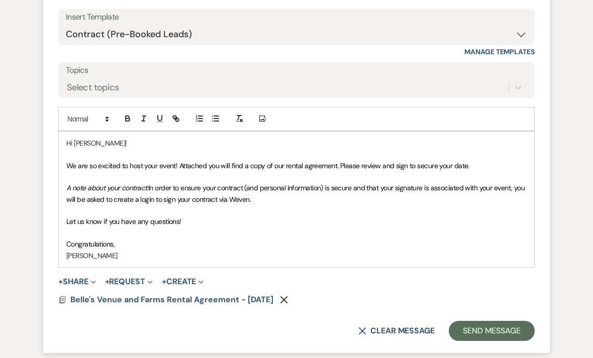
scroll to position [652, 0]
click at [481, 325] on button "Send Message" at bounding box center [492, 331] width 86 height 20
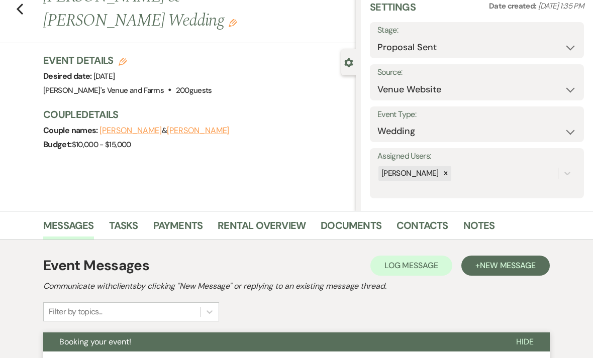
scroll to position [0, 0]
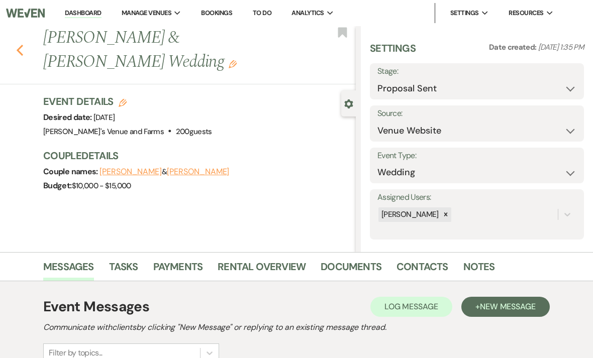
click at [22, 50] on icon "Previous" at bounding box center [20, 50] width 8 height 12
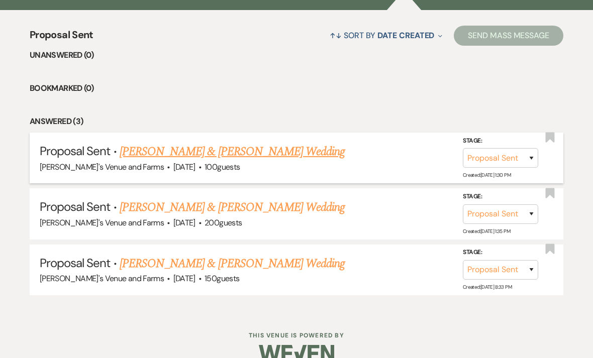
click at [292, 154] on link "[PERSON_NAME] & [PERSON_NAME] Wedding" at bounding box center [232, 152] width 225 height 18
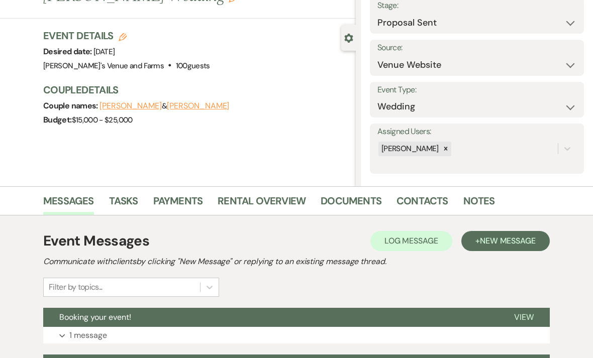
scroll to position [145, 0]
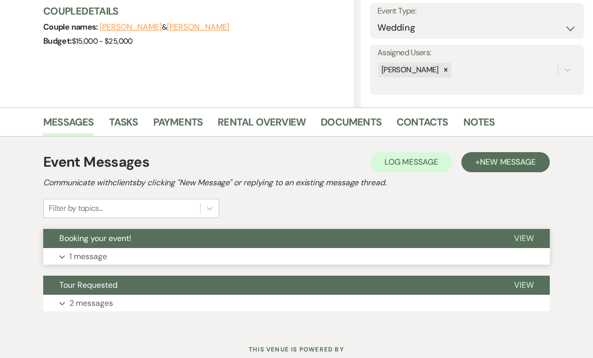
click at [247, 256] on button "Expand 1 message" at bounding box center [296, 256] width 507 height 17
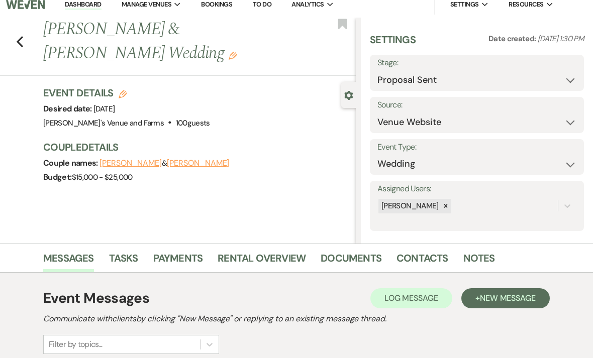
scroll to position [0, 0]
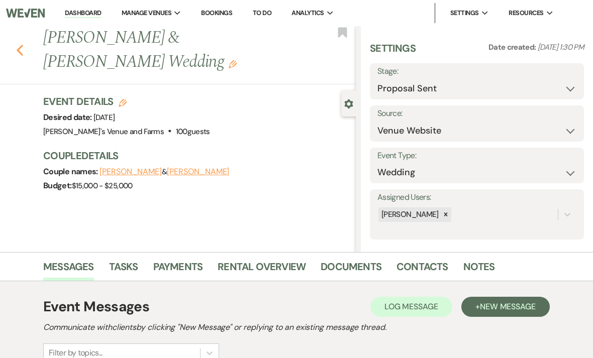
click at [17, 54] on icon "Previous" at bounding box center [20, 50] width 8 height 12
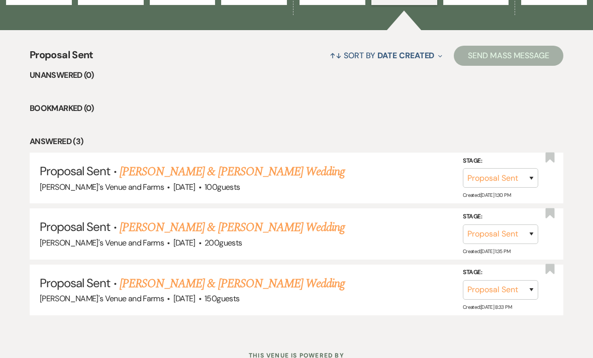
scroll to position [351, 0]
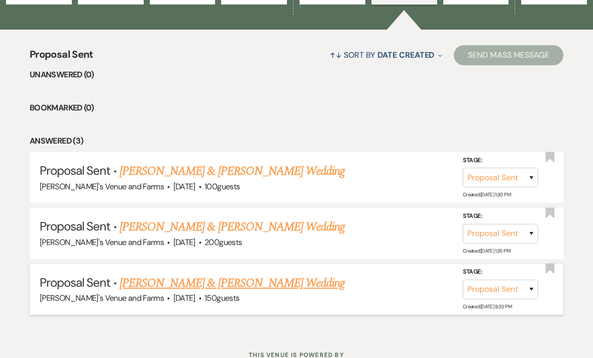
click at [301, 282] on link "[PERSON_NAME] & [PERSON_NAME] Wedding" at bounding box center [232, 284] width 225 height 18
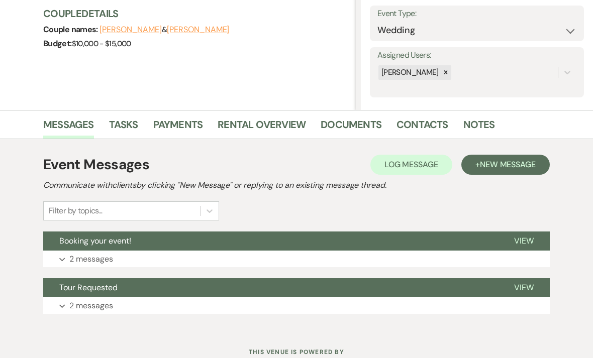
scroll to position [145, 0]
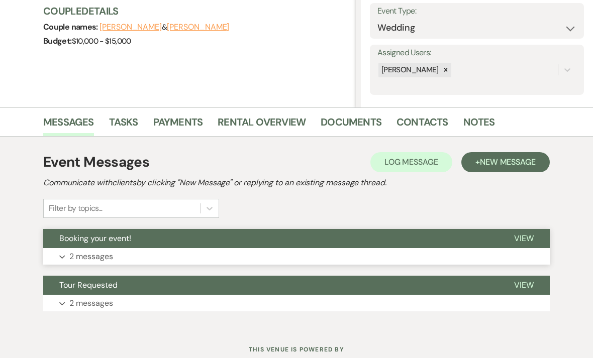
click at [310, 254] on button "Expand 2 messages" at bounding box center [296, 256] width 507 height 17
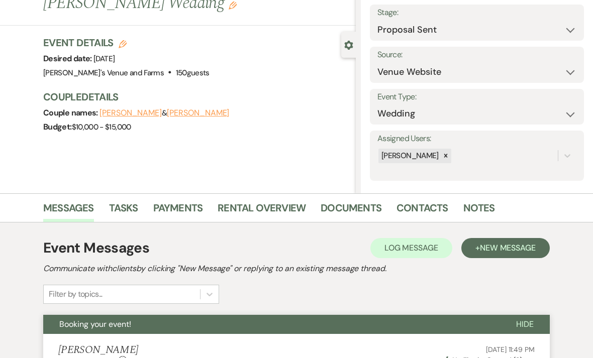
scroll to position [0, 0]
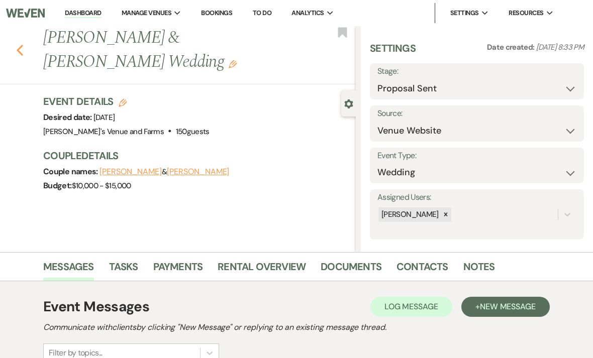
click at [20, 54] on icon "Previous" at bounding box center [20, 50] width 8 height 12
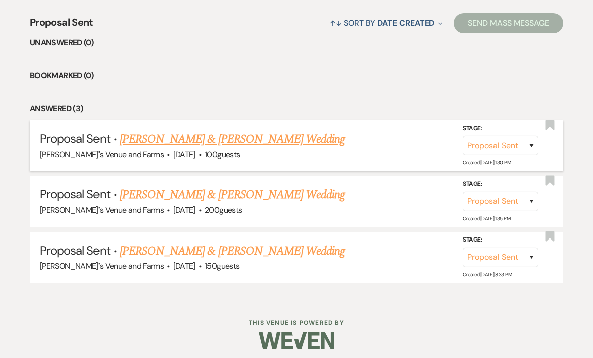
click at [308, 140] on link "[PERSON_NAME] & [PERSON_NAME] Wedding" at bounding box center [232, 139] width 225 height 18
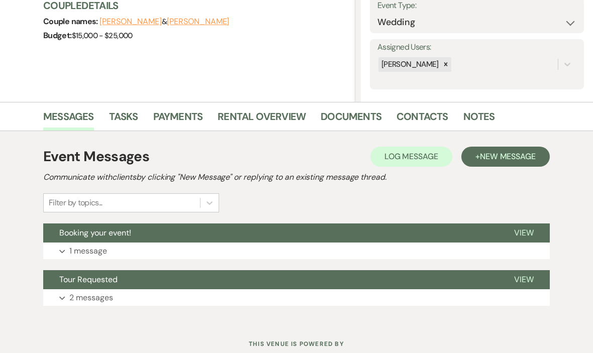
scroll to position [145, 0]
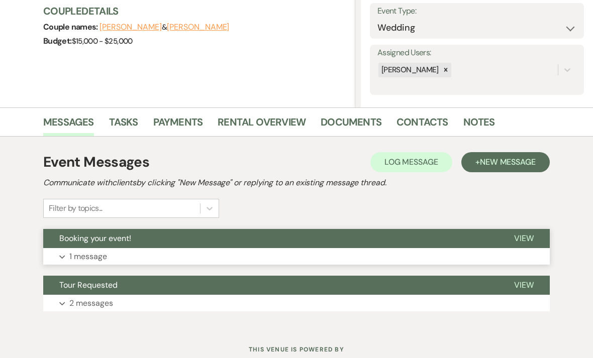
click at [332, 246] on button "Booking your event!" at bounding box center [270, 238] width 455 height 19
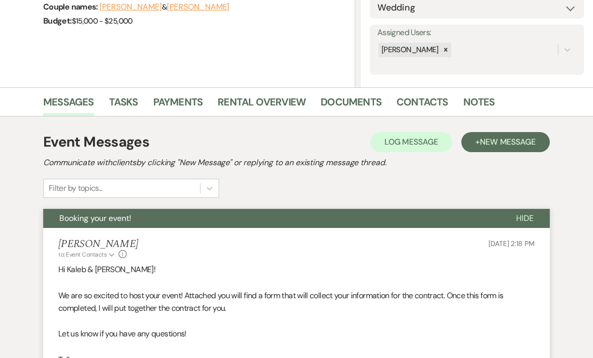
scroll to position [165, 0]
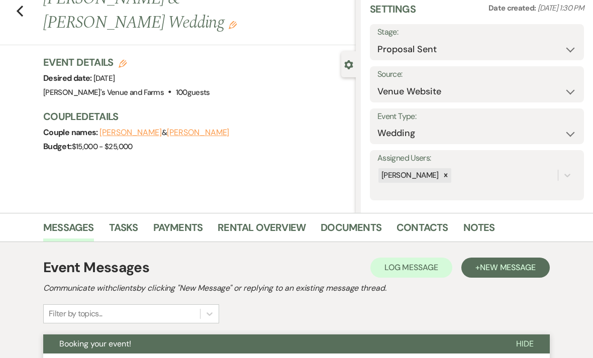
click at [175, 134] on button "[PERSON_NAME]" at bounding box center [198, 133] width 62 height 8
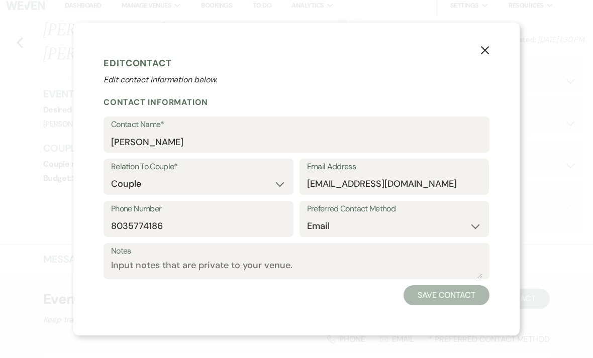
click at [491, 54] on button "X" at bounding box center [484, 50] width 69 height 54
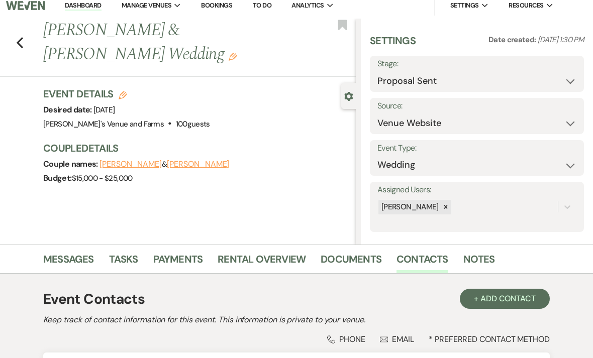
click at [137, 167] on button "[PERSON_NAME]" at bounding box center [131, 164] width 62 height 8
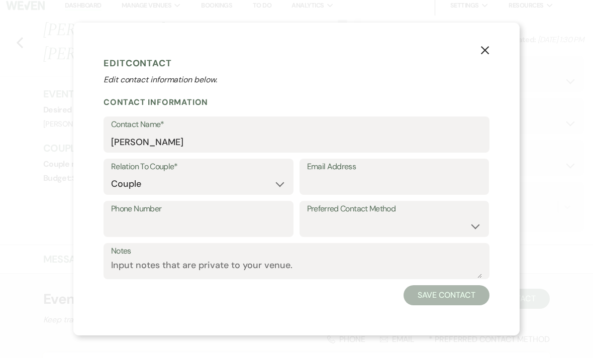
click at [483, 46] on icon "X" at bounding box center [485, 50] width 9 height 9
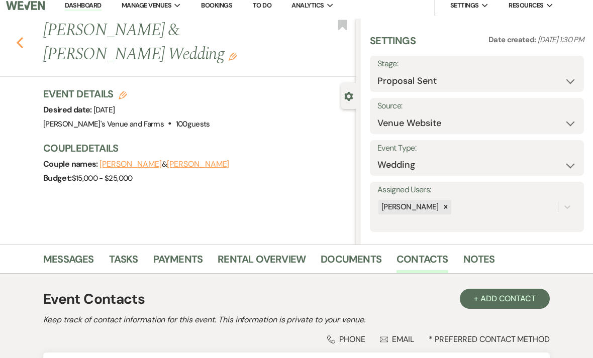
click at [18, 43] on use "button" at bounding box center [20, 42] width 7 height 11
